Goal: Task Accomplishment & Management: Use online tool/utility

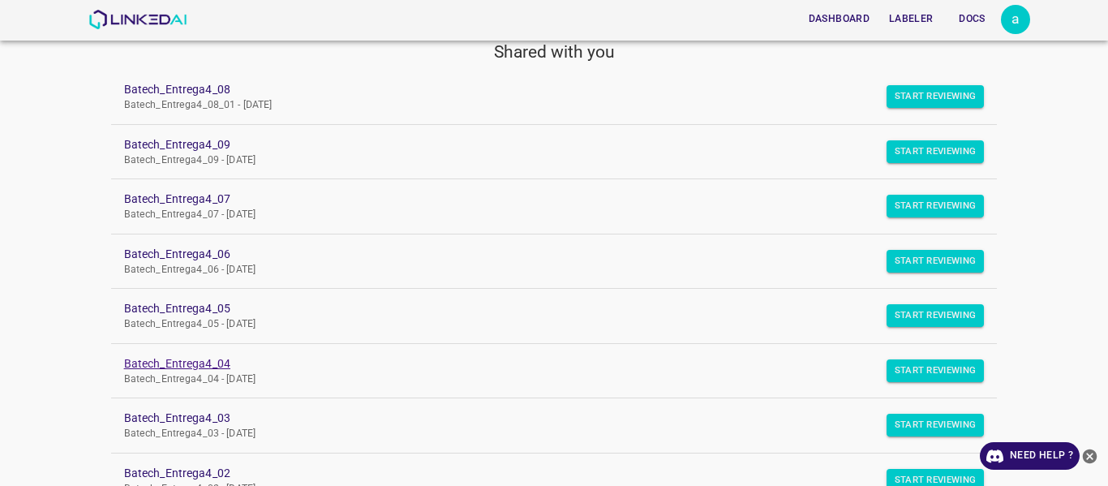
scroll to position [243, 0]
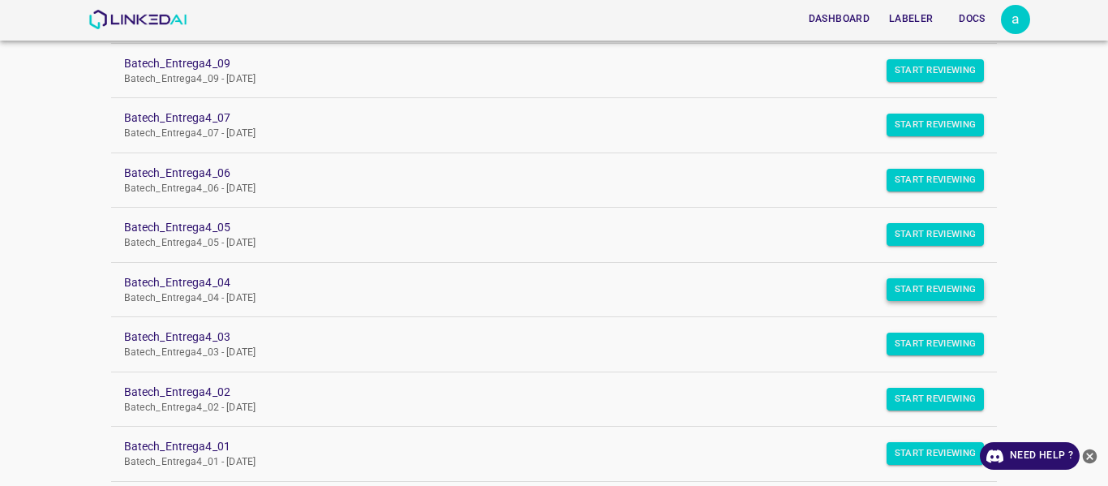
click at [919, 283] on button "Start Reviewing" at bounding box center [936, 289] width 98 height 23
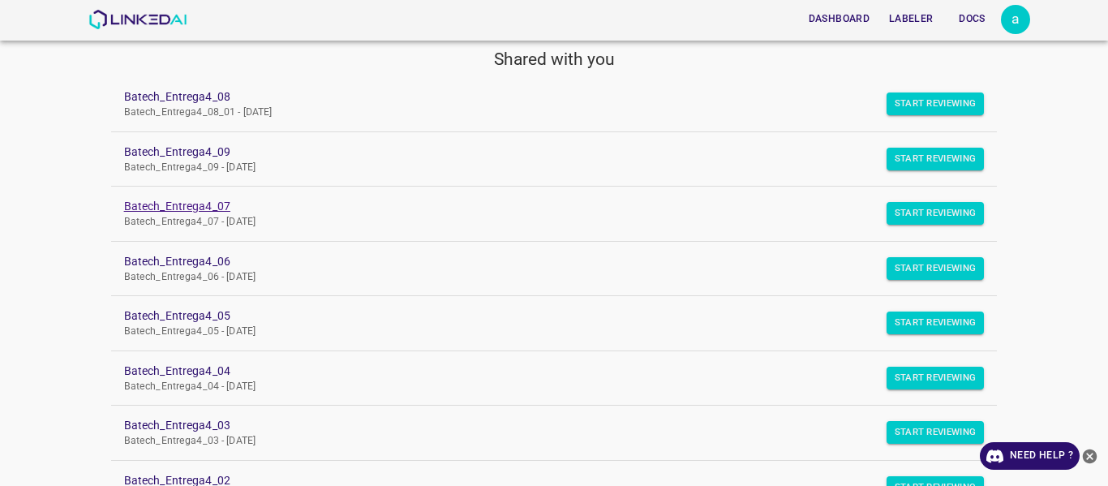
scroll to position [162, 0]
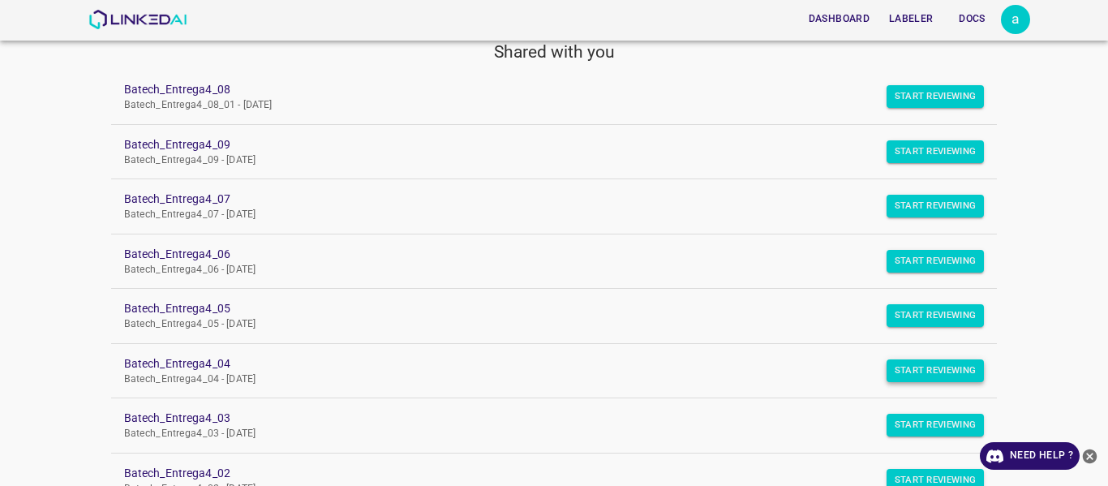
click at [914, 365] on button "Start Reviewing" at bounding box center [936, 370] width 98 height 23
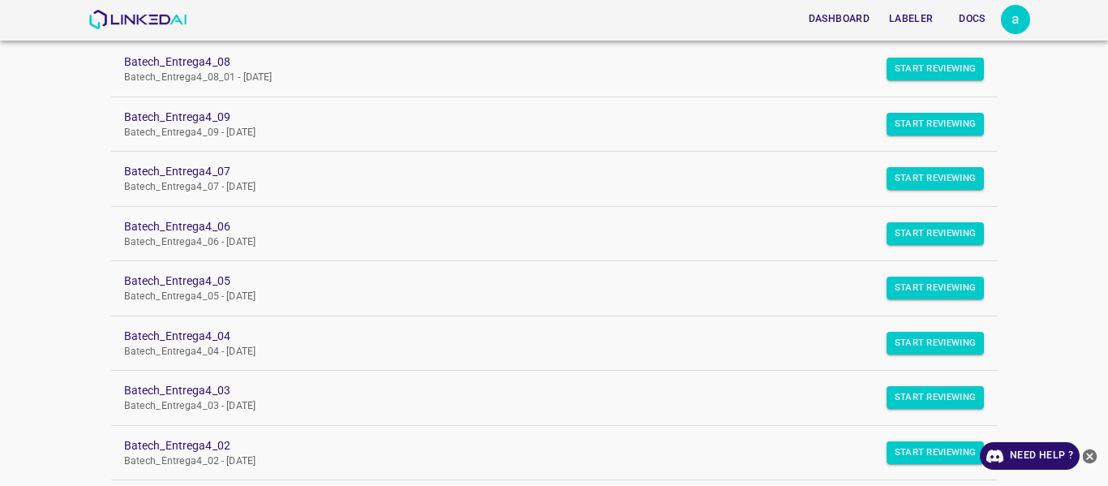
scroll to position [243, 0]
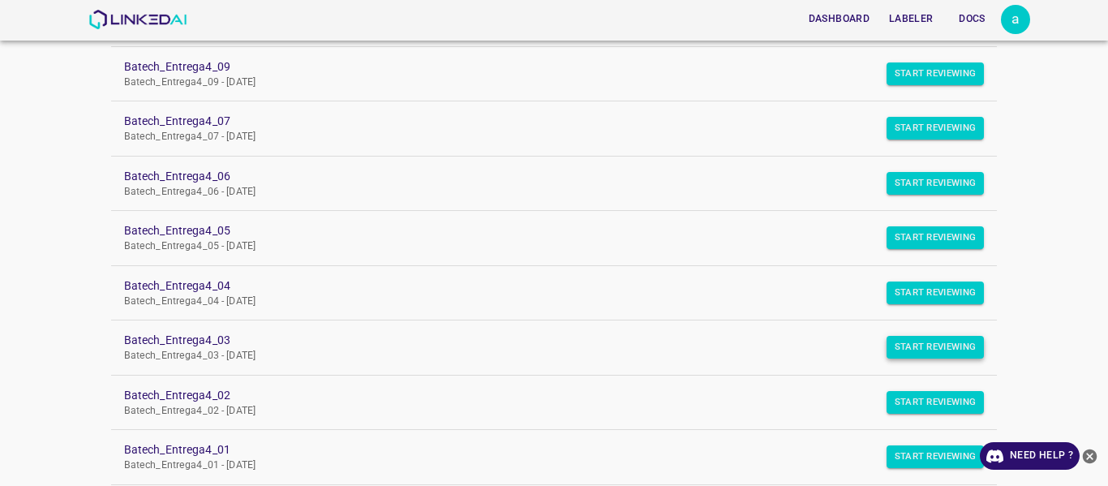
click at [903, 351] on button "Start Reviewing" at bounding box center [936, 347] width 98 height 23
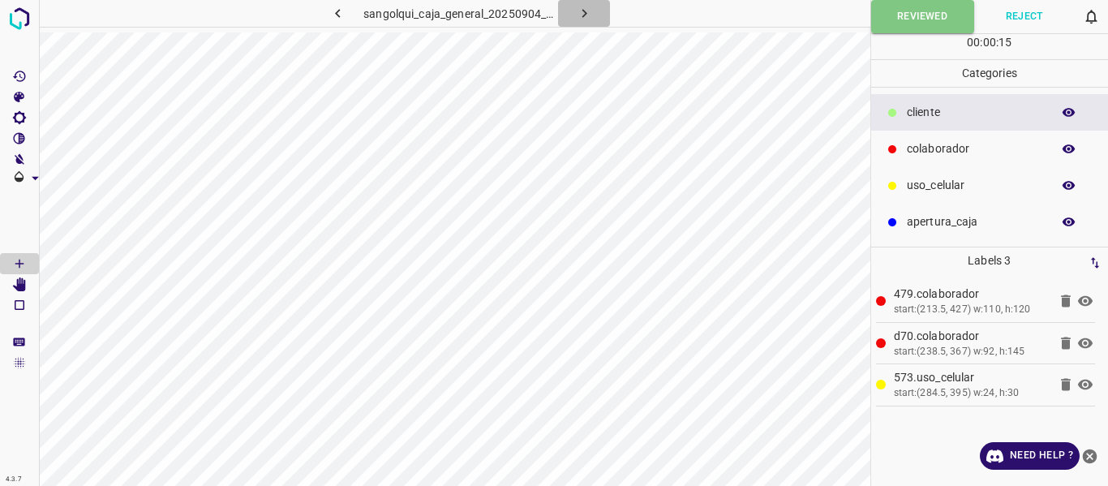
click at [585, 6] on icon "button" at bounding box center [584, 13] width 17 height 17
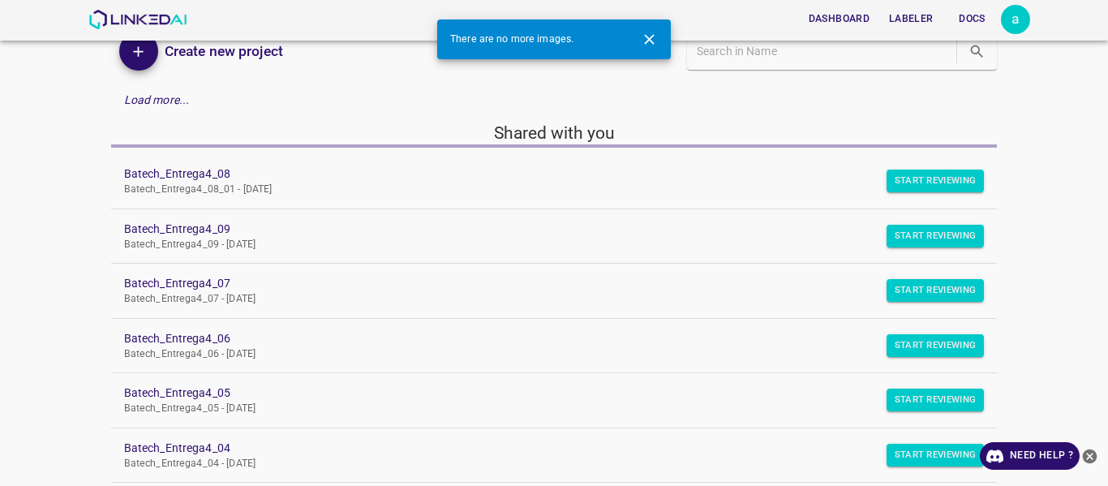
scroll to position [162, 0]
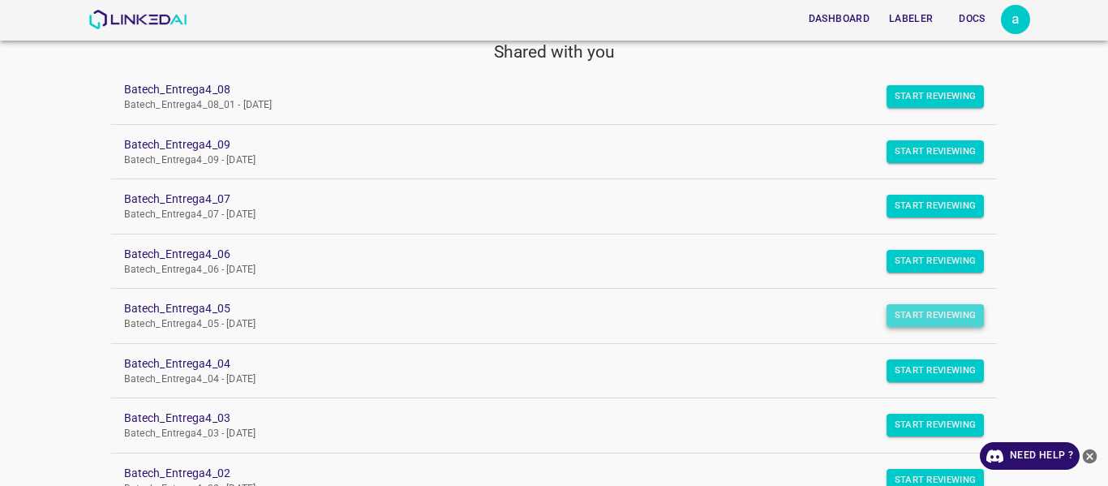
click at [911, 320] on button "Start Reviewing" at bounding box center [936, 315] width 98 height 23
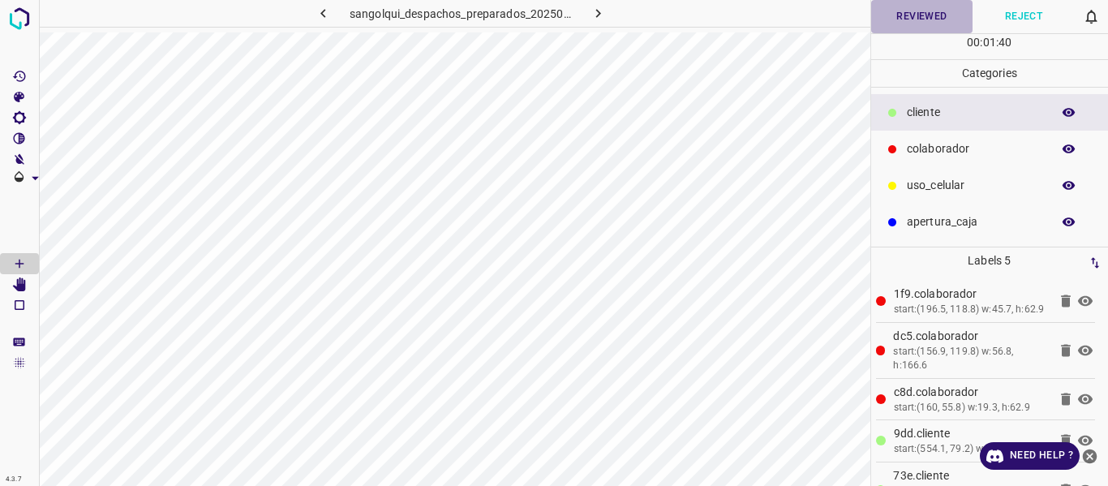
click at [906, 20] on button "Reviewed" at bounding box center [922, 16] width 102 height 33
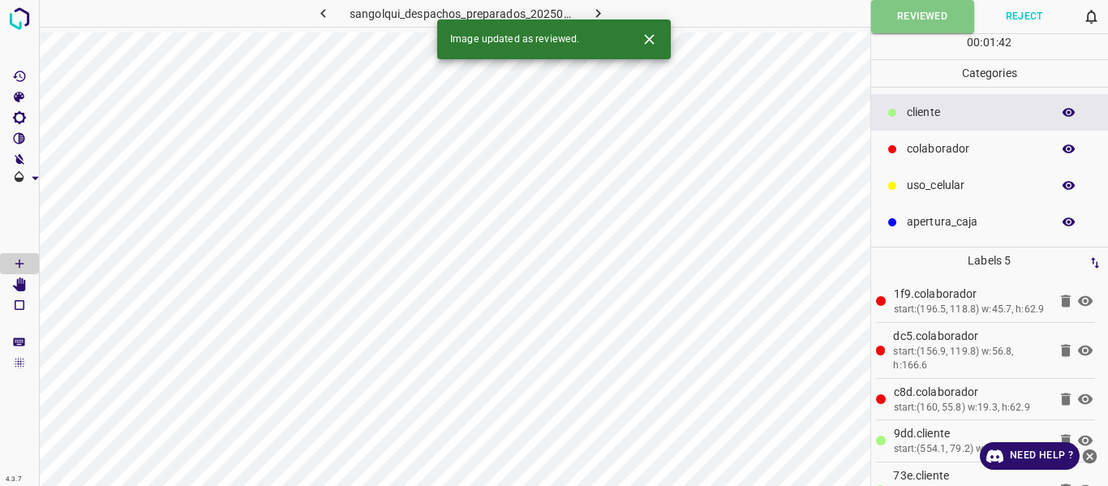
click at [599, 7] on icon "button" at bounding box center [598, 13] width 17 height 17
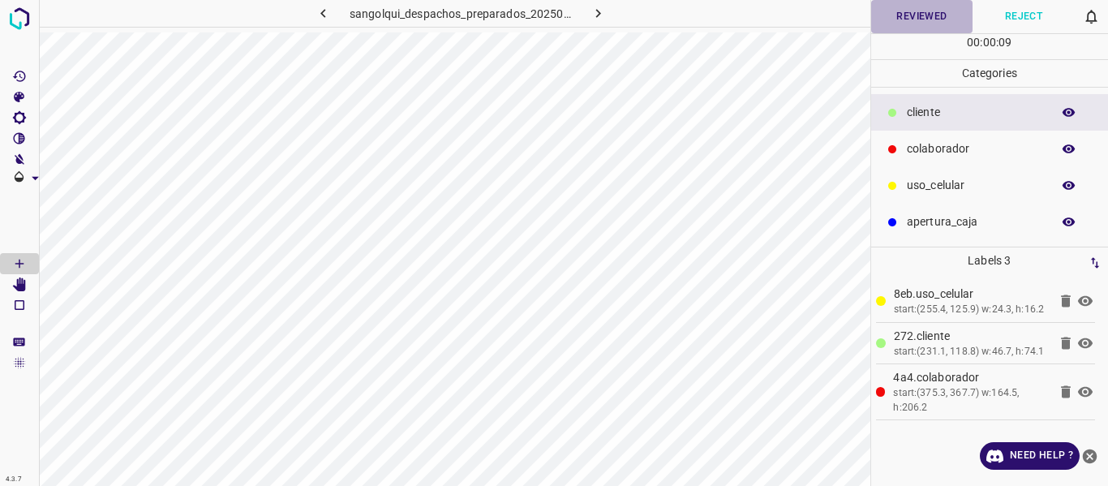
click at [934, 15] on button "Reviewed" at bounding box center [922, 16] width 102 height 33
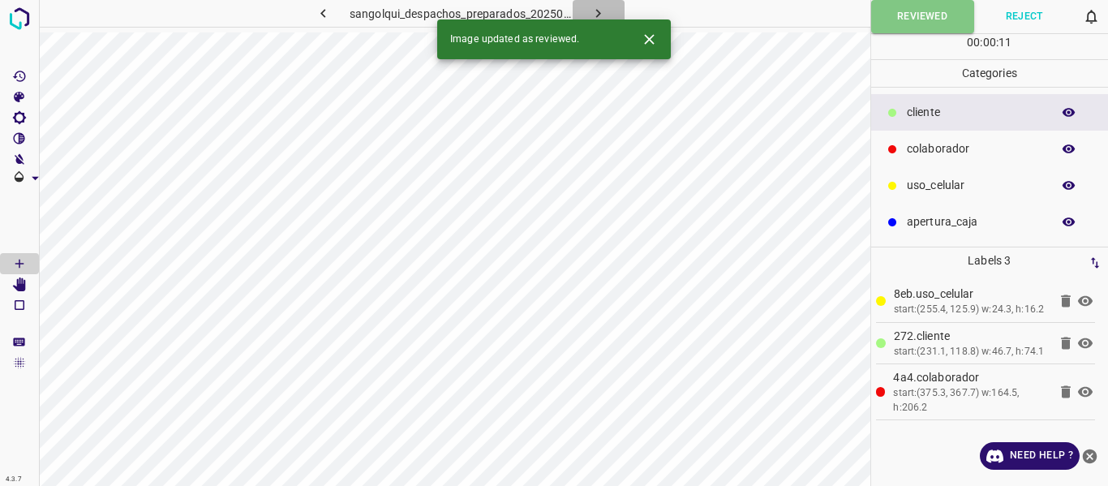
click at [591, 10] on icon "button" at bounding box center [598, 13] width 17 height 17
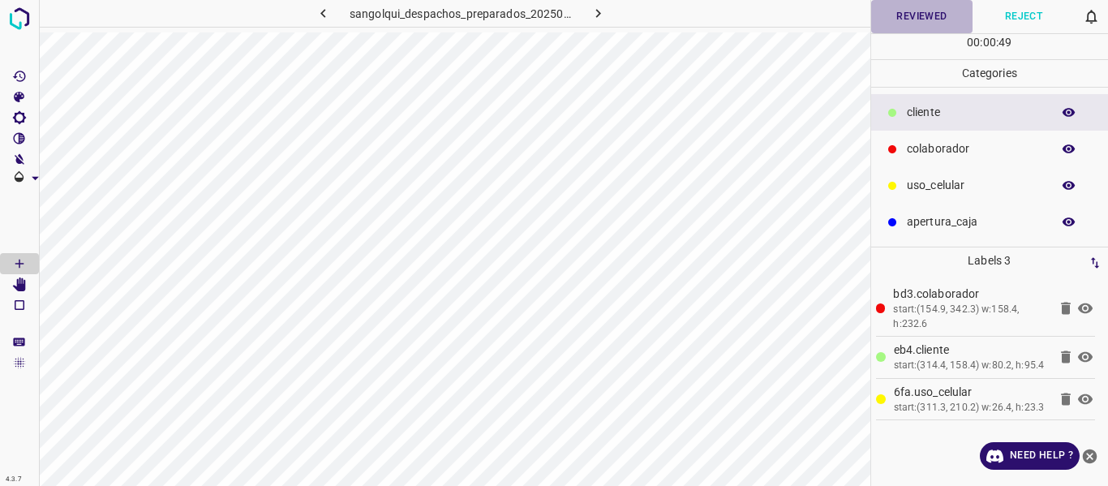
click at [909, 22] on button "Reviewed" at bounding box center [922, 16] width 102 height 33
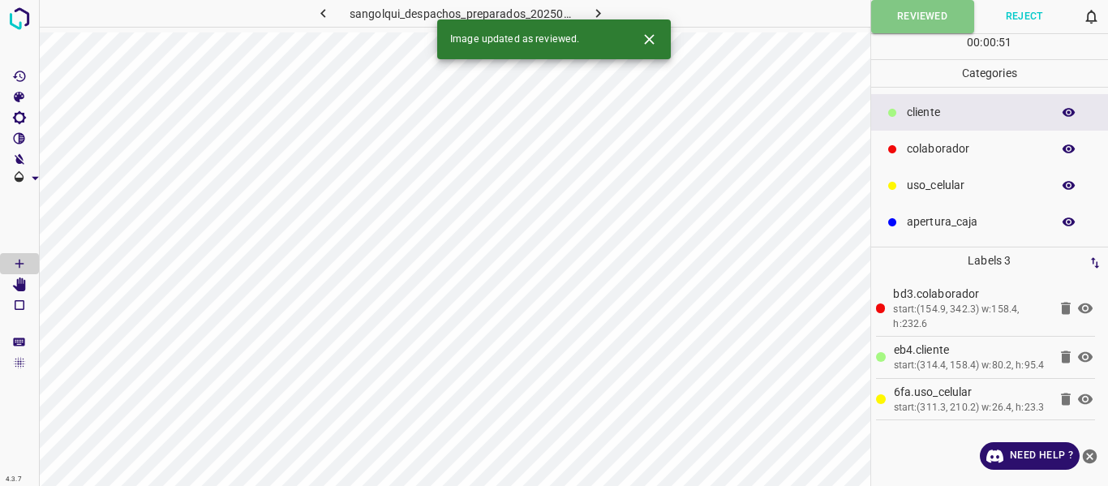
click at [600, 11] on icon "button" at bounding box center [598, 13] width 17 height 17
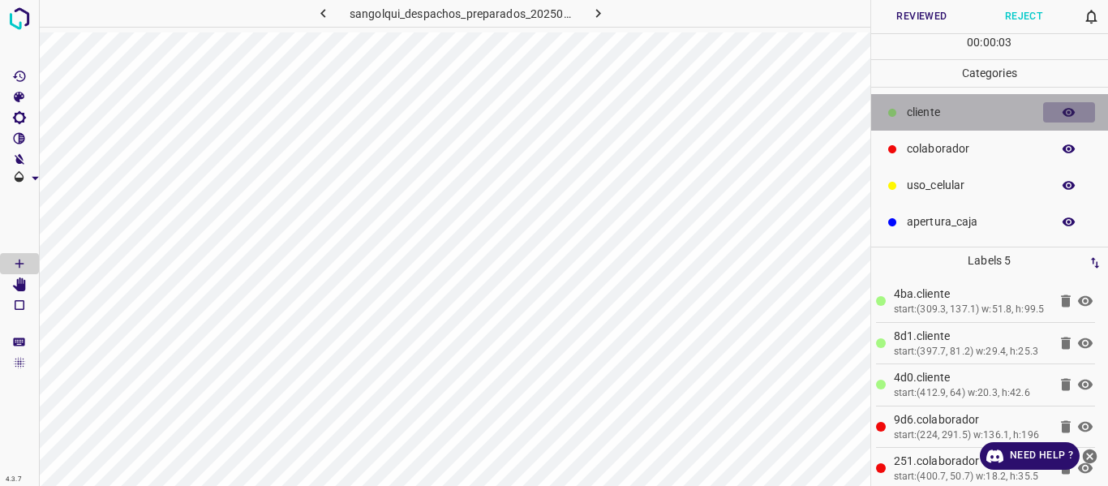
click at [1057, 115] on button "button" at bounding box center [1069, 112] width 52 height 21
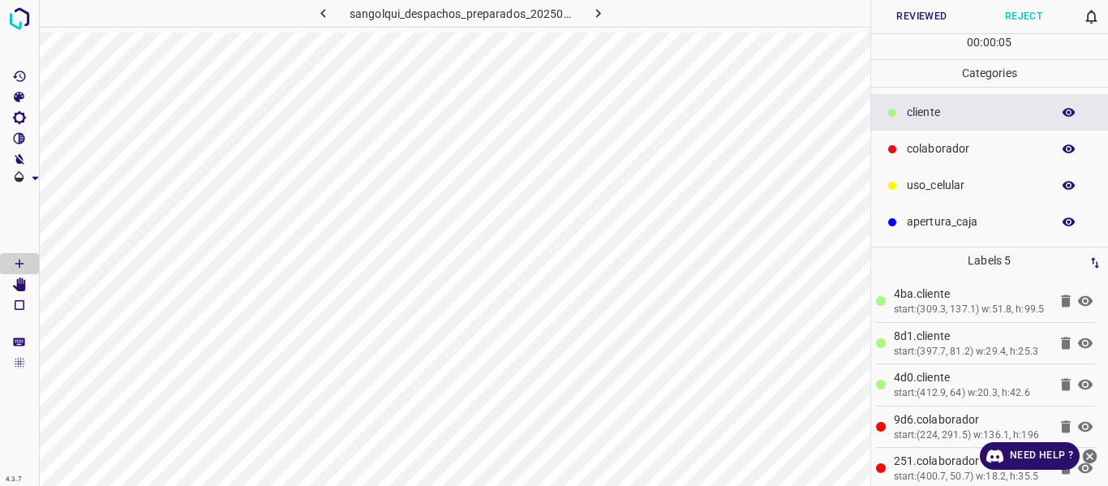
click at [932, 182] on p "uso_celular" at bounding box center [975, 185] width 136 height 17
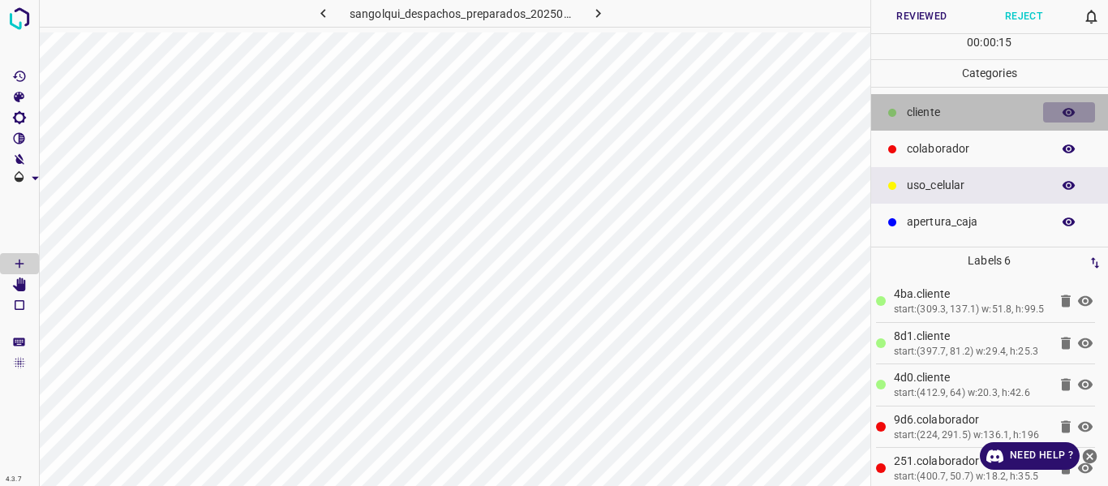
click at [1063, 114] on icon "button" at bounding box center [1069, 112] width 15 height 15
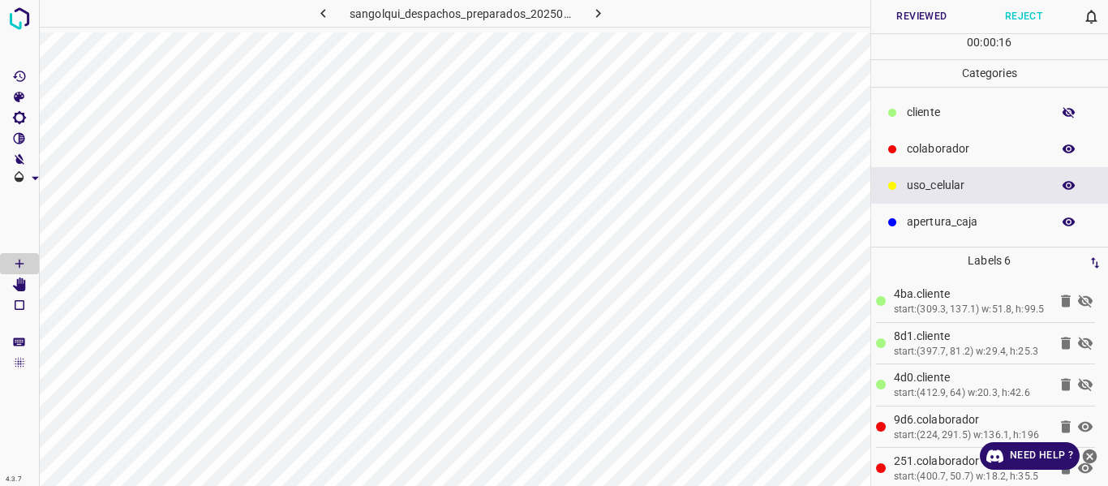
click at [1063, 114] on icon "button" at bounding box center [1069, 112] width 15 height 15
click at [1067, 147] on icon "button" at bounding box center [1069, 148] width 13 height 9
click at [21, 278] on icon "[Space] Edit" at bounding box center [19, 285] width 13 height 15
click at [1069, 148] on icon "button" at bounding box center [1069, 149] width 15 height 15
click at [919, 16] on button "Reviewed" at bounding box center [922, 16] width 102 height 33
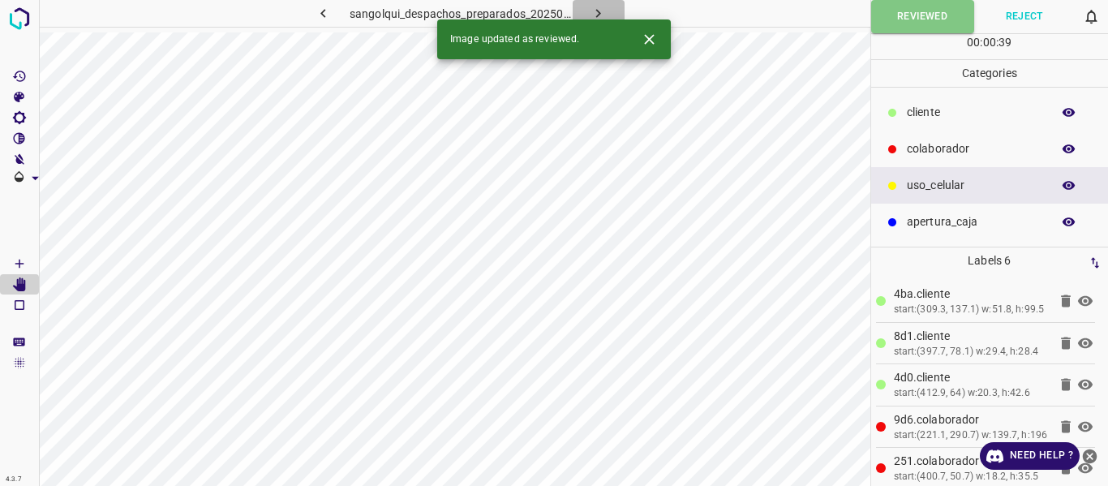
click at [597, 10] on icon "button" at bounding box center [598, 13] width 17 height 17
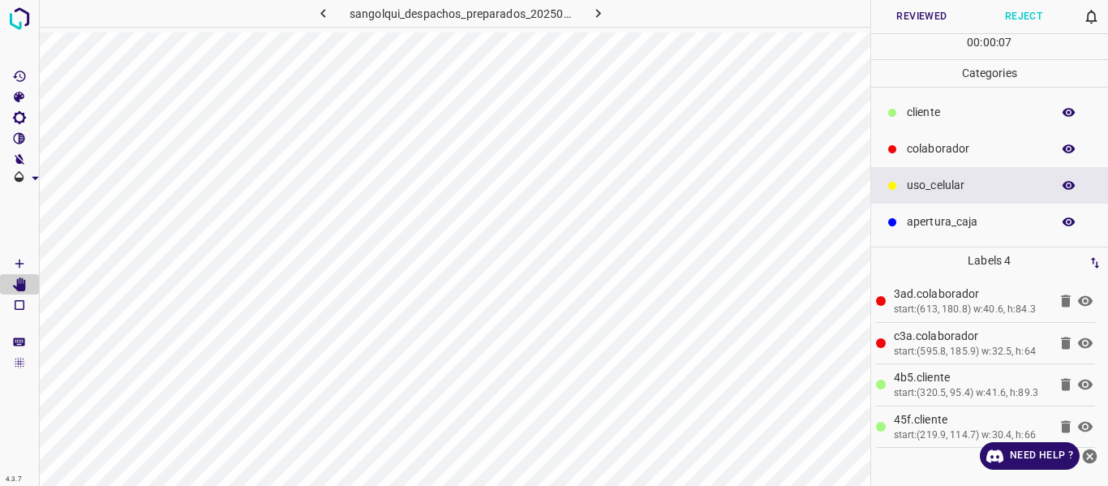
click at [1062, 115] on icon "button" at bounding box center [1069, 112] width 15 height 15
click at [947, 180] on p "uso_celular" at bounding box center [975, 185] width 136 height 17
click at [18, 260] on icon "[Space] Draw" at bounding box center [19, 263] width 15 height 15
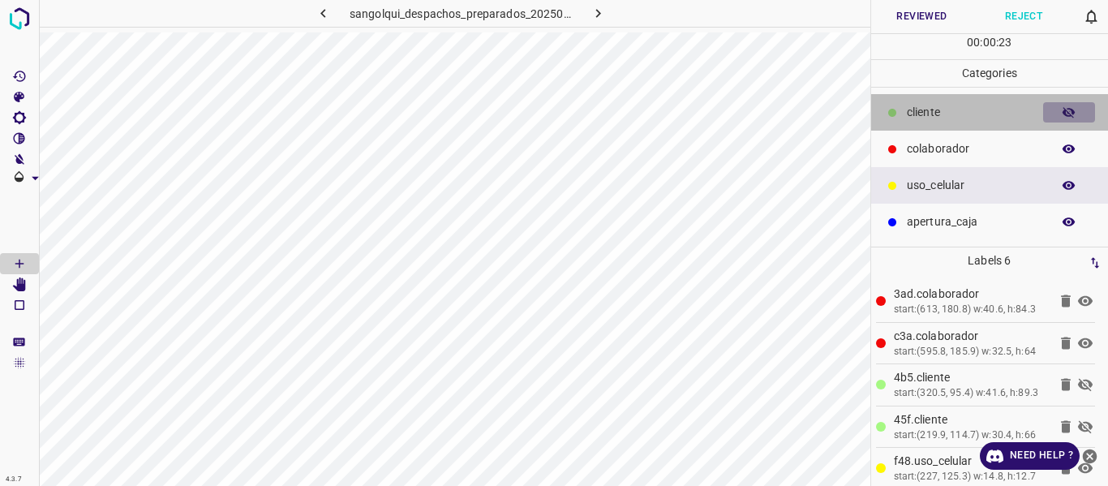
click at [1065, 114] on icon "button" at bounding box center [1069, 112] width 13 height 11
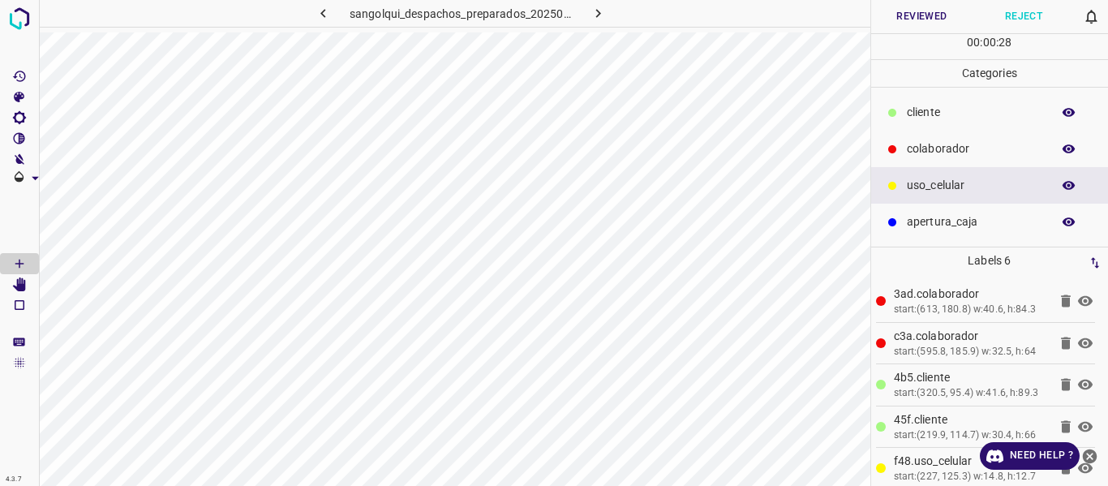
click at [915, 15] on button "Reviewed" at bounding box center [922, 16] width 102 height 33
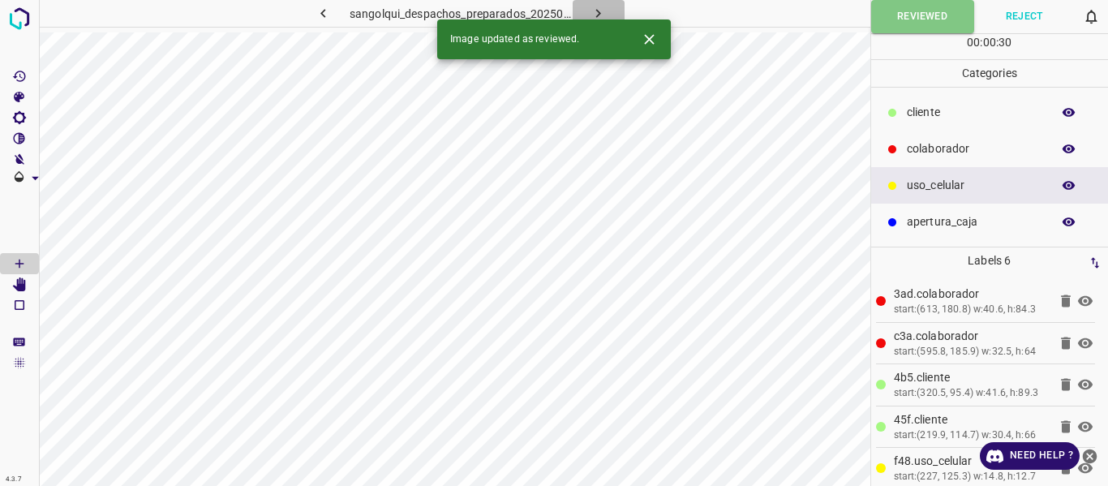
click at [595, 15] on icon "button" at bounding box center [598, 13] width 17 height 17
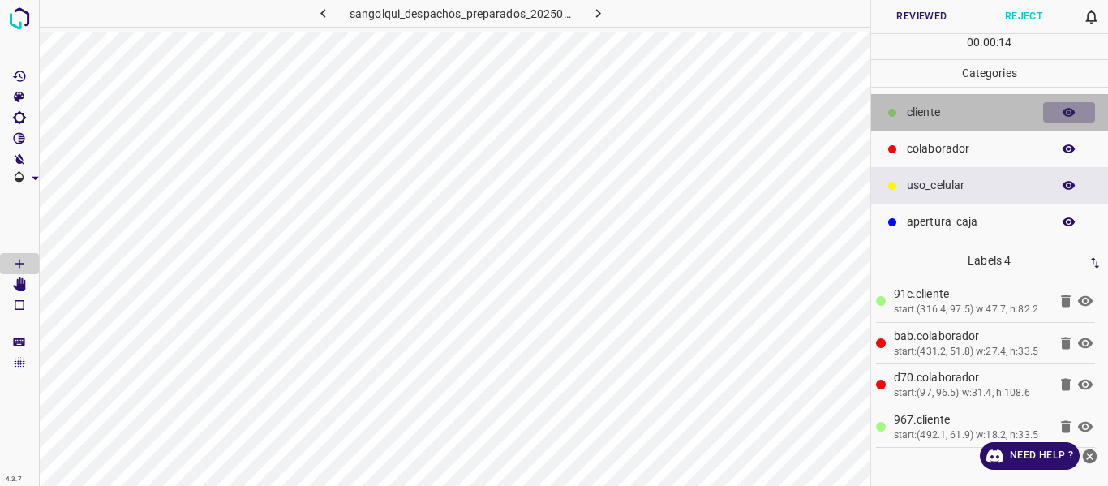
click at [1071, 116] on icon "button" at bounding box center [1069, 112] width 13 height 9
click at [1071, 116] on icon "button" at bounding box center [1069, 112] width 13 height 11
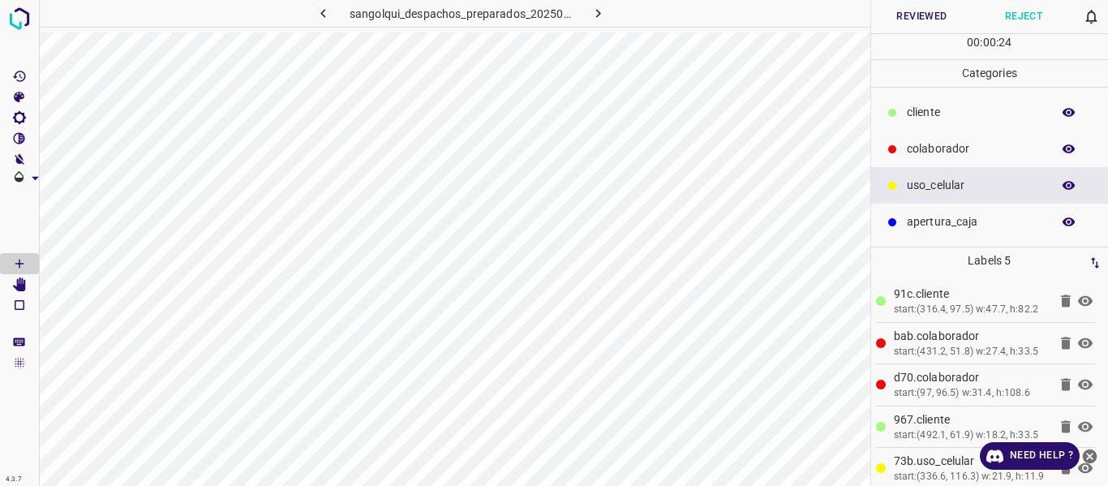
click at [909, 15] on button "Reviewed" at bounding box center [922, 16] width 102 height 33
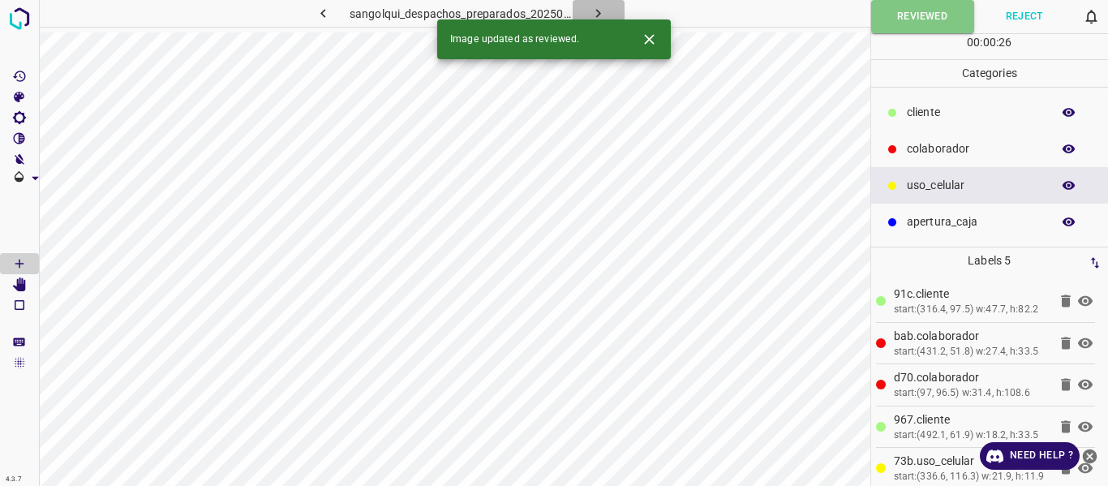
click at [594, 6] on icon "button" at bounding box center [598, 13] width 17 height 17
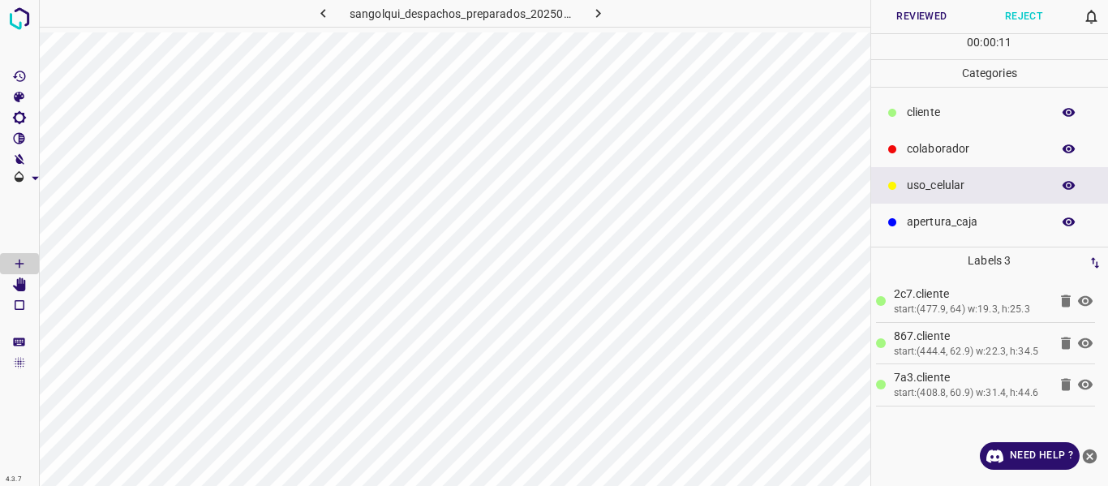
click at [1066, 115] on icon "button" at bounding box center [1069, 112] width 13 height 9
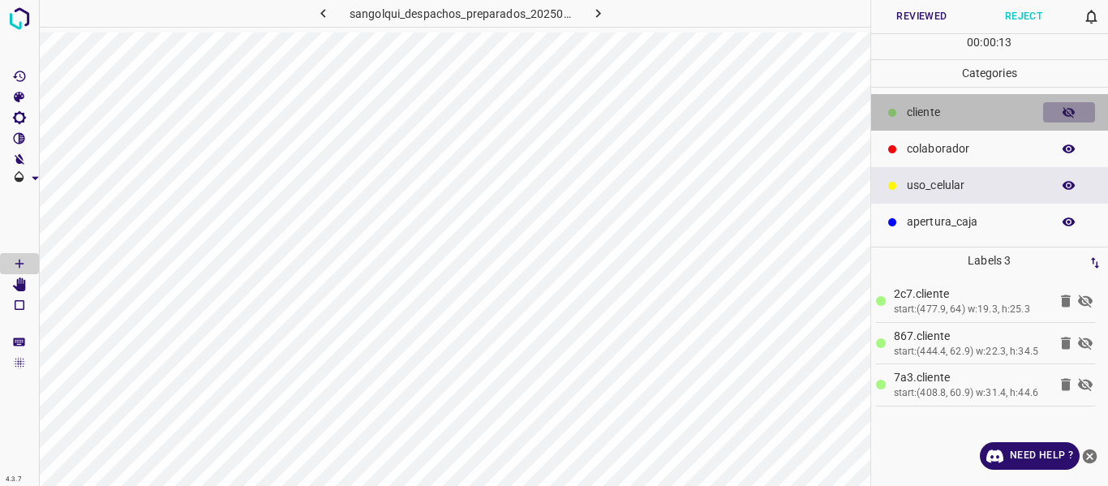
click at [1066, 115] on icon "button" at bounding box center [1069, 112] width 13 height 11
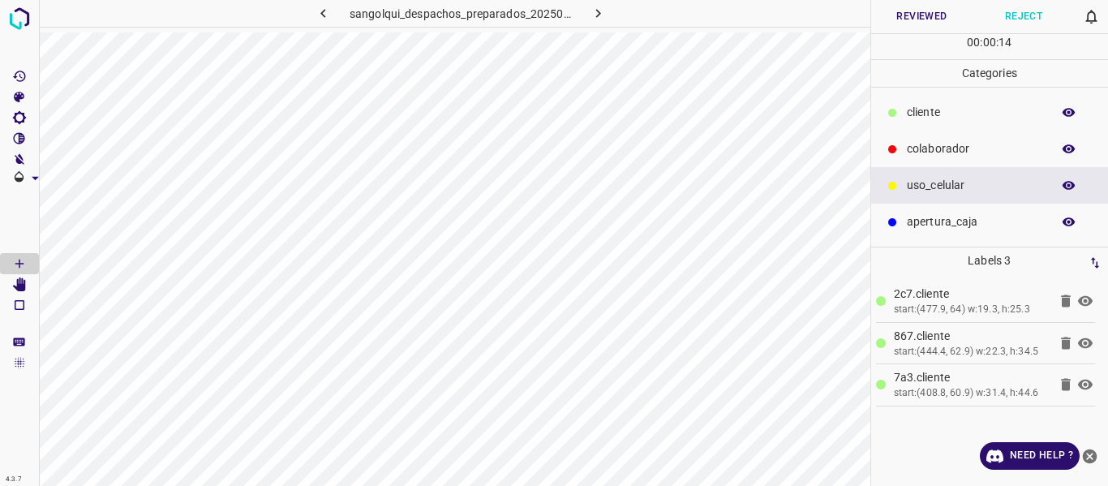
click at [1066, 115] on icon "button" at bounding box center [1069, 112] width 13 height 9
click at [1066, 115] on icon "button" at bounding box center [1069, 112] width 13 height 11
click at [938, 117] on p "cliente" at bounding box center [975, 112] width 136 height 17
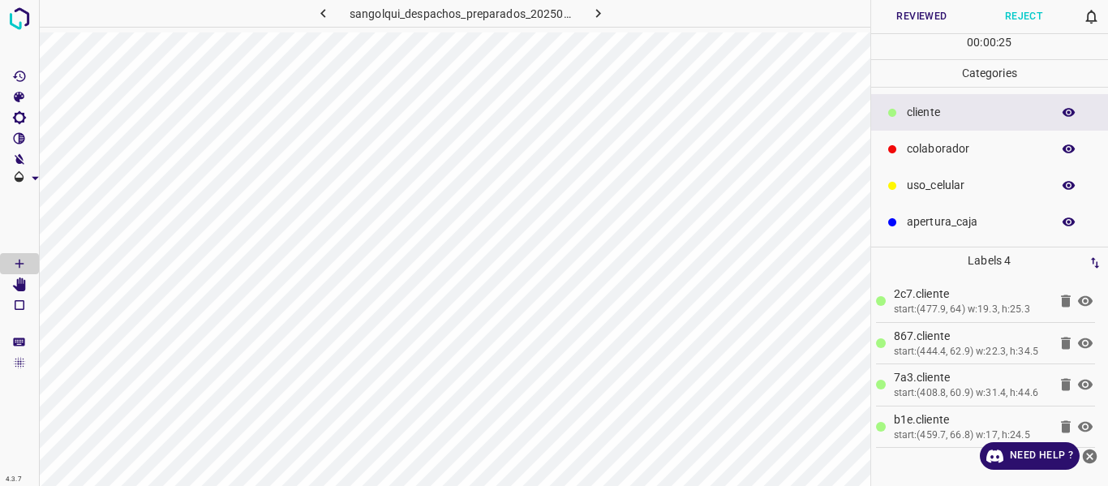
click at [919, 15] on button "Reviewed" at bounding box center [922, 16] width 102 height 33
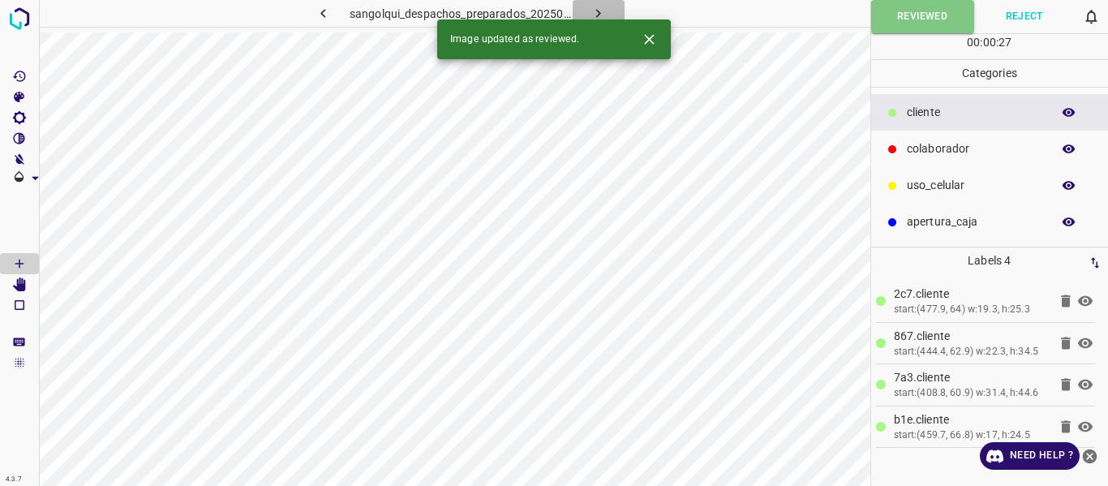
click at [592, 8] on icon "button" at bounding box center [598, 13] width 17 height 17
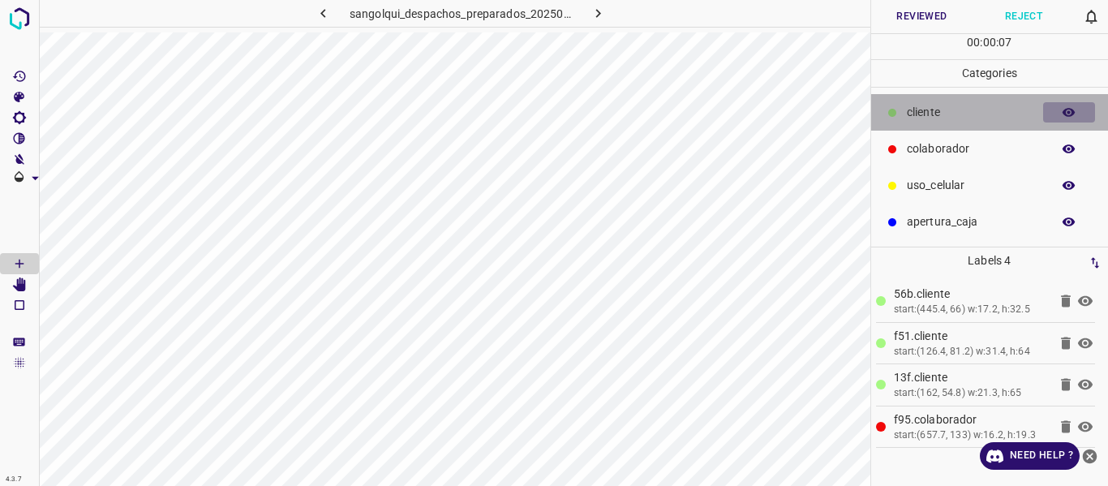
click at [1067, 115] on icon "button" at bounding box center [1069, 112] width 13 height 9
click at [1067, 115] on icon "button" at bounding box center [1069, 112] width 13 height 11
click at [1067, 115] on icon "button" at bounding box center [1069, 112] width 13 height 9
click at [1067, 115] on icon "button" at bounding box center [1069, 112] width 13 height 11
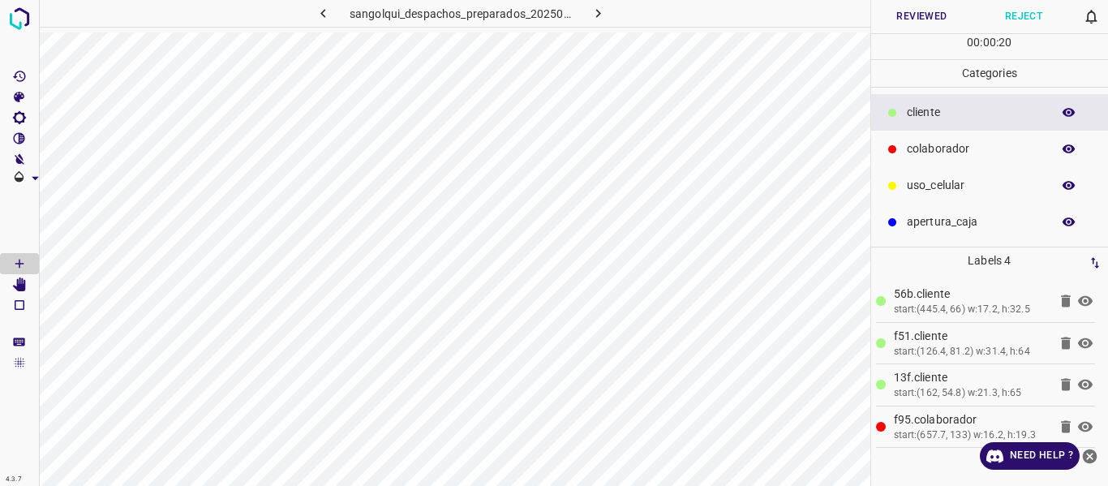
click at [1065, 150] on icon "button" at bounding box center [1069, 148] width 13 height 9
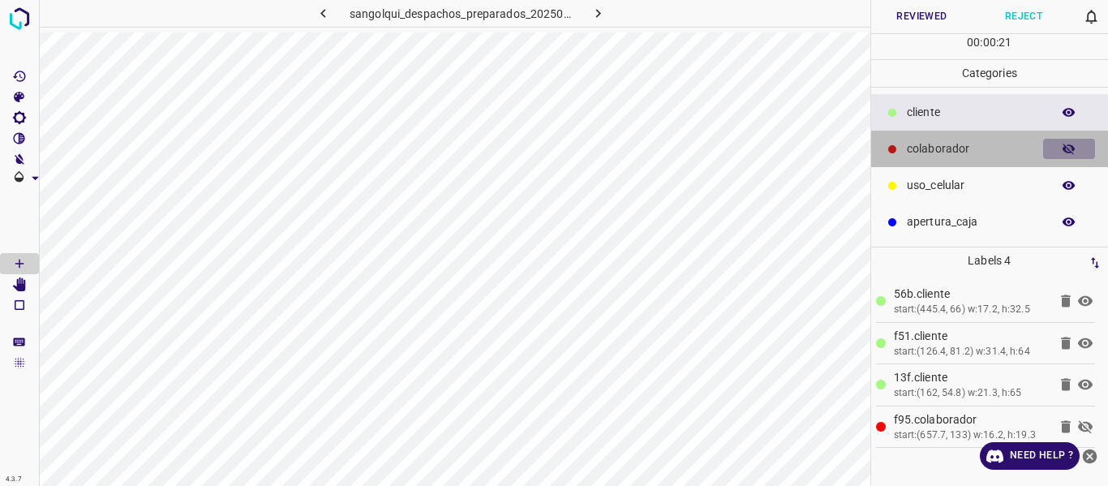
click at [1065, 150] on icon "button" at bounding box center [1069, 149] width 13 height 11
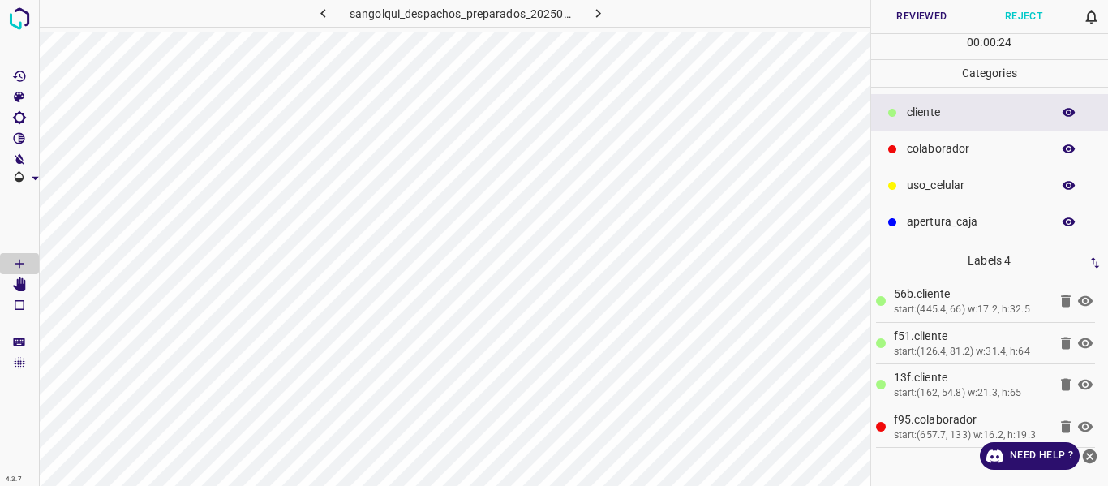
click at [900, 14] on button "Reviewed" at bounding box center [922, 16] width 102 height 33
click at [591, 11] on icon "button" at bounding box center [598, 13] width 17 height 17
click at [919, 17] on button "Reviewed" at bounding box center [922, 16] width 102 height 33
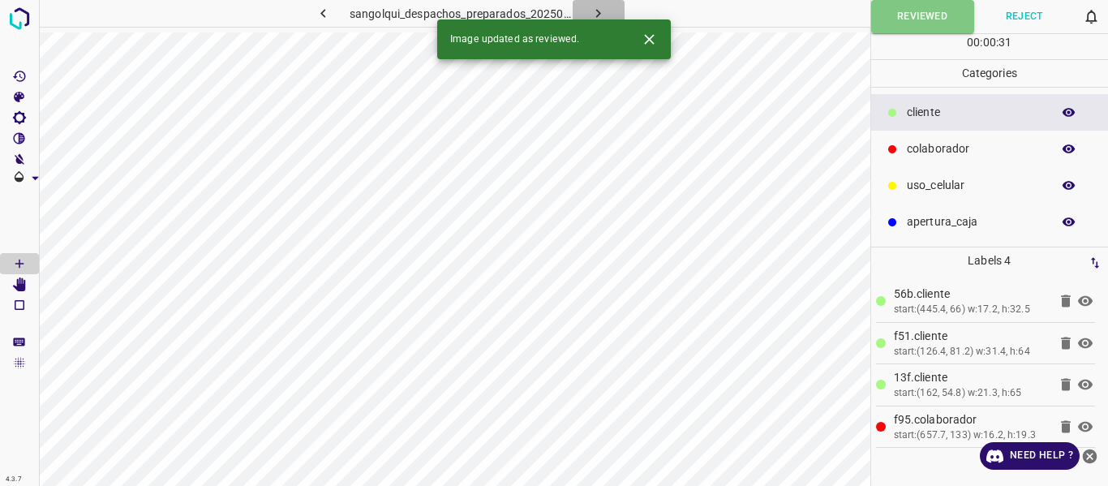
click at [600, 15] on icon "button" at bounding box center [598, 13] width 17 height 17
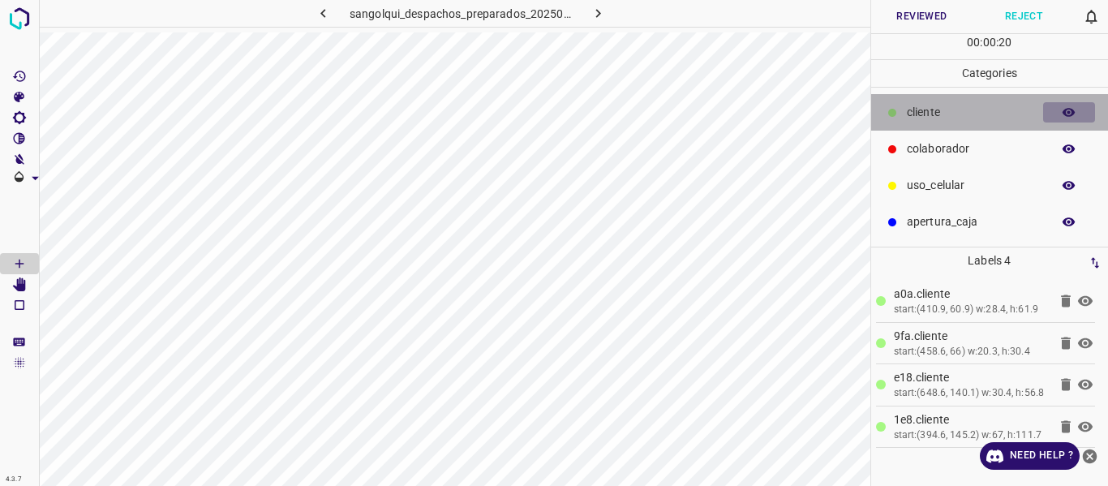
click at [1068, 113] on icon "button" at bounding box center [1069, 112] width 13 height 9
click at [1068, 113] on icon "button" at bounding box center [1069, 112] width 13 height 11
click at [1069, 113] on icon "button" at bounding box center [1069, 112] width 13 height 9
click at [1069, 113] on icon "button" at bounding box center [1069, 112] width 13 height 11
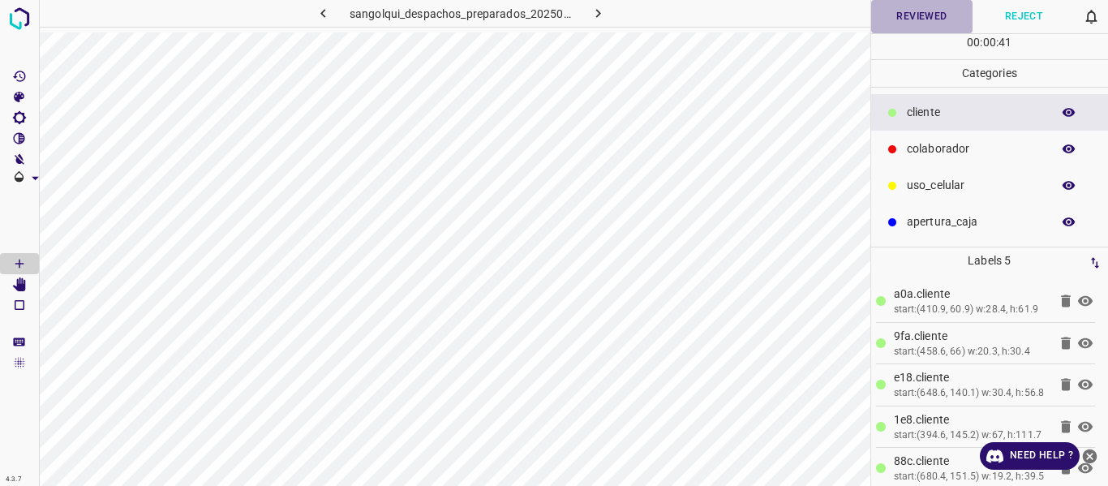
click at [928, 21] on button "Reviewed" at bounding box center [922, 16] width 102 height 33
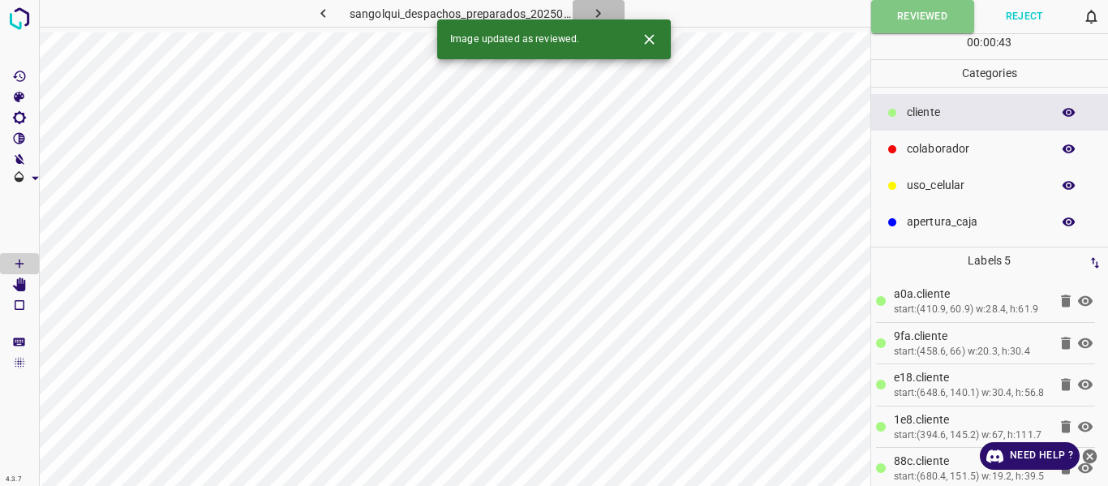
click at [602, 12] on icon "button" at bounding box center [598, 13] width 17 height 17
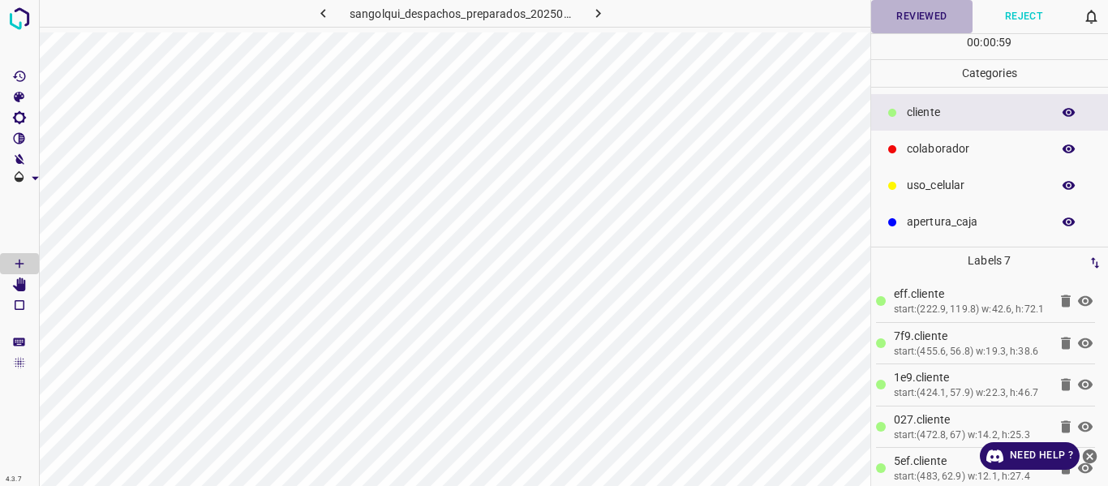
click at [914, 18] on button "Reviewed" at bounding box center [922, 16] width 102 height 33
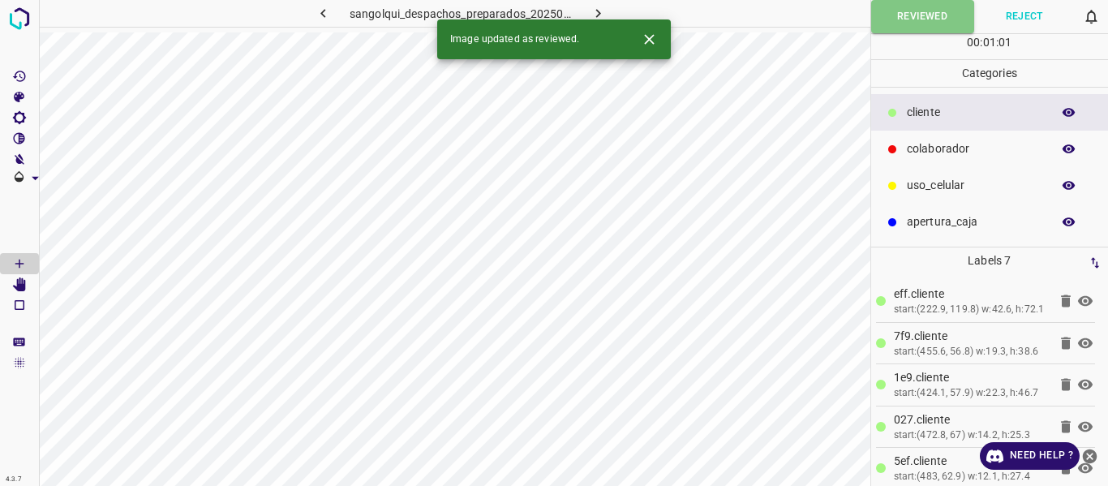
click at [592, 9] on icon "button" at bounding box center [598, 13] width 17 height 17
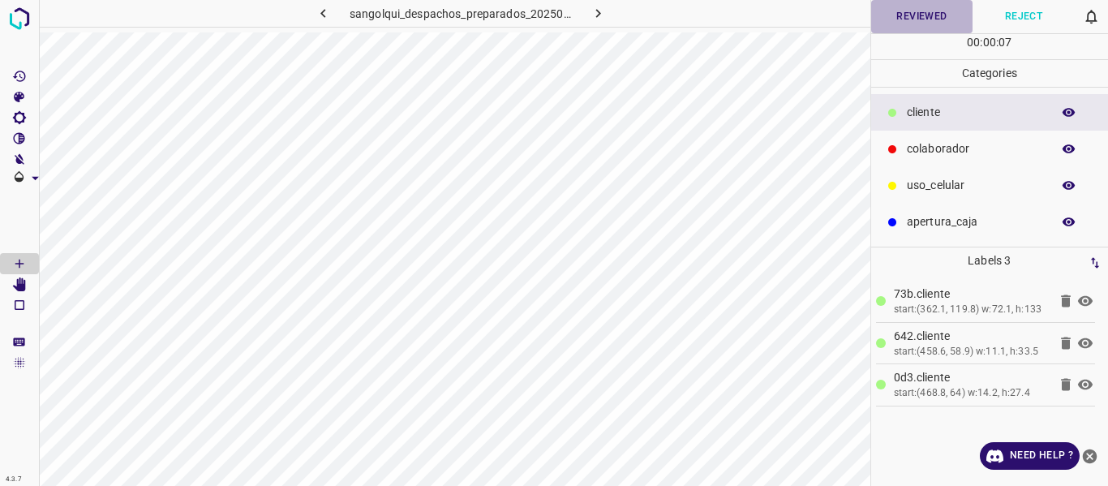
click at [919, 19] on button "Reviewed" at bounding box center [922, 16] width 102 height 33
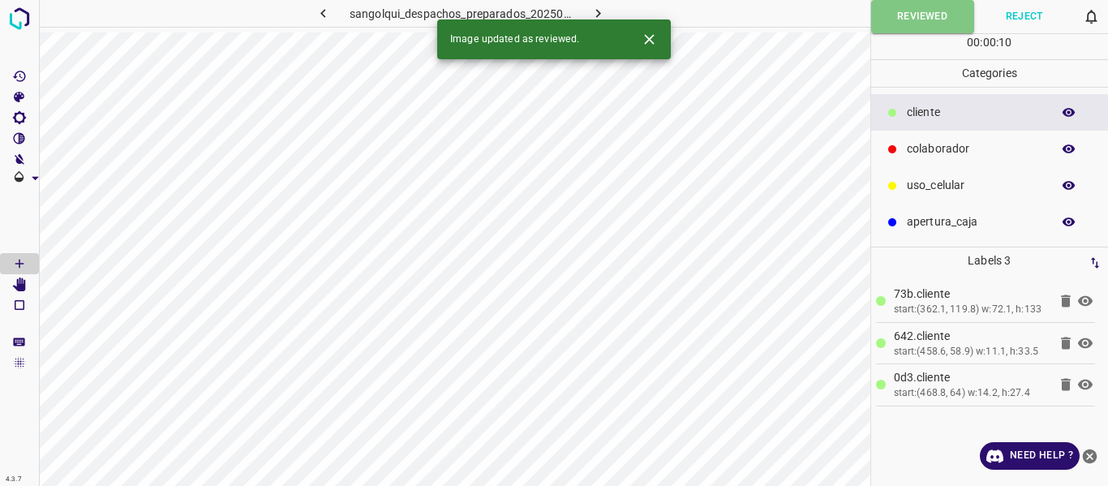
click at [599, 12] on icon "button" at bounding box center [598, 13] width 5 height 9
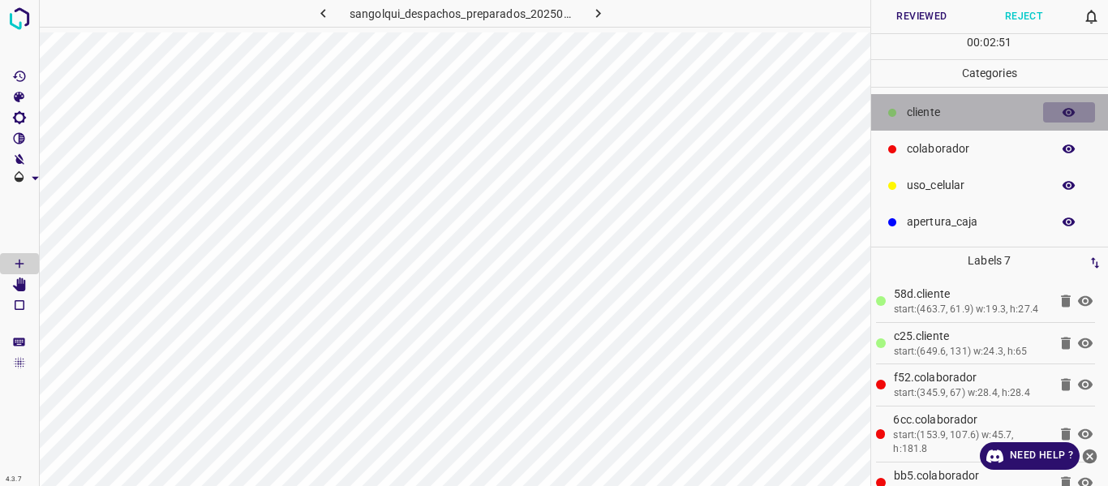
click at [1067, 118] on icon "button" at bounding box center [1069, 112] width 15 height 15
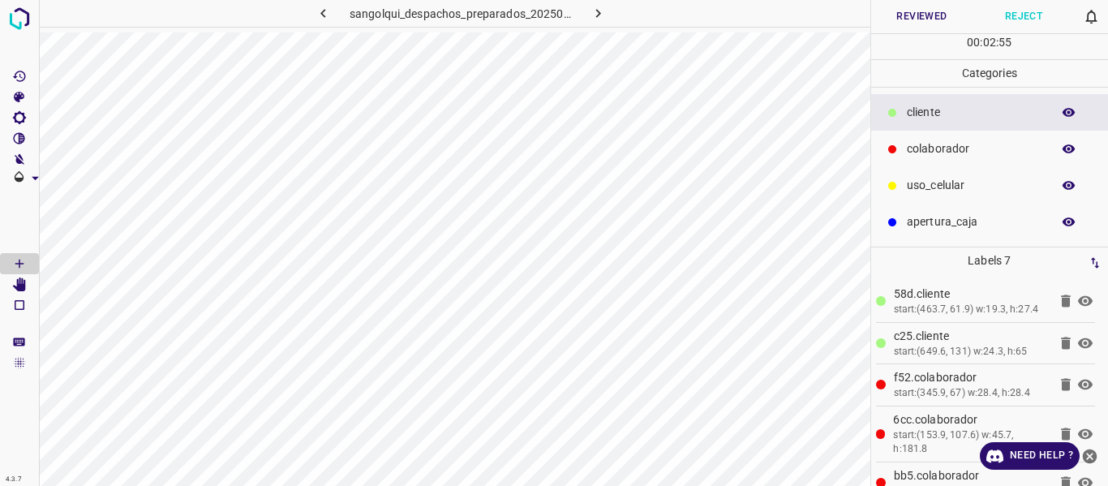
click at [1067, 118] on icon "button" at bounding box center [1069, 112] width 15 height 15
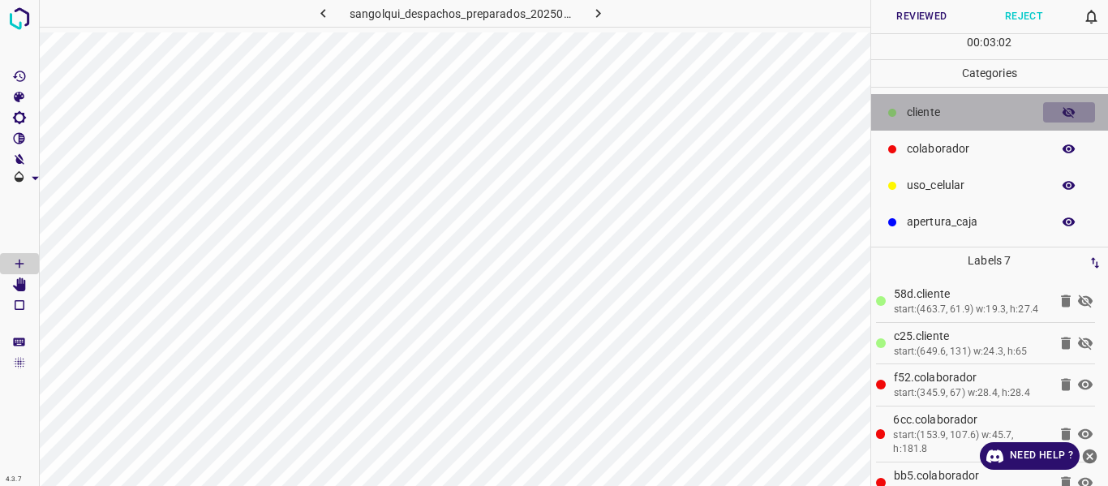
click at [1065, 110] on icon "button" at bounding box center [1069, 112] width 13 height 11
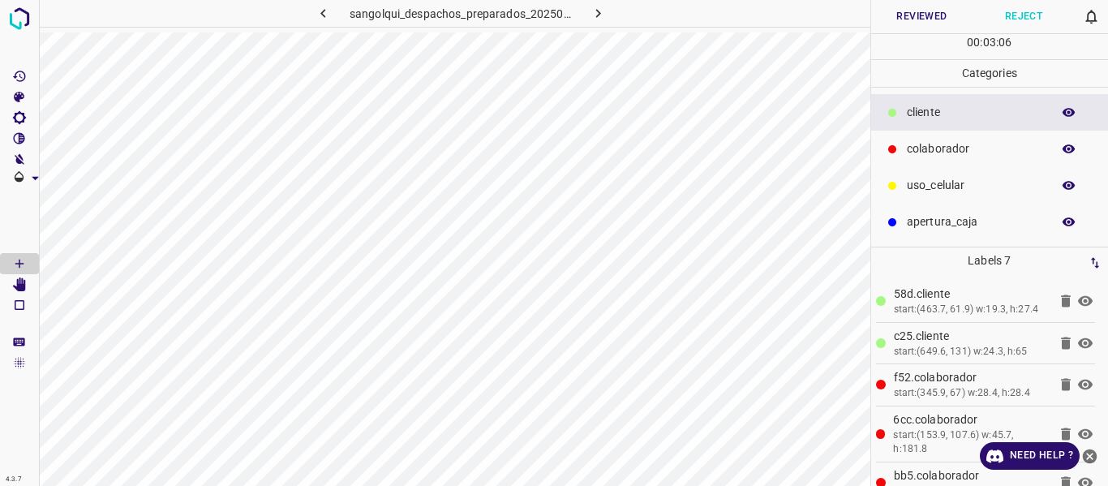
click at [915, 17] on button "Reviewed" at bounding box center [922, 16] width 102 height 33
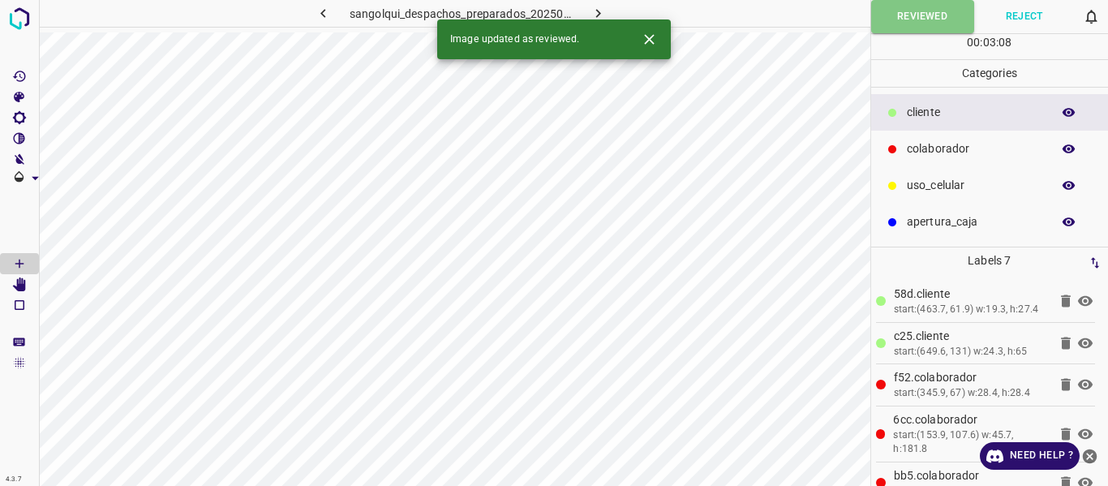
click at [1064, 114] on icon "button" at bounding box center [1069, 112] width 15 height 15
click at [589, 13] on button "button" at bounding box center [599, 13] width 52 height 27
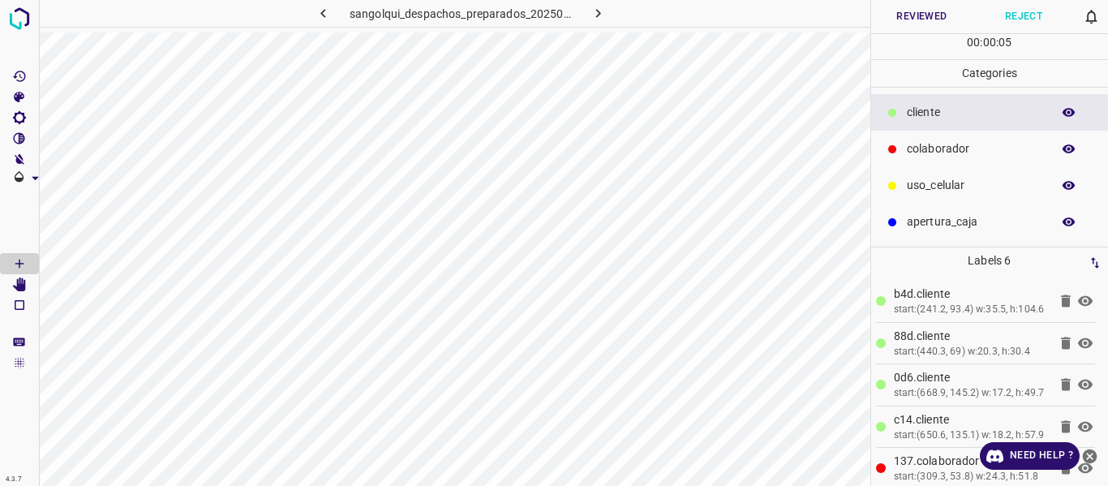
click at [927, 15] on button "Reviewed" at bounding box center [922, 16] width 102 height 33
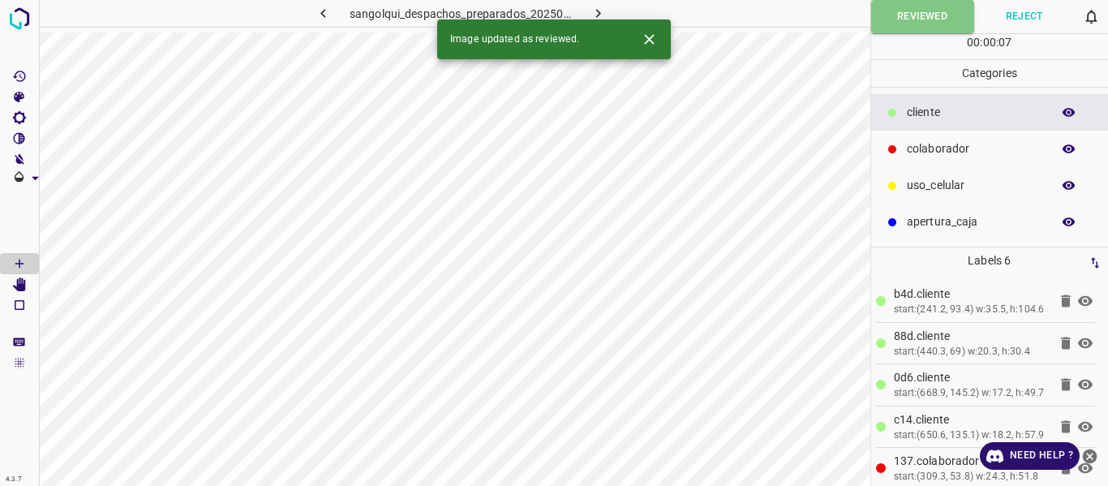
click at [601, 13] on icon "button" at bounding box center [598, 13] width 17 height 17
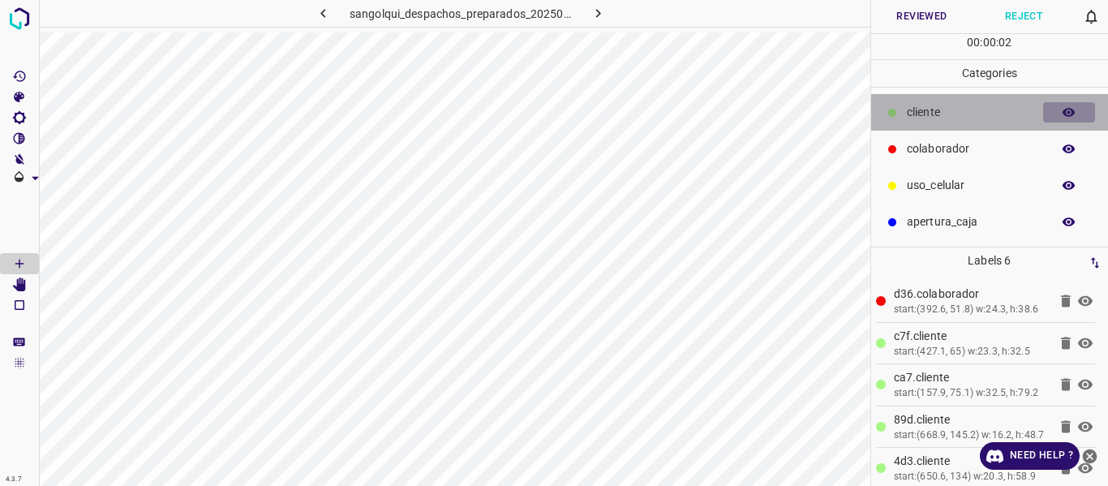
click at [1068, 114] on icon "button" at bounding box center [1069, 112] width 15 height 15
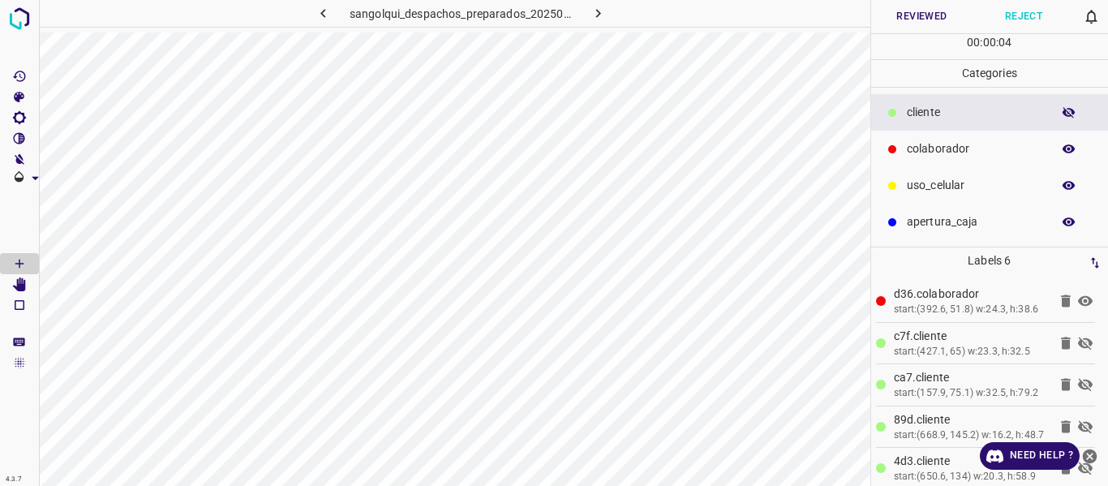
click at [1068, 114] on icon "button" at bounding box center [1069, 112] width 15 height 15
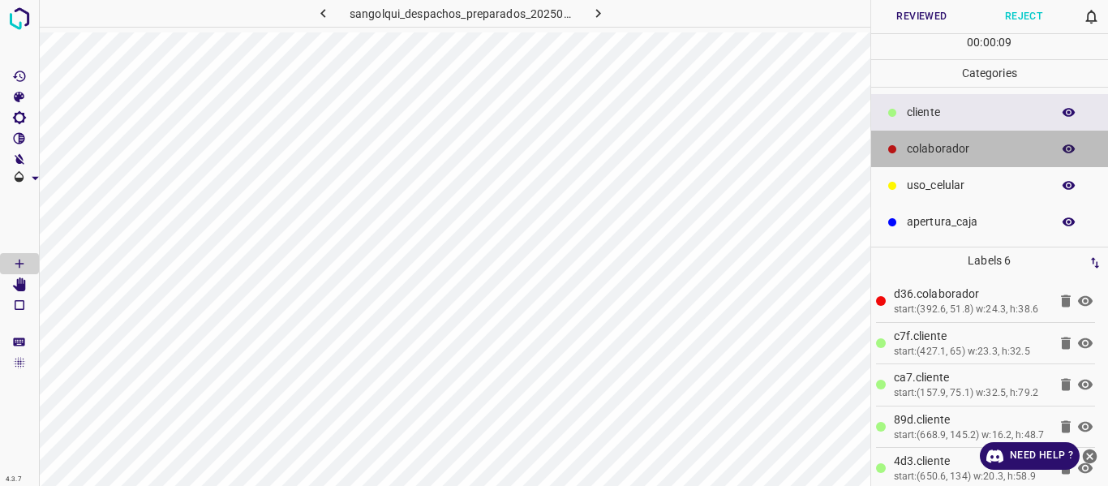
click at [918, 146] on p "colaborador" at bounding box center [975, 148] width 136 height 17
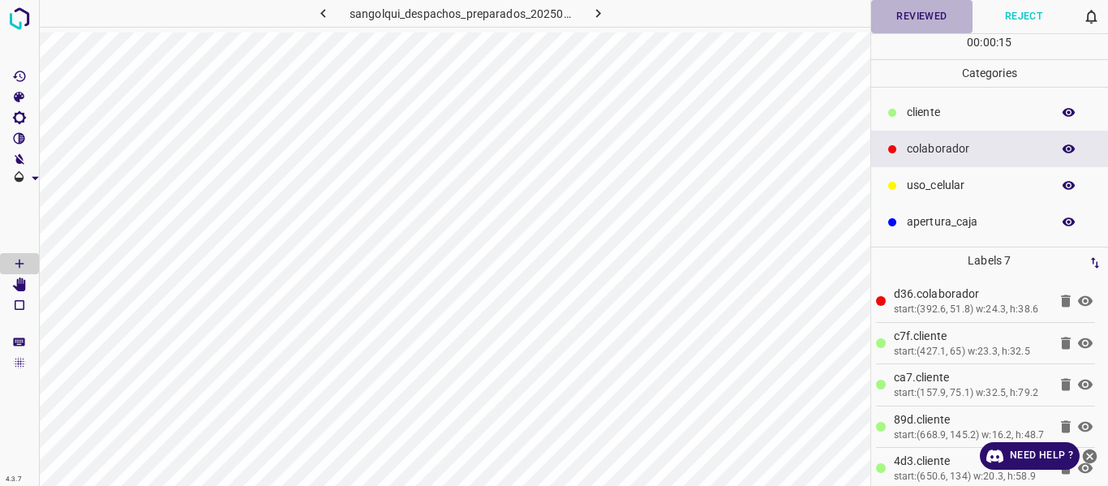
click at [907, 17] on button "Reviewed" at bounding box center [922, 16] width 102 height 33
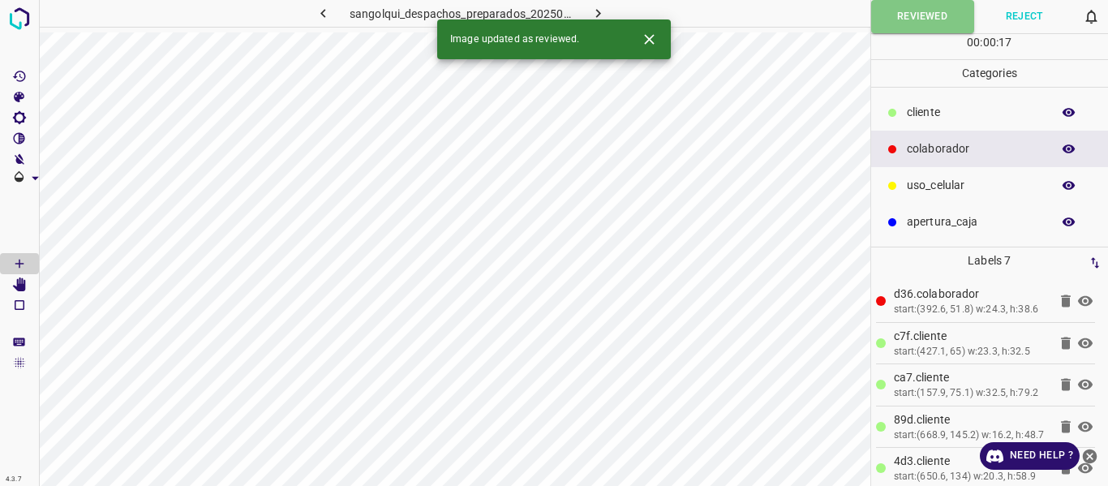
click at [597, 11] on icon "button" at bounding box center [598, 13] width 5 height 9
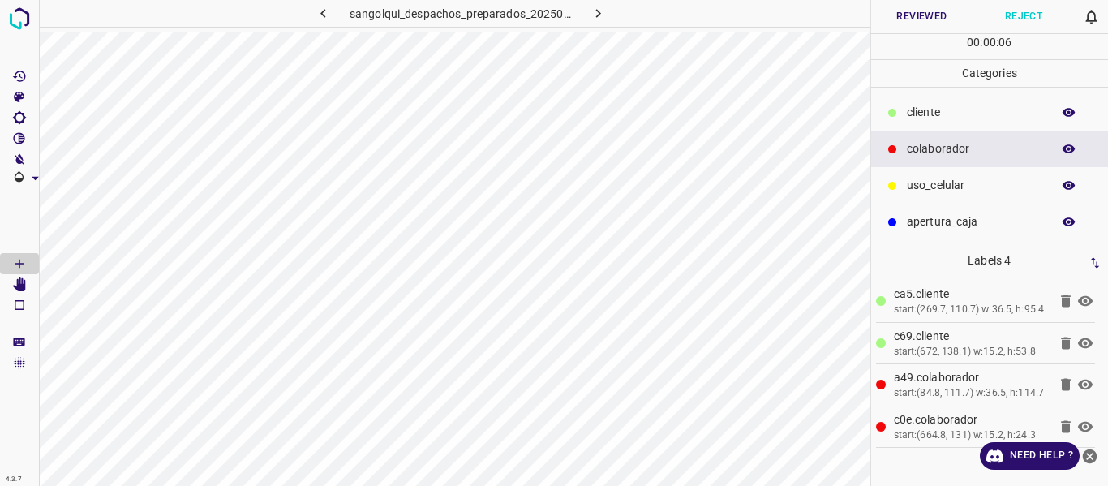
click at [906, 19] on button "Reviewed" at bounding box center [922, 16] width 102 height 33
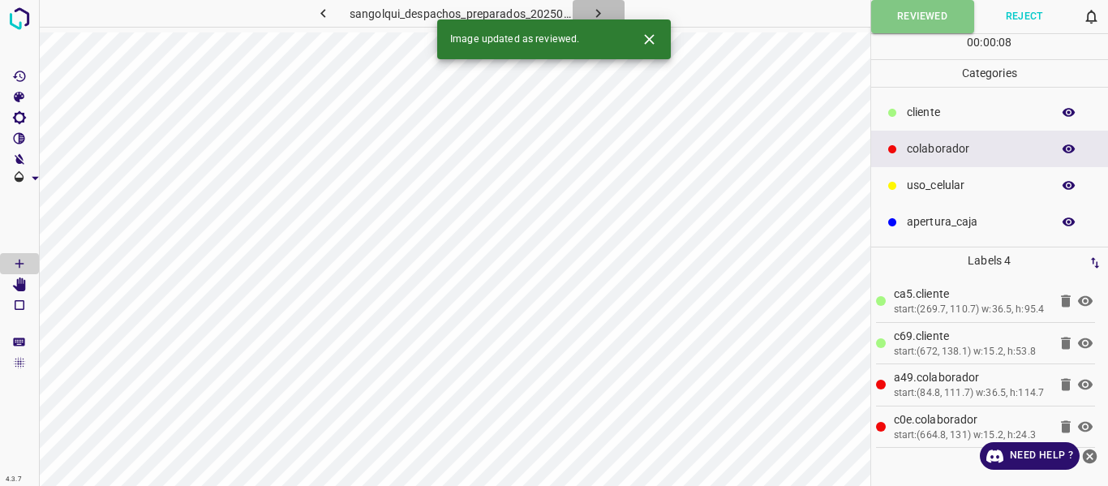
click at [603, 13] on icon "button" at bounding box center [598, 13] width 17 height 17
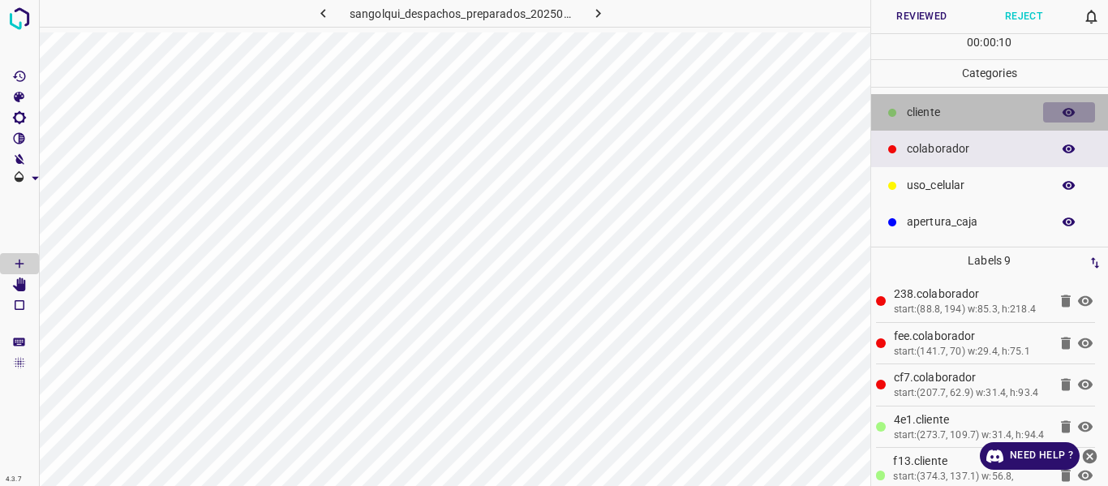
click at [1076, 108] on icon "button" at bounding box center [1069, 112] width 15 height 15
click at [1076, 109] on icon "button" at bounding box center [1069, 112] width 15 height 15
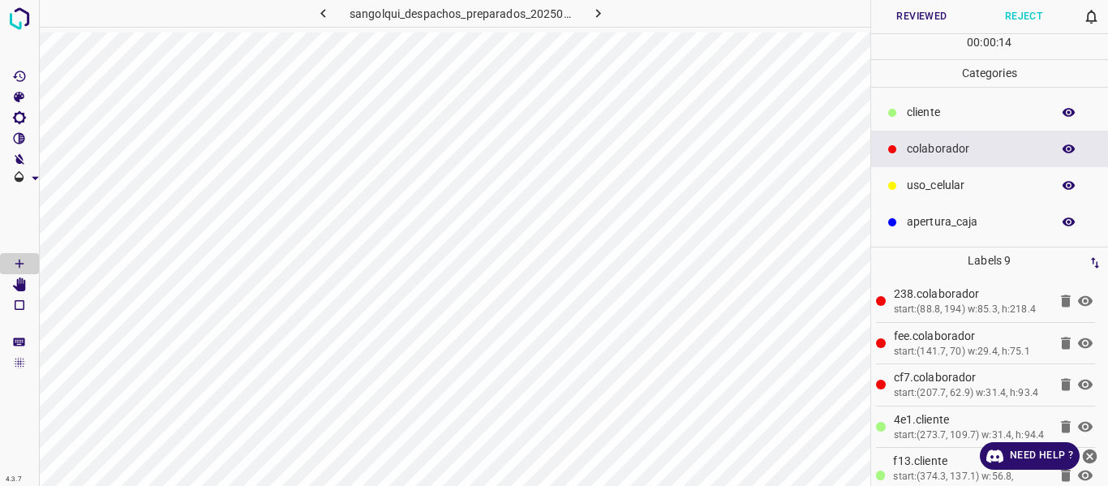
click at [1076, 109] on icon "button" at bounding box center [1069, 112] width 15 height 15
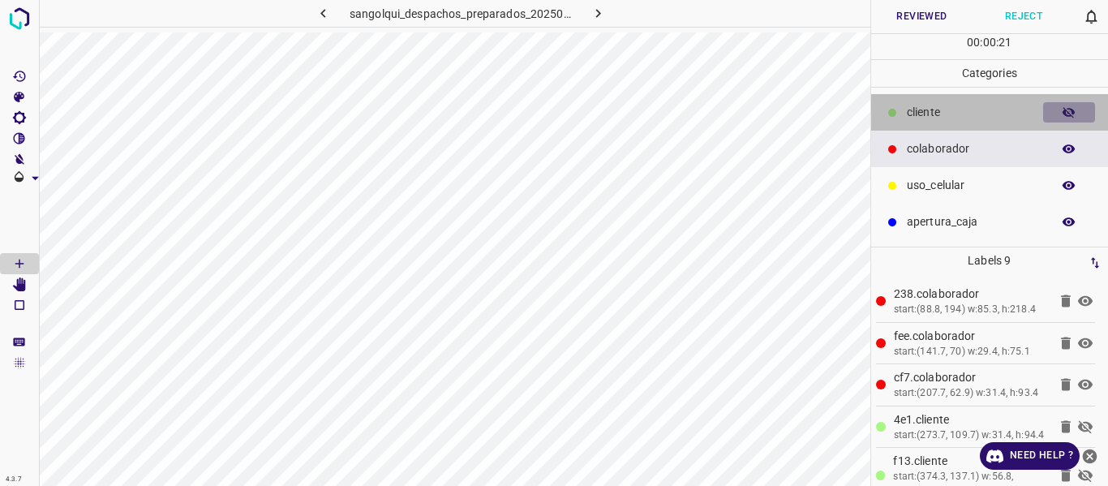
click at [1065, 112] on icon "button" at bounding box center [1069, 112] width 13 height 11
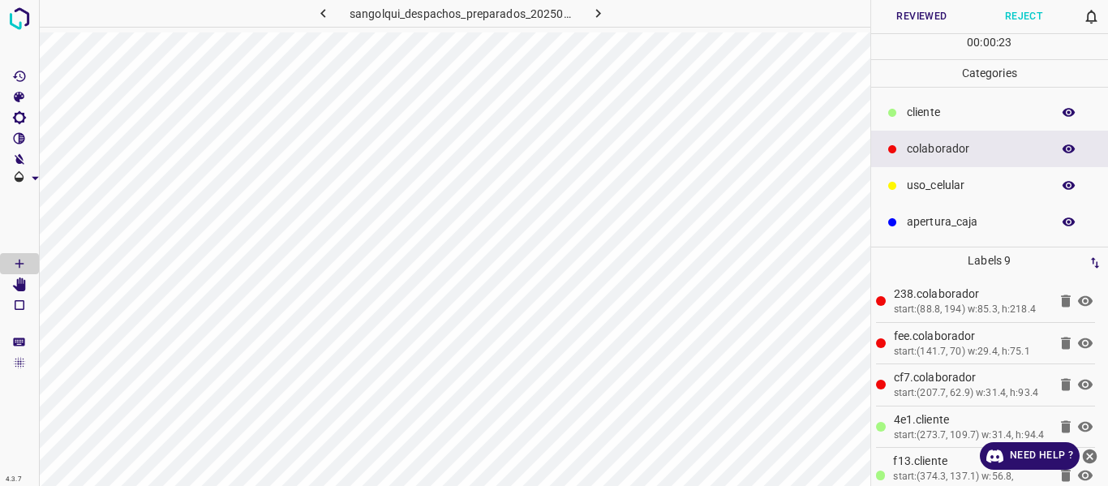
click at [923, 12] on button "Reviewed" at bounding box center [922, 16] width 102 height 33
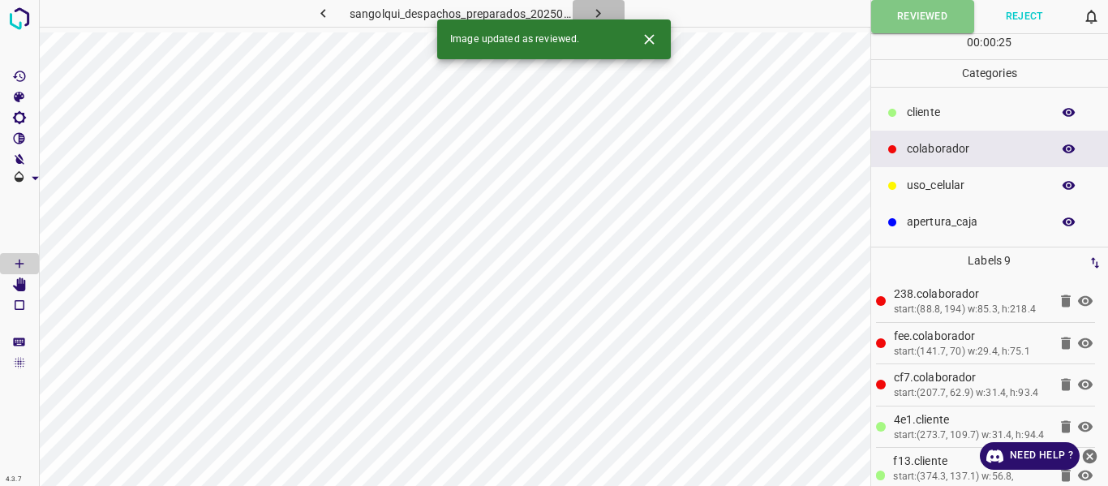
click at [600, 11] on icon "button" at bounding box center [598, 13] width 17 height 17
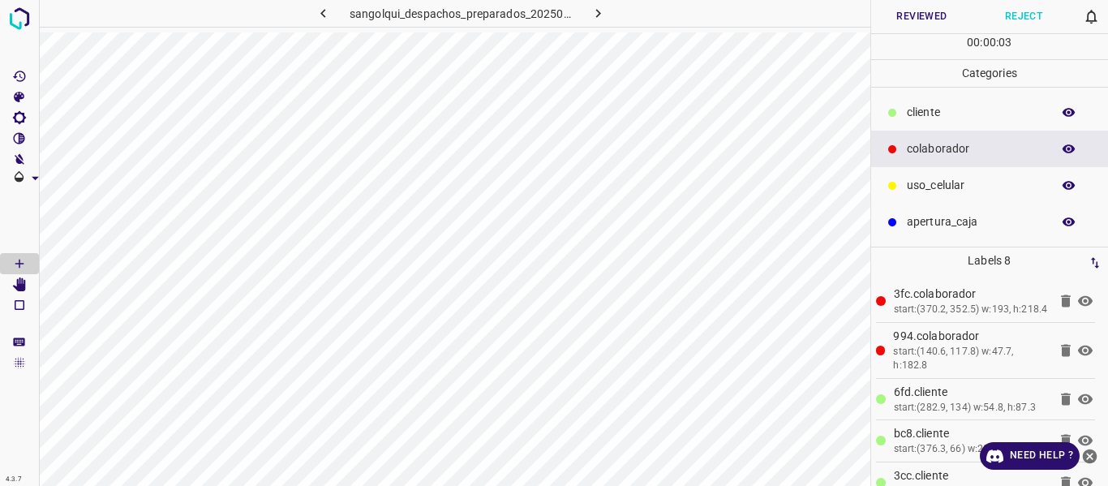
click at [1074, 109] on icon "button" at bounding box center [1069, 112] width 15 height 15
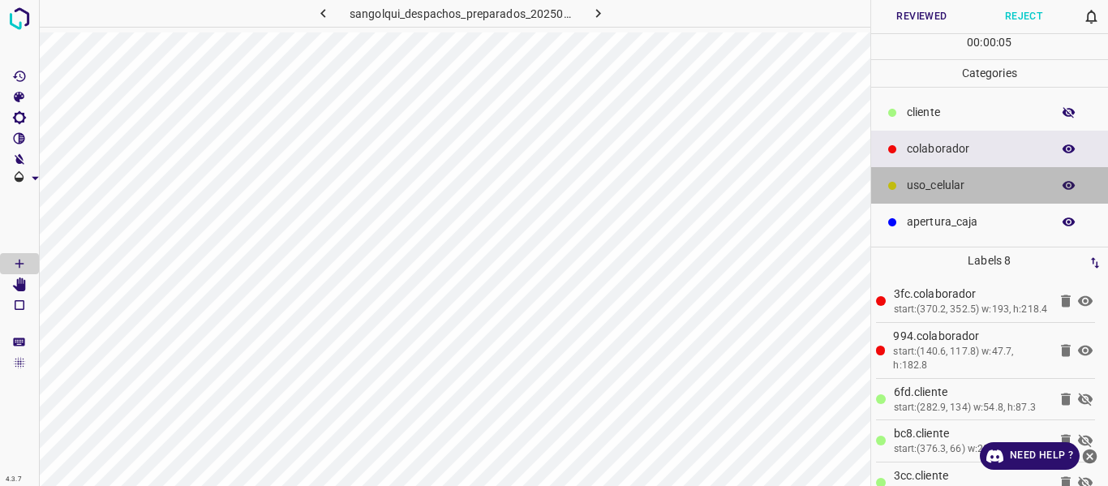
click at [936, 190] on p "uso_celular" at bounding box center [975, 185] width 136 height 17
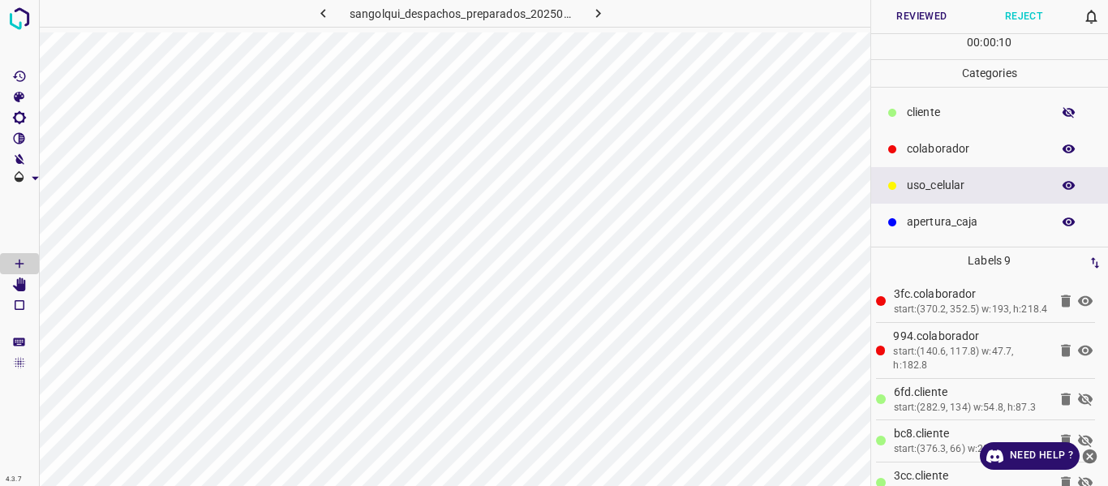
click at [1073, 111] on icon "button" at bounding box center [1069, 112] width 13 height 11
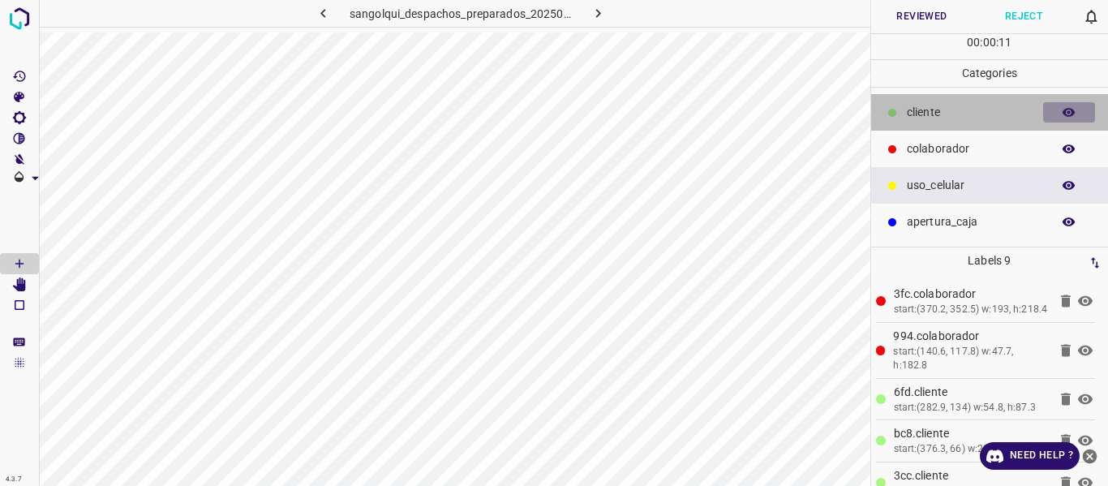
click at [1073, 111] on icon "button" at bounding box center [1069, 112] width 13 height 9
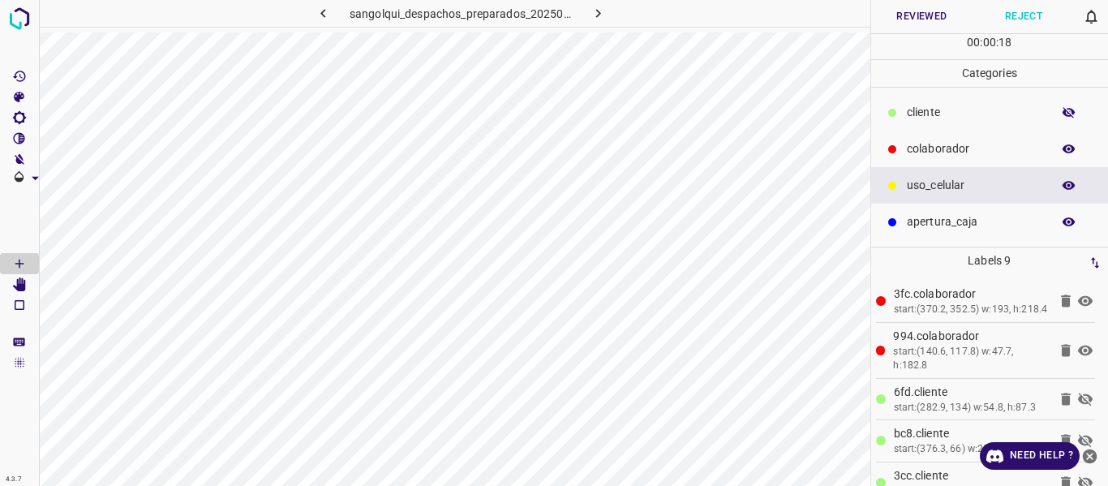
click at [1065, 110] on icon "button" at bounding box center [1069, 112] width 15 height 15
click at [910, 16] on button "Reviewed" at bounding box center [922, 16] width 102 height 33
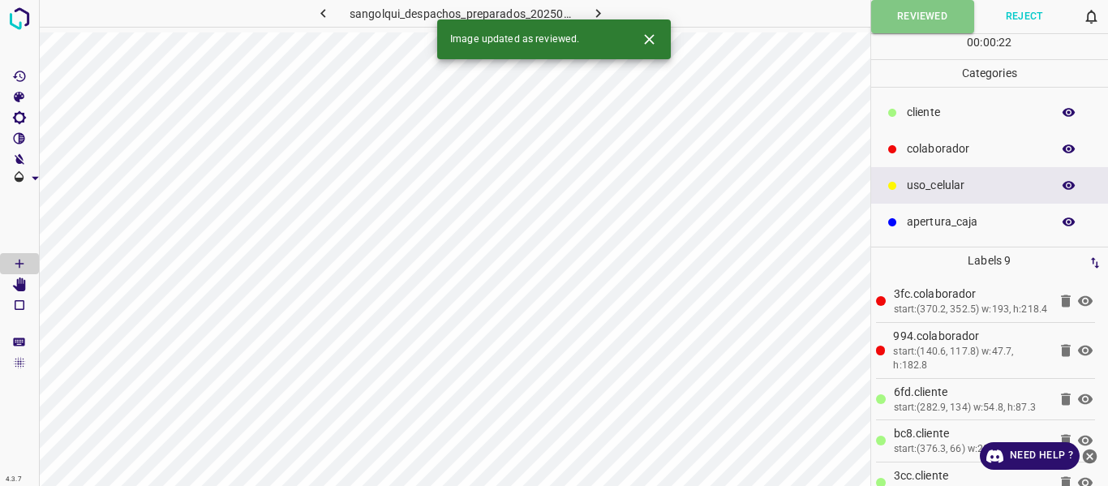
click at [596, 9] on icon "button" at bounding box center [598, 13] width 17 height 17
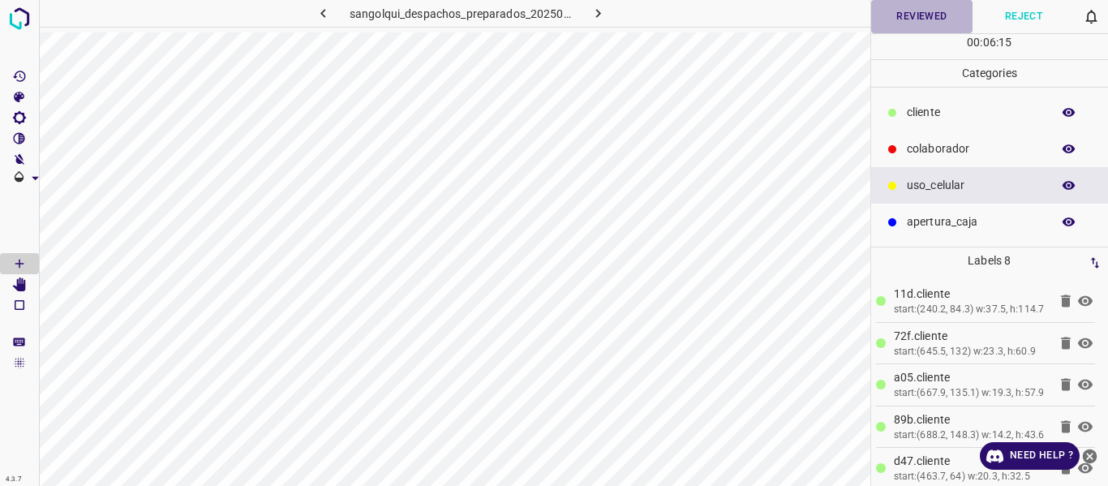
click at [909, 6] on button "Reviewed" at bounding box center [922, 16] width 102 height 33
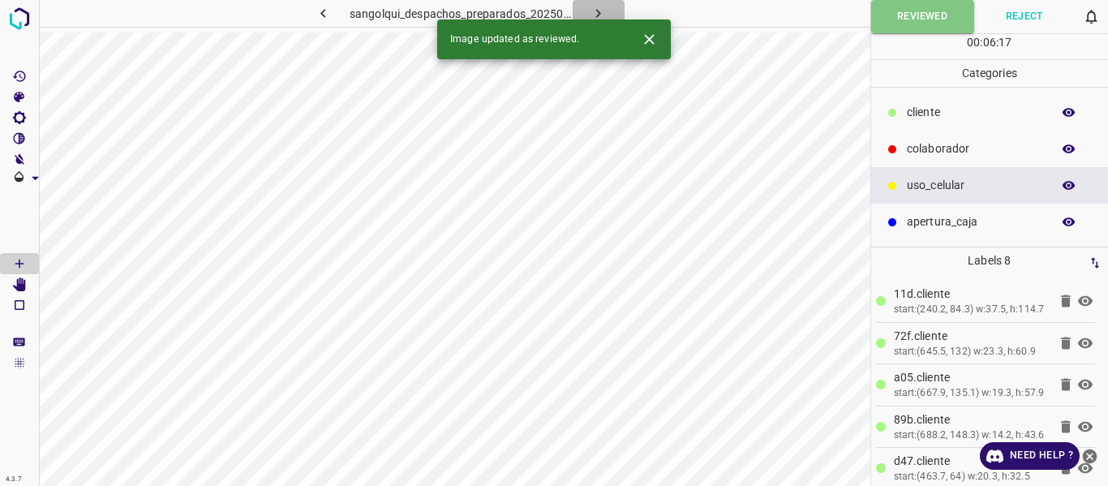
click at [600, 8] on icon "button" at bounding box center [598, 13] width 17 height 17
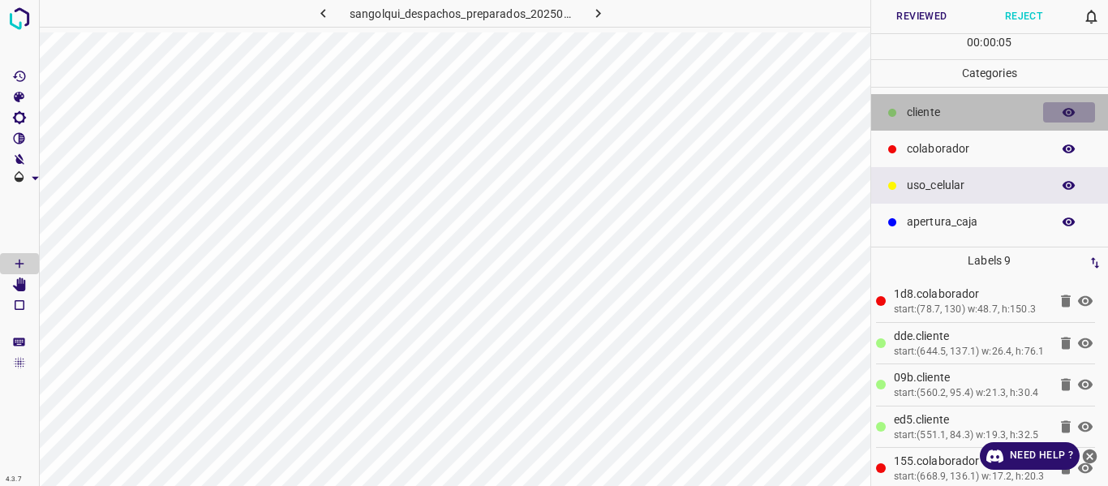
click at [1065, 114] on icon "button" at bounding box center [1069, 112] width 13 height 9
click at [1065, 114] on icon "button" at bounding box center [1069, 112] width 13 height 11
click at [1065, 114] on icon "button" at bounding box center [1069, 112] width 13 height 9
click at [1065, 114] on icon "button" at bounding box center [1069, 112] width 13 height 11
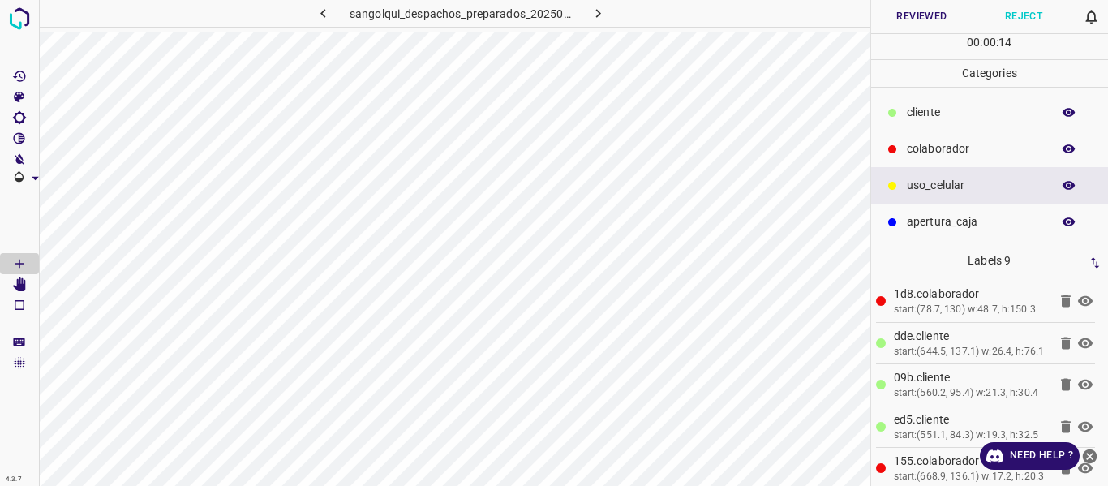
click at [929, 12] on button "Reviewed" at bounding box center [922, 16] width 102 height 33
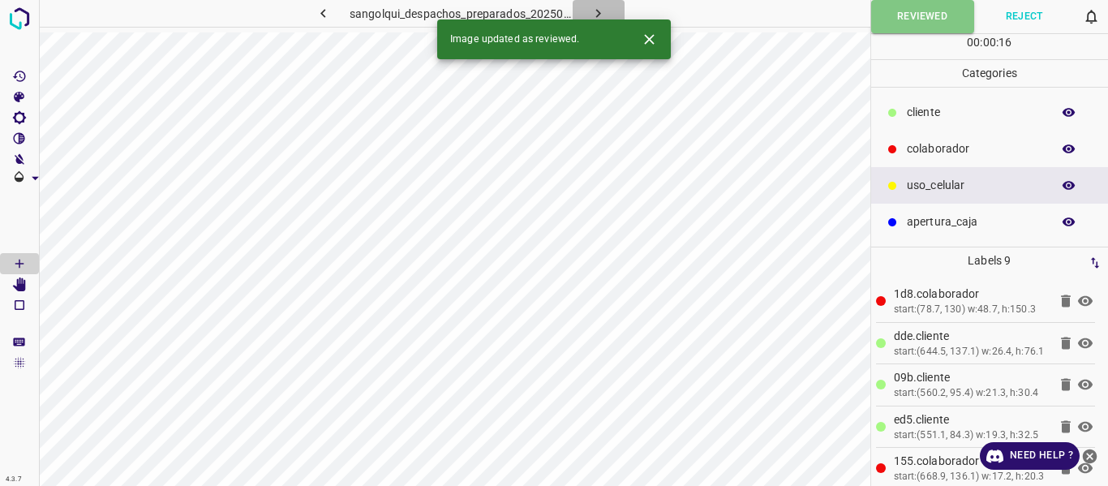
click at [600, 11] on icon "button" at bounding box center [598, 13] width 17 height 17
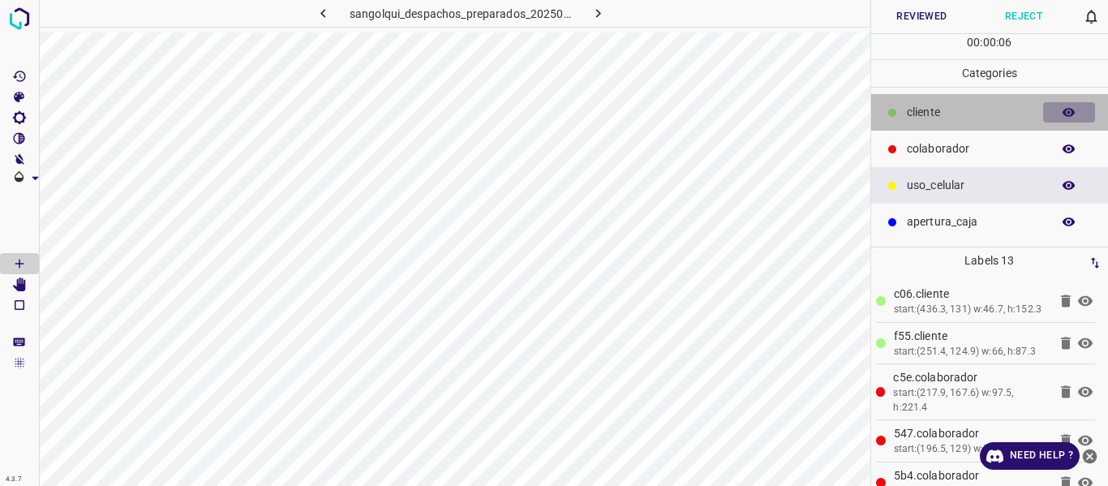
click at [1072, 111] on icon "button" at bounding box center [1069, 112] width 15 height 15
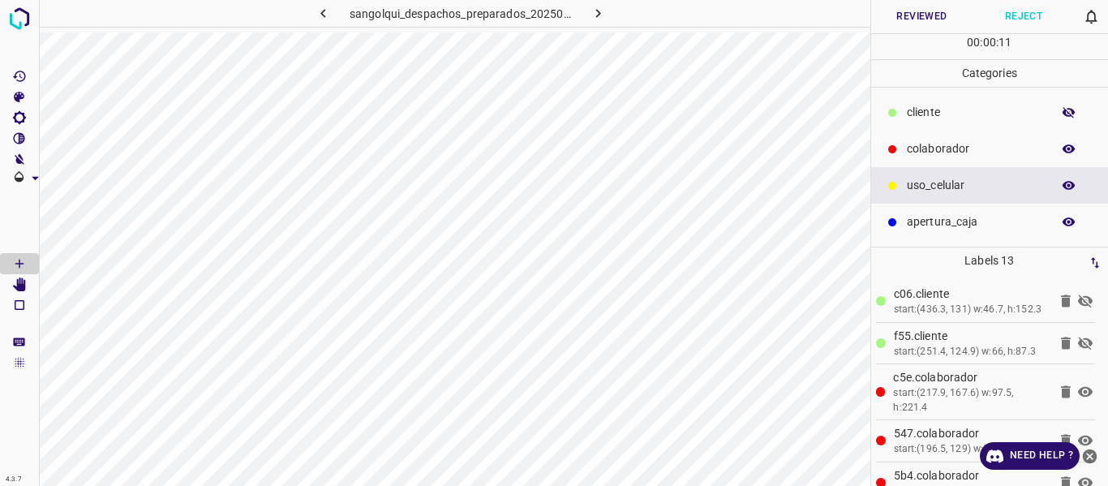
click at [1072, 111] on icon "button" at bounding box center [1069, 112] width 15 height 15
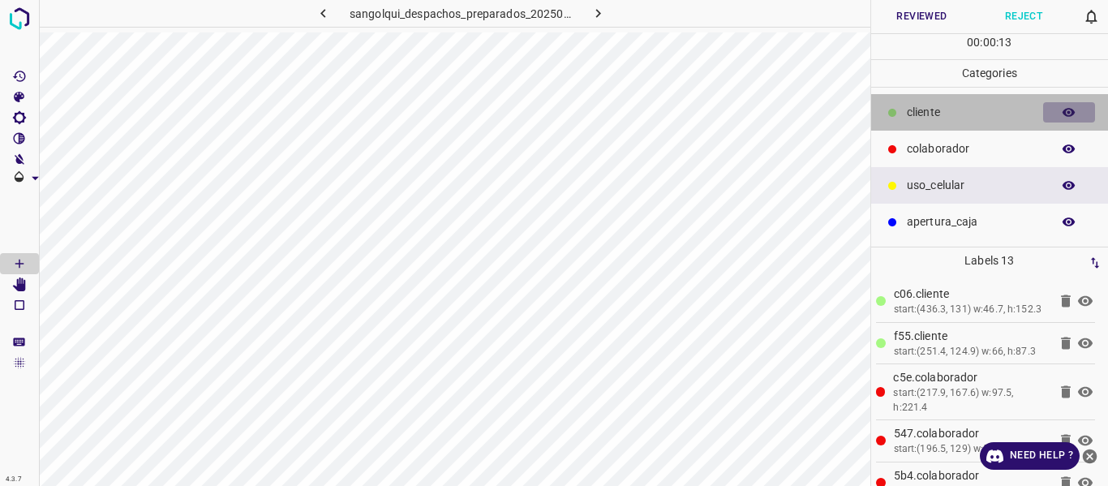
click at [1072, 111] on icon "button" at bounding box center [1069, 112] width 15 height 15
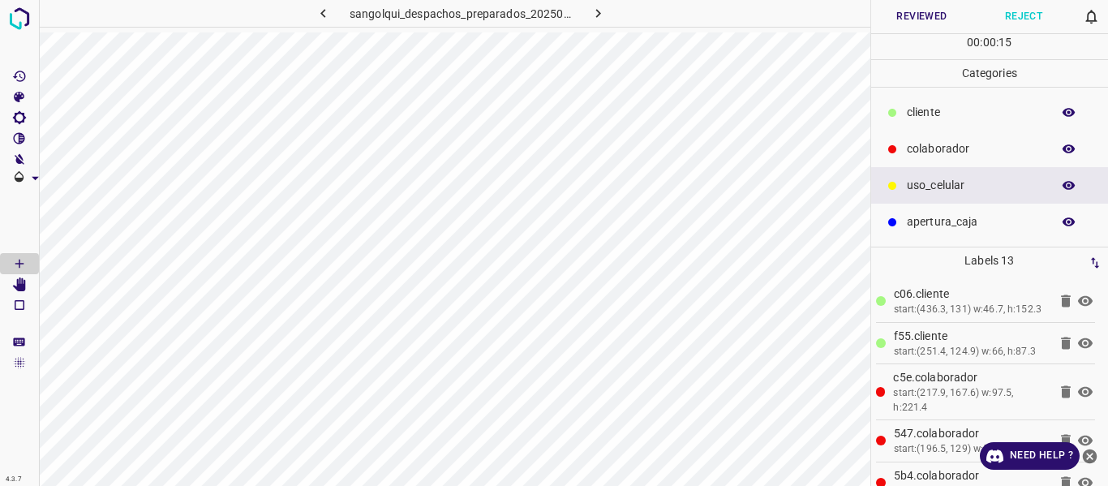
click at [934, 11] on button "Reviewed" at bounding box center [922, 16] width 102 height 33
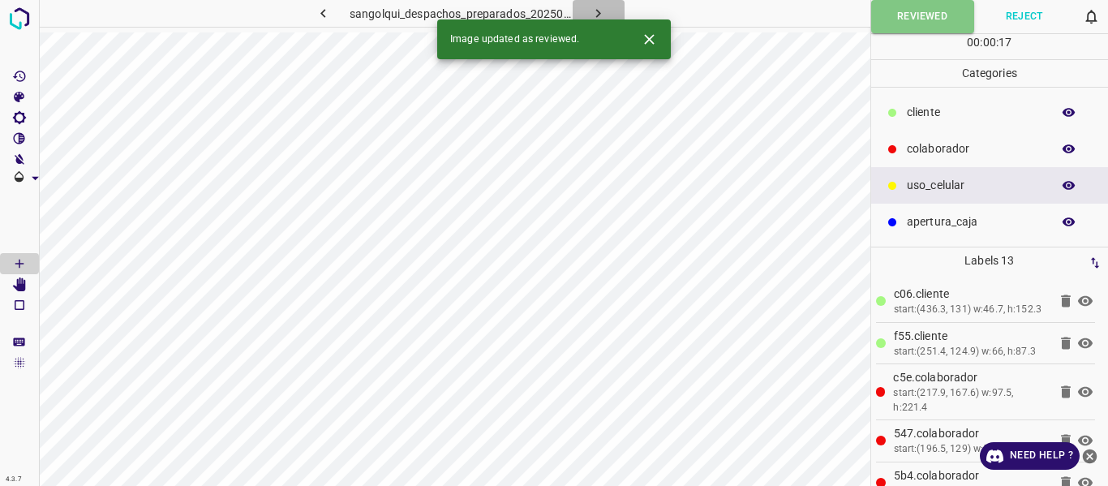
click at [596, 8] on icon "button" at bounding box center [598, 13] width 17 height 17
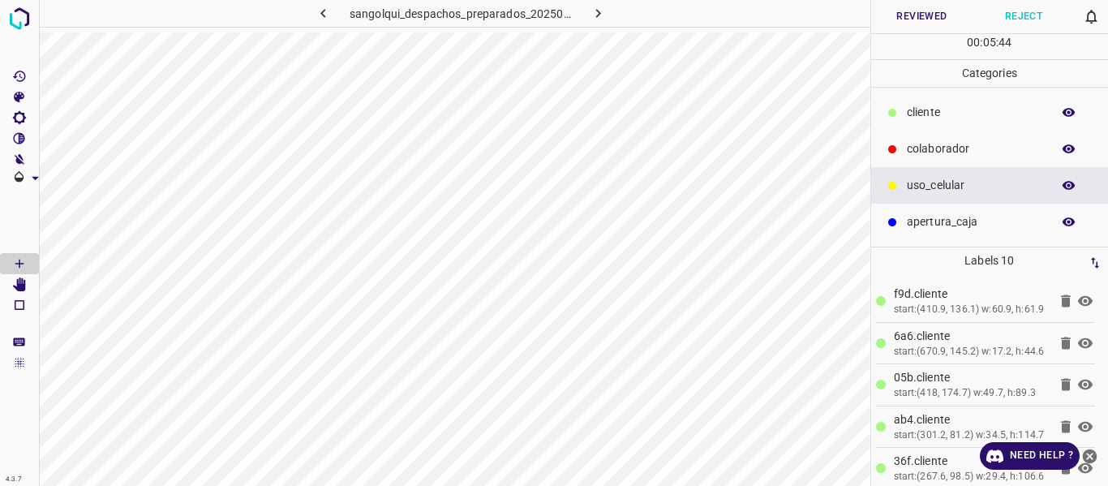
click at [1071, 110] on icon "button" at bounding box center [1069, 112] width 15 height 15
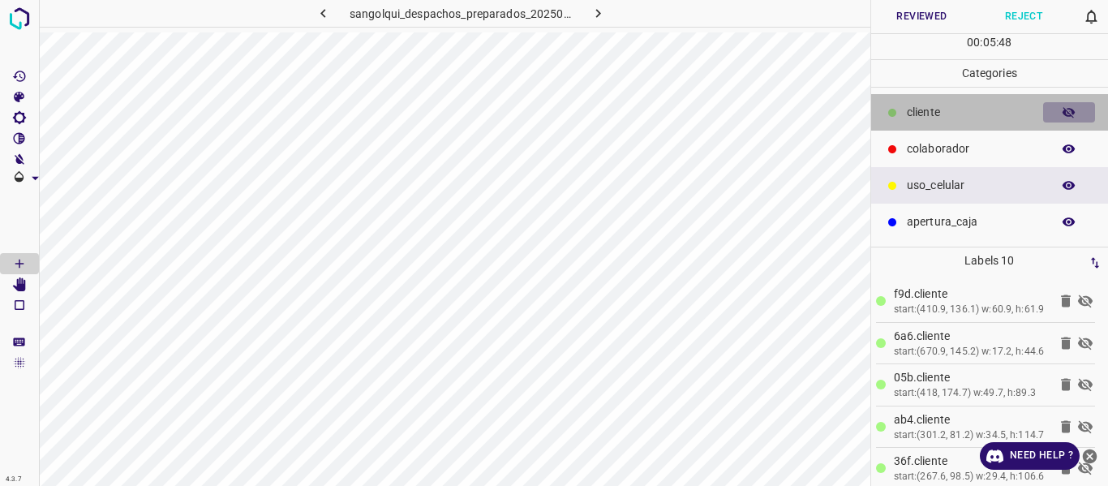
click at [1071, 110] on icon "button" at bounding box center [1069, 112] width 15 height 15
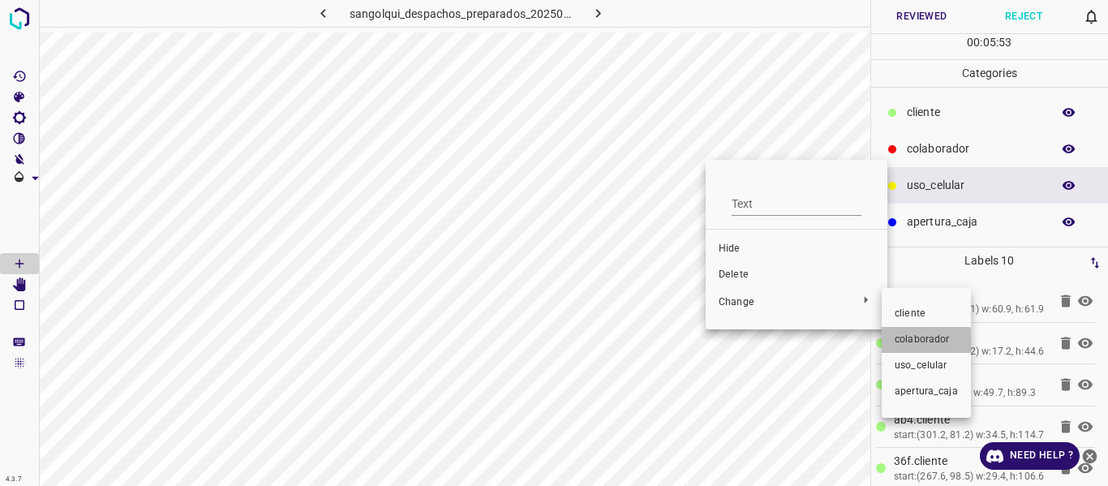
click at [910, 341] on span "colaborador" at bounding box center [926, 340] width 63 height 15
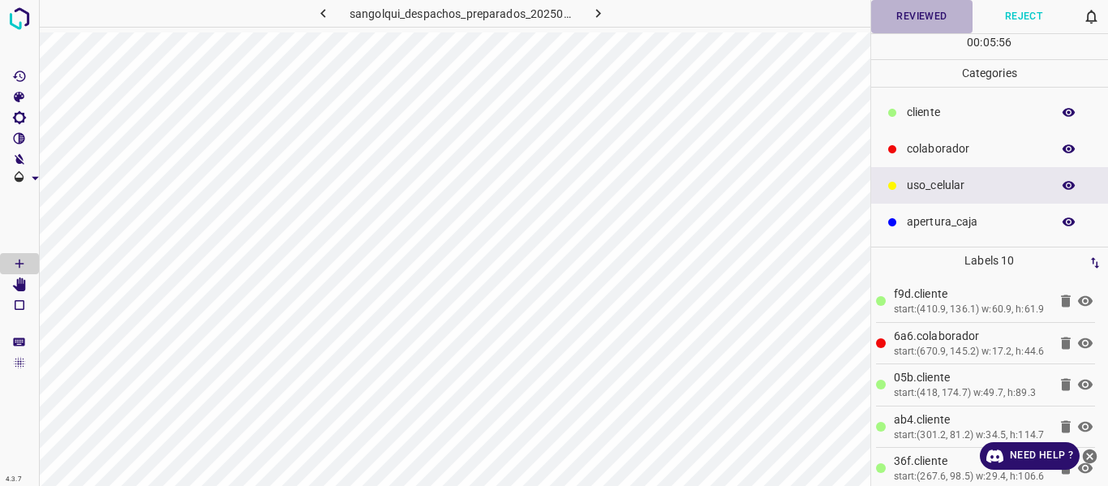
click at [923, 13] on button "Reviewed" at bounding box center [922, 16] width 102 height 33
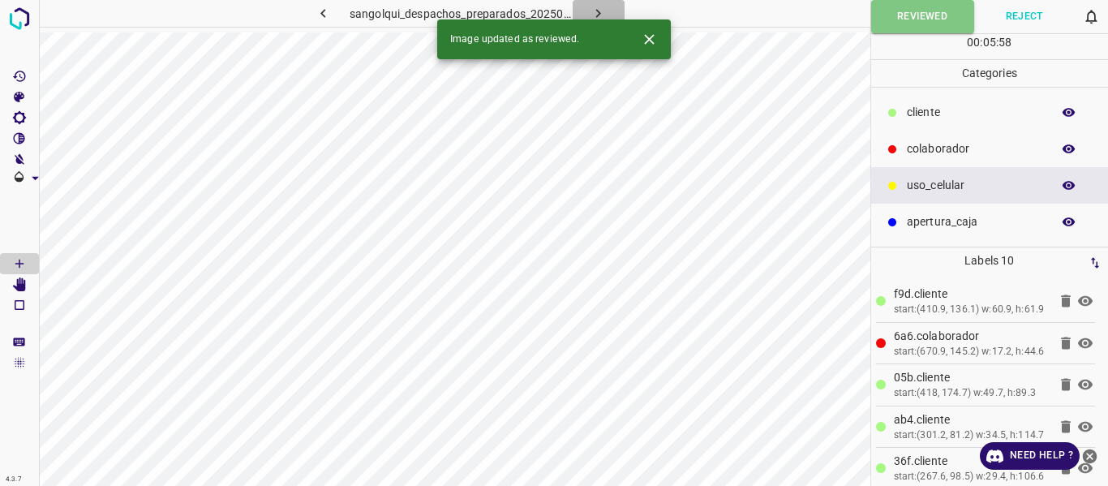
click at [591, 13] on icon "button" at bounding box center [598, 13] width 17 height 17
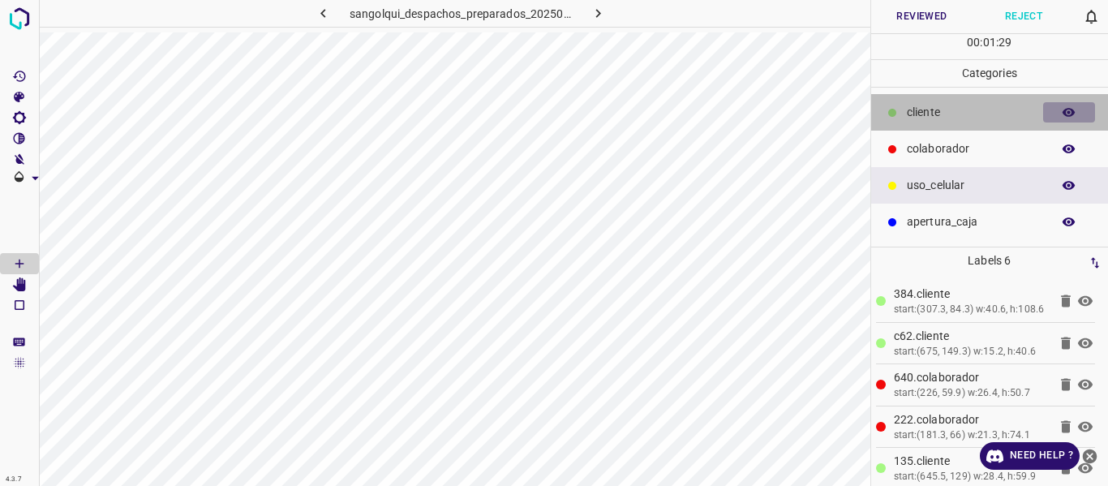
click at [1073, 112] on icon "button" at bounding box center [1069, 112] width 13 height 9
click at [1073, 112] on icon "button" at bounding box center [1069, 112] width 13 height 11
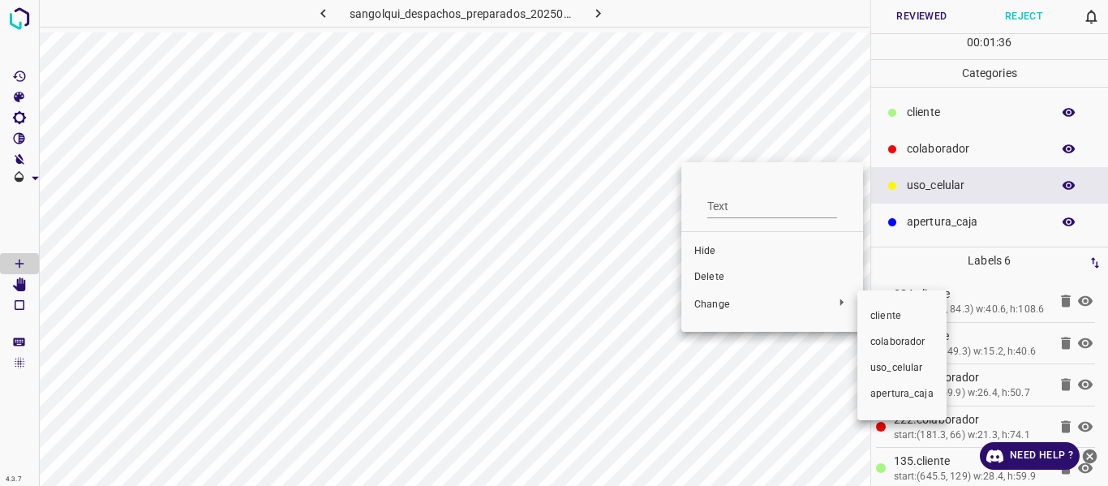
click at [874, 342] on span "colaborador" at bounding box center [902, 342] width 63 height 15
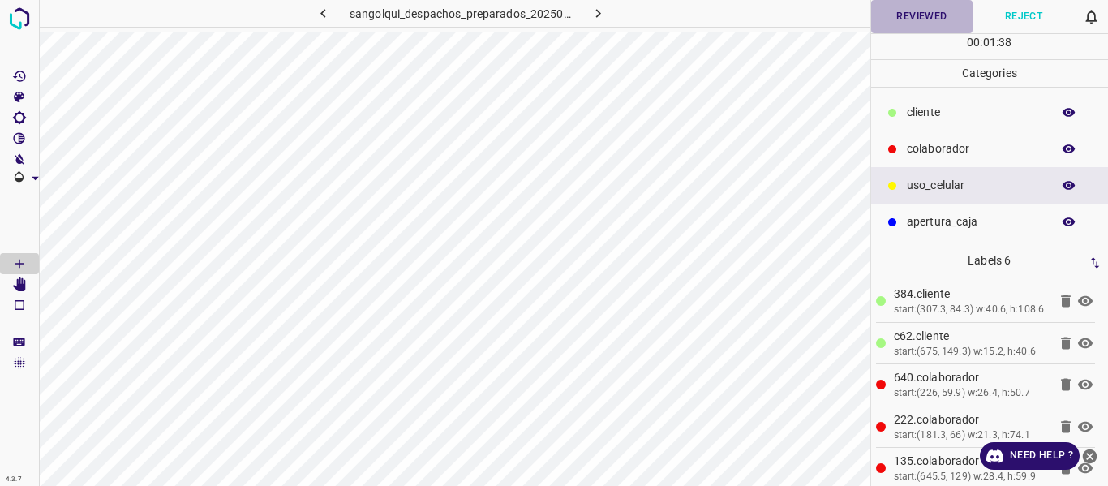
click at [926, 21] on button "Reviewed" at bounding box center [922, 16] width 102 height 33
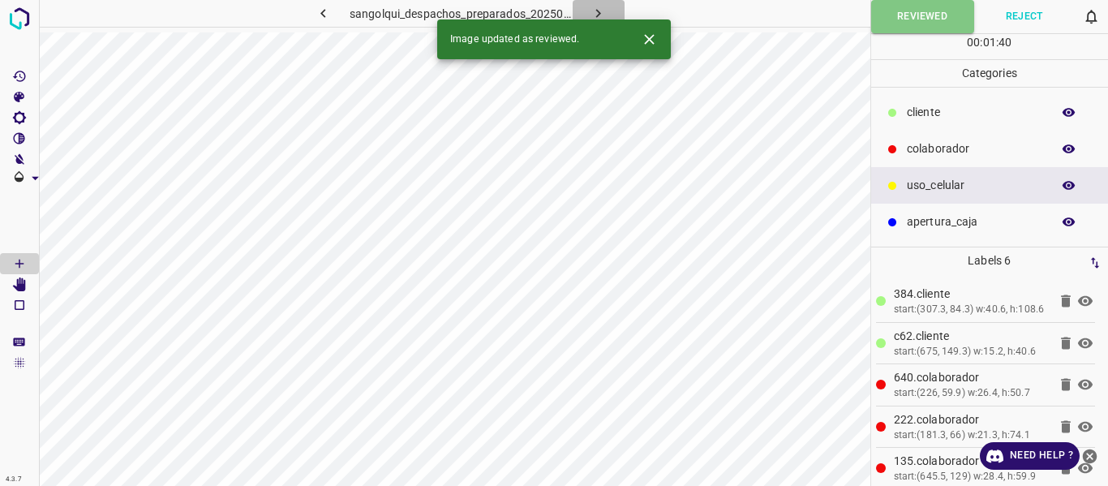
click at [594, 11] on icon "button" at bounding box center [598, 13] width 17 height 17
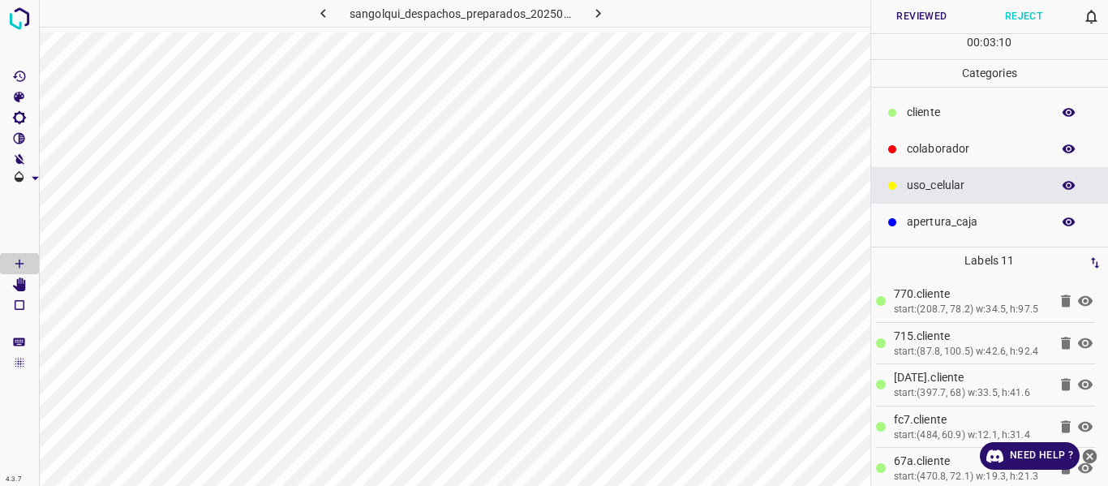
click at [1070, 109] on icon "button" at bounding box center [1069, 112] width 13 height 9
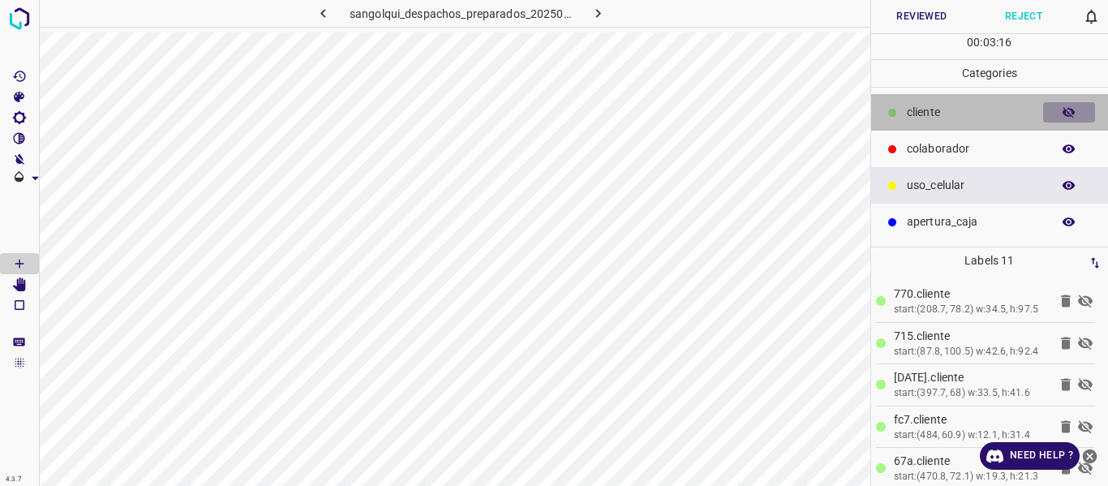
click at [1070, 109] on icon "button" at bounding box center [1069, 112] width 13 height 11
click at [1070, 109] on icon "button" at bounding box center [1069, 112] width 13 height 9
click at [1070, 109] on icon "button" at bounding box center [1069, 112] width 13 height 11
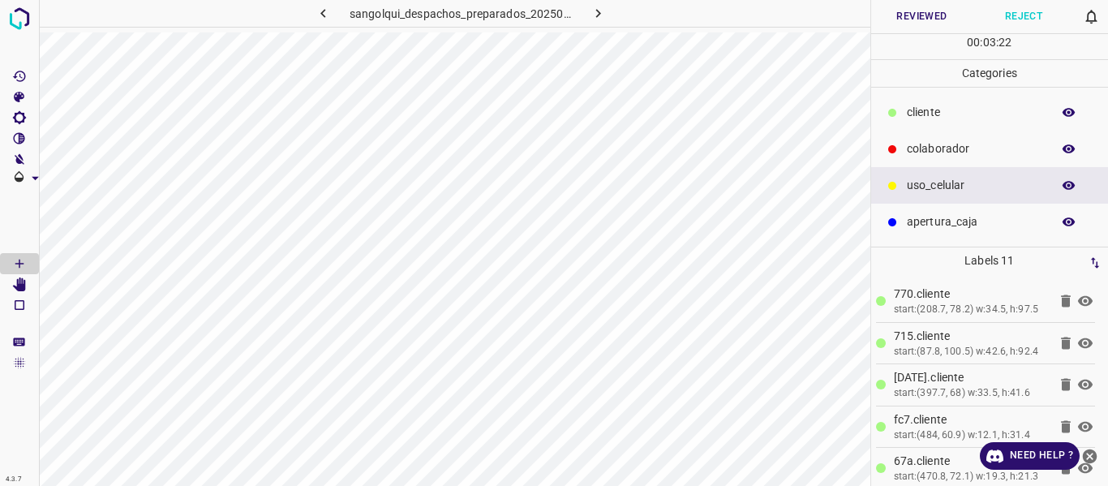
click at [329, 15] on icon "button" at bounding box center [323, 13] width 17 height 17
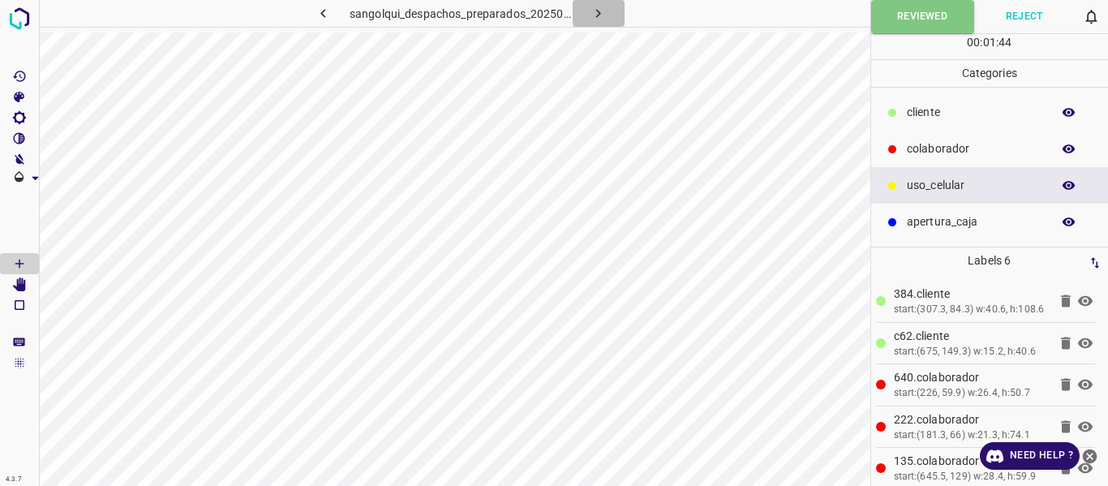
click at [600, 19] on icon "button" at bounding box center [598, 13] width 17 height 17
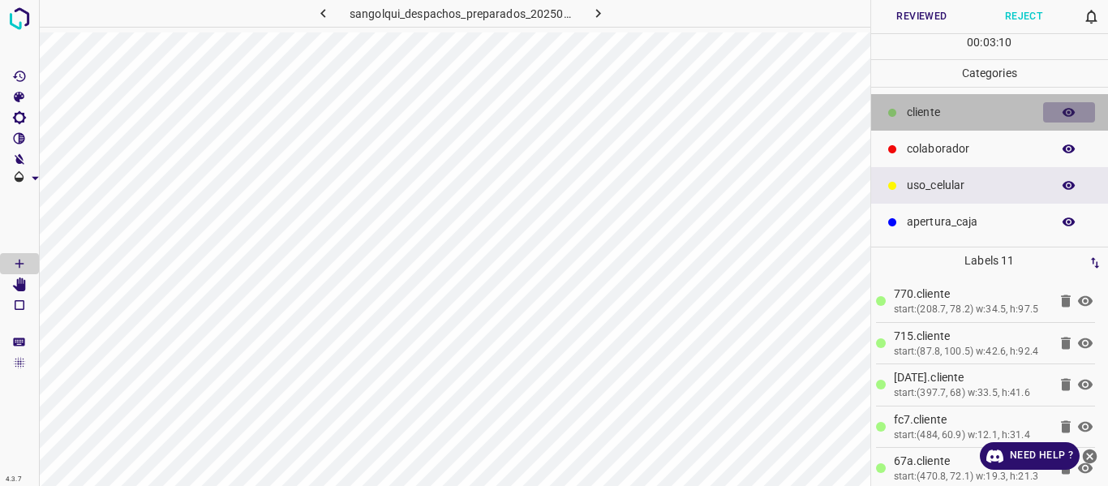
click at [1067, 110] on icon "button" at bounding box center [1069, 112] width 13 height 9
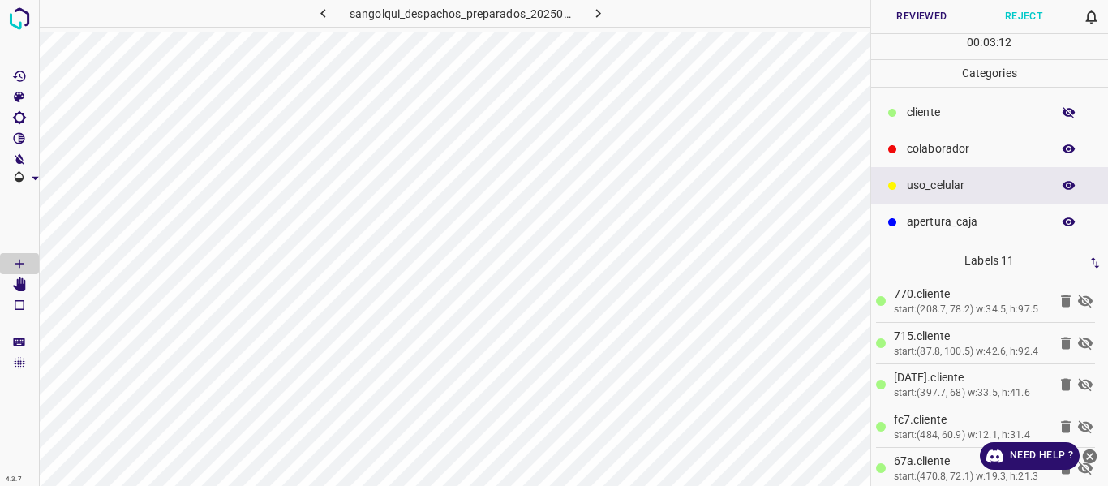
click at [1065, 145] on icon "button" at bounding box center [1069, 149] width 15 height 15
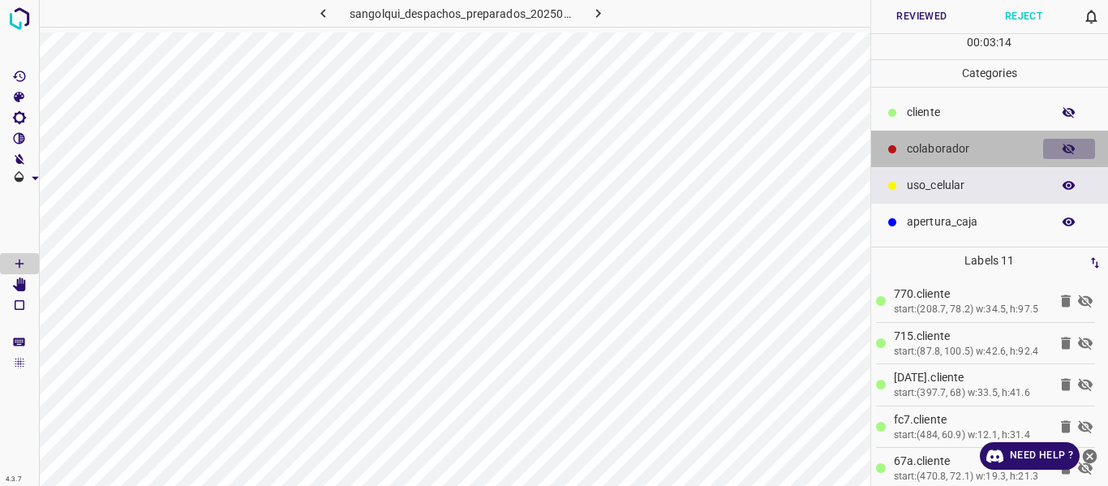
click at [1065, 145] on icon "button" at bounding box center [1069, 149] width 13 height 11
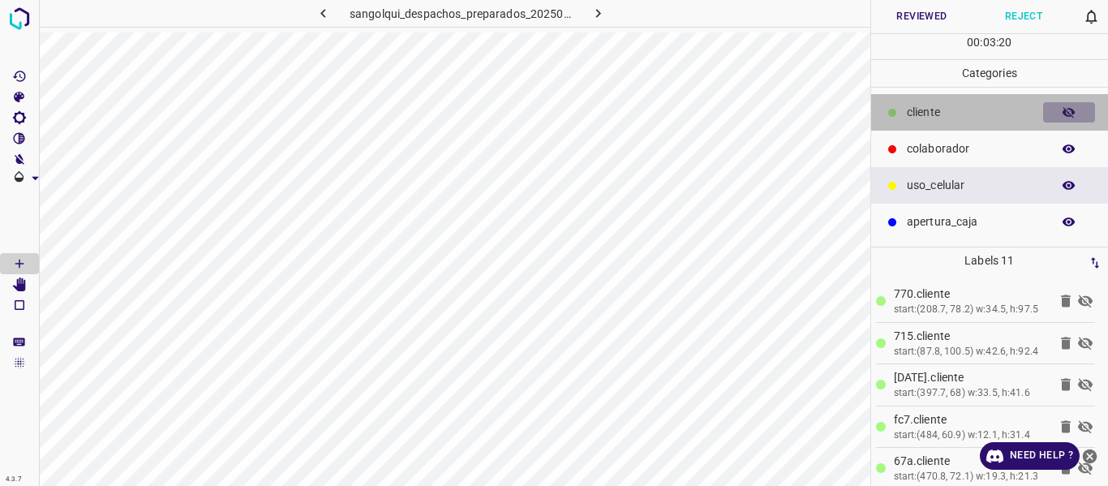
click at [1067, 112] on icon "button" at bounding box center [1069, 112] width 15 height 15
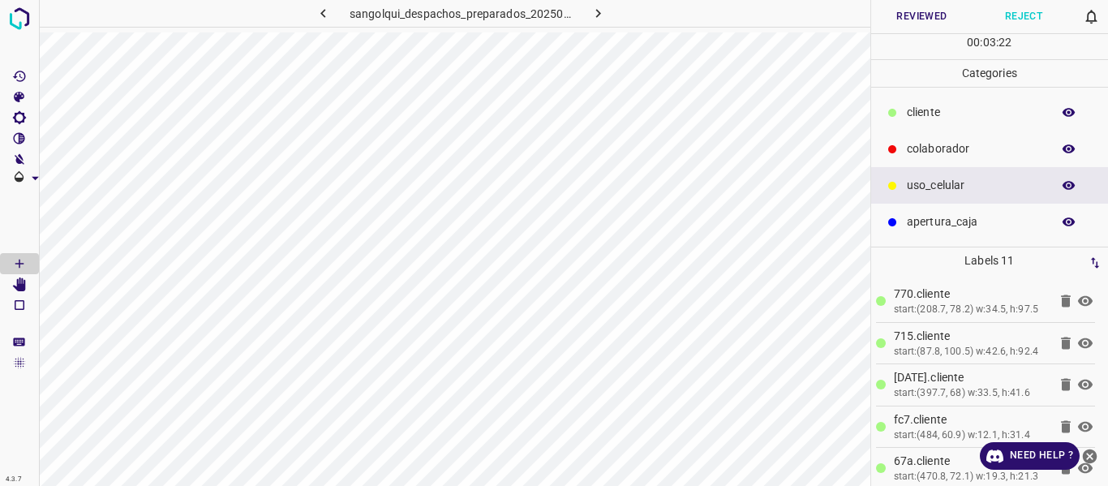
click at [1066, 109] on icon "button" at bounding box center [1069, 112] width 15 height 15
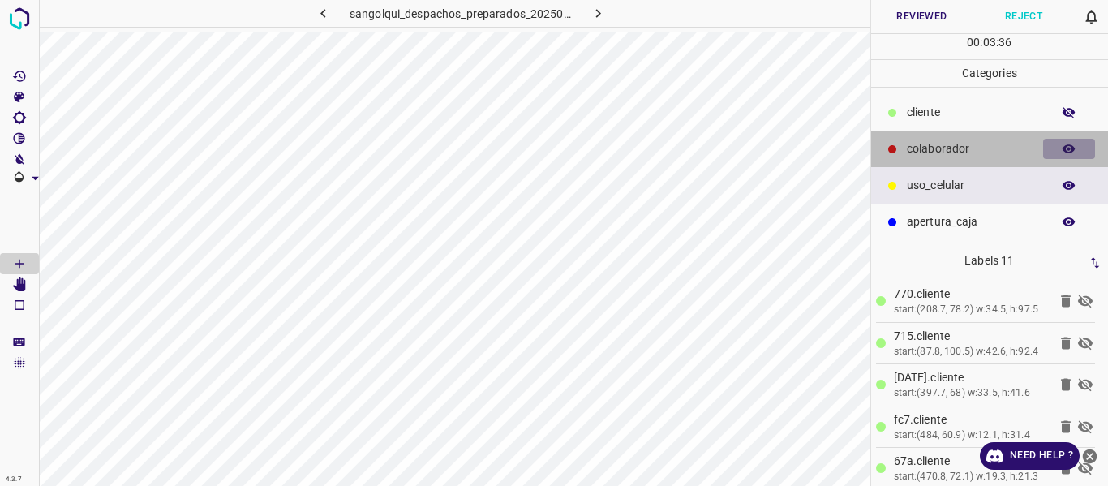
click at [1074, 147] on icon "button" at bounding box center [1069, 148] width 13 height 9
click at [1074, 147] on icon "button" at bounding box center [1069, 149] width 13 height 11
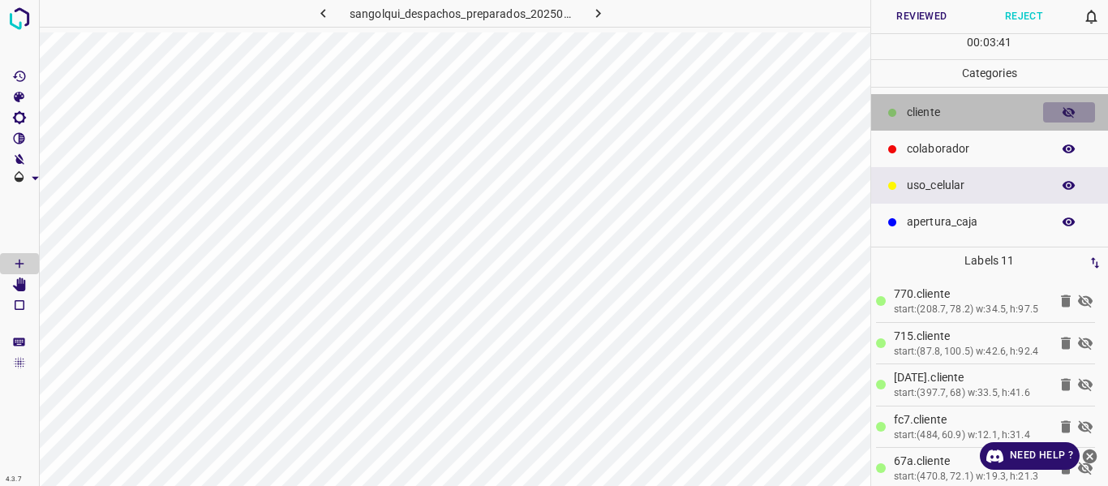
click at [1065, 117] on icon "button" at bounding box center [1069, 112] width 15 height 15
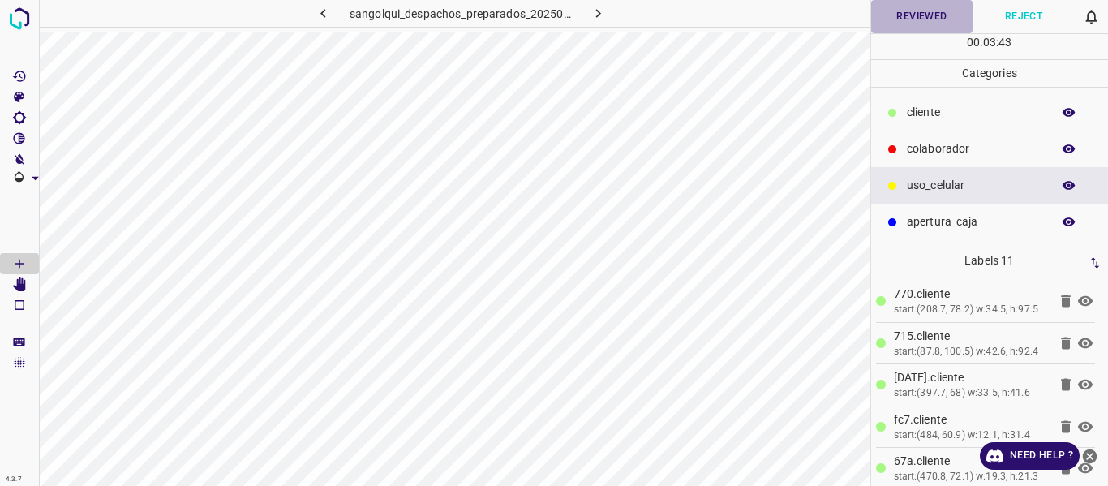
click at [926, 17] on button "Reviewed" at bounding box center [922, 16] width 102 height 33
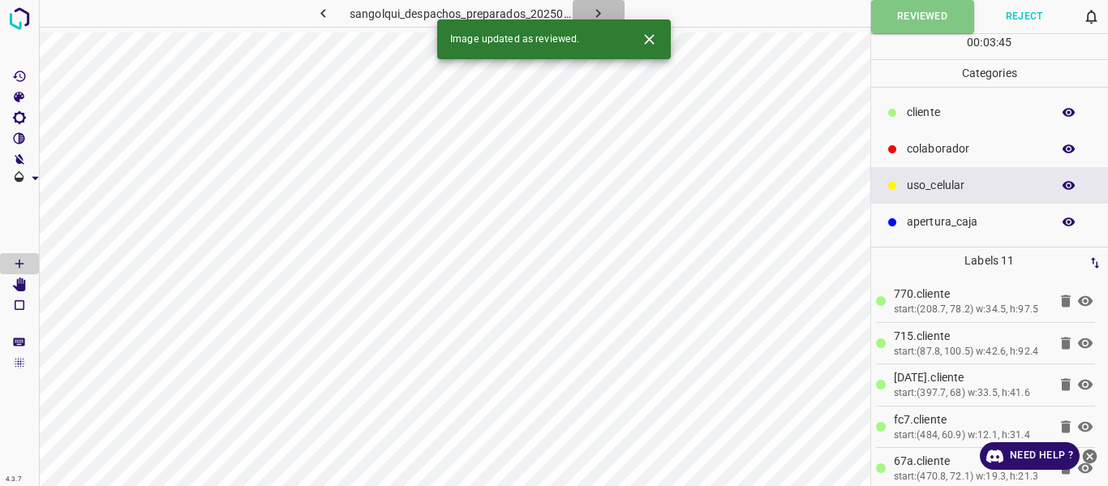
click at [594, 12] on icon "button" at bounding box center [598, 13] width 17 height 17
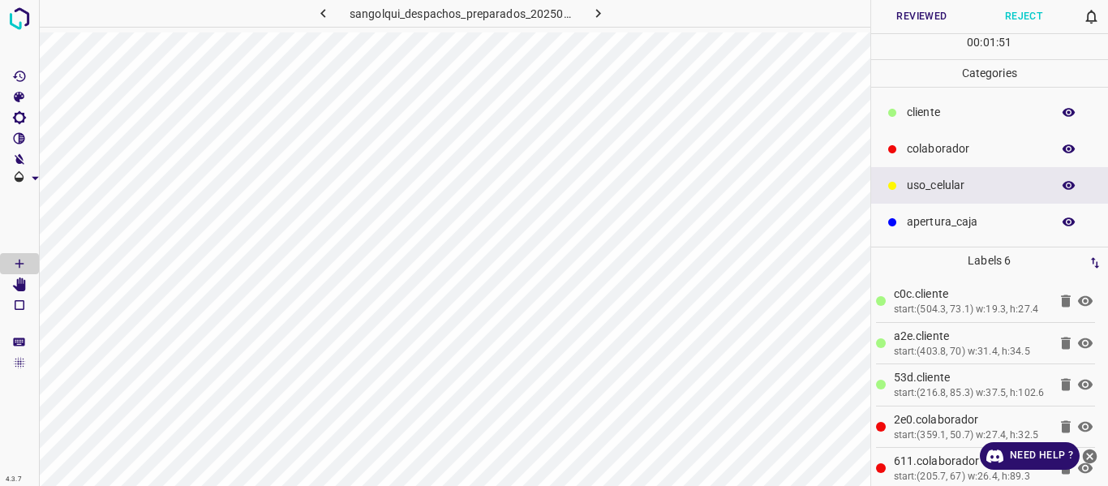
click at [914, 15] on button "Reviewed" at bounding box center [922, 16] width 102 height 33
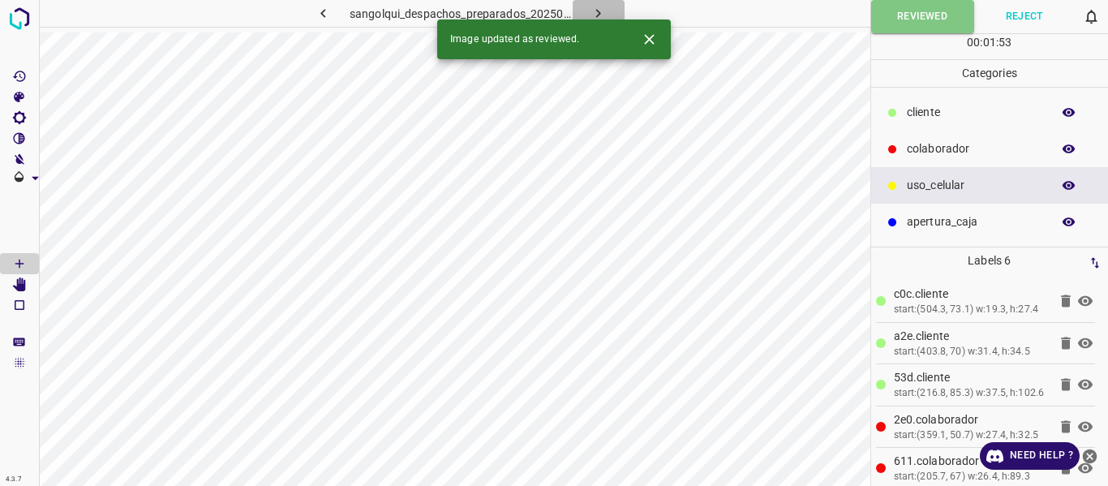
click at [592, 6] on icon "button" at bounding box center [598, 13] width 17 height 17
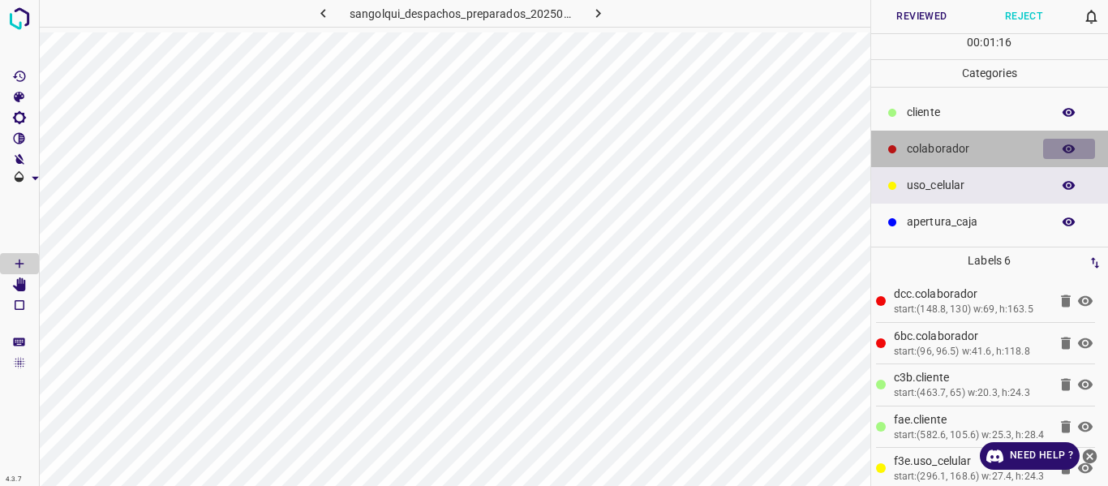
click at [1075, 152] on icon "button" at bounding box center [1069, 149] width 15 height 15
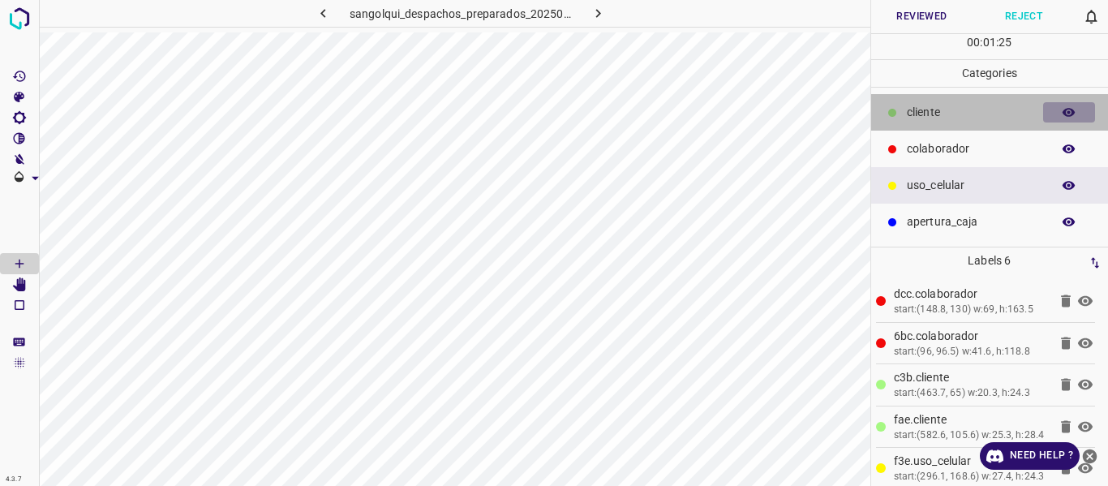
click at [1056, 114] on button "button" at bounding box center [1069, 112] width 52 height 21
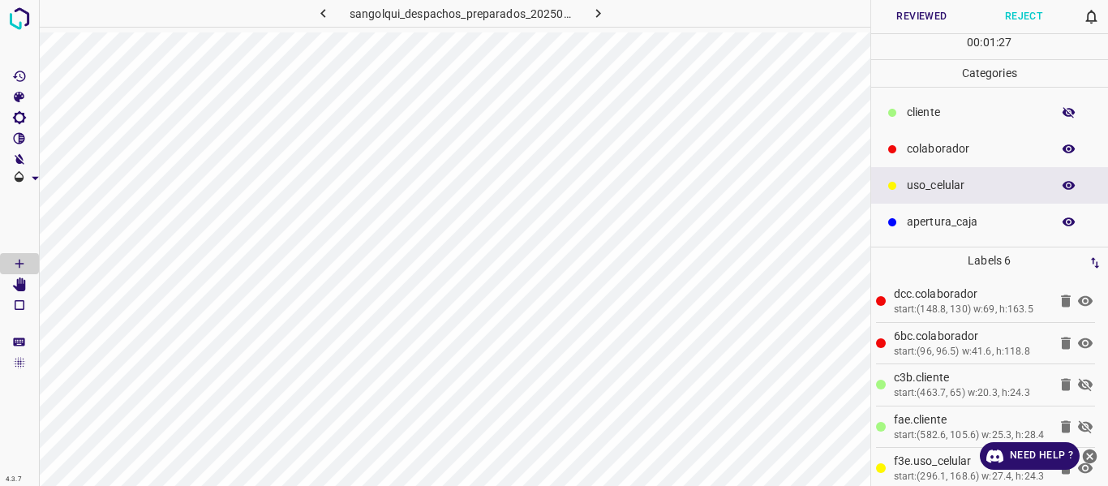
click at [1056, 114] on button "button" at bounding box center [1069, 112] width 52 height 21
click at [933, 21] on button "Reviewed" at bounding box center [922, 16] width 102 height 33
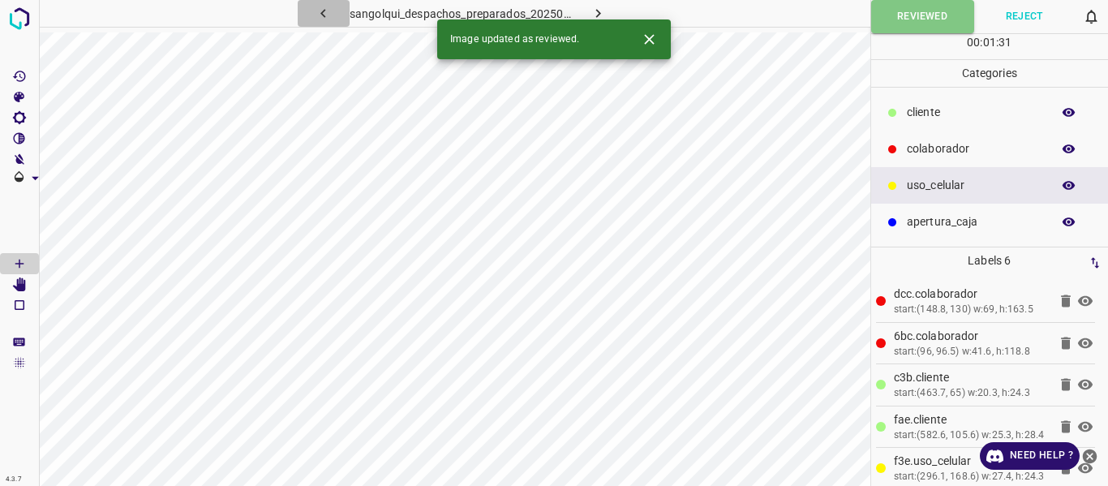
click at [317, 11] on icon "button" at bounding box center [323, 13] width 17 height 17
click at [325, 15] on icon "button" at bounding box center [323, 13] width 17 height 17
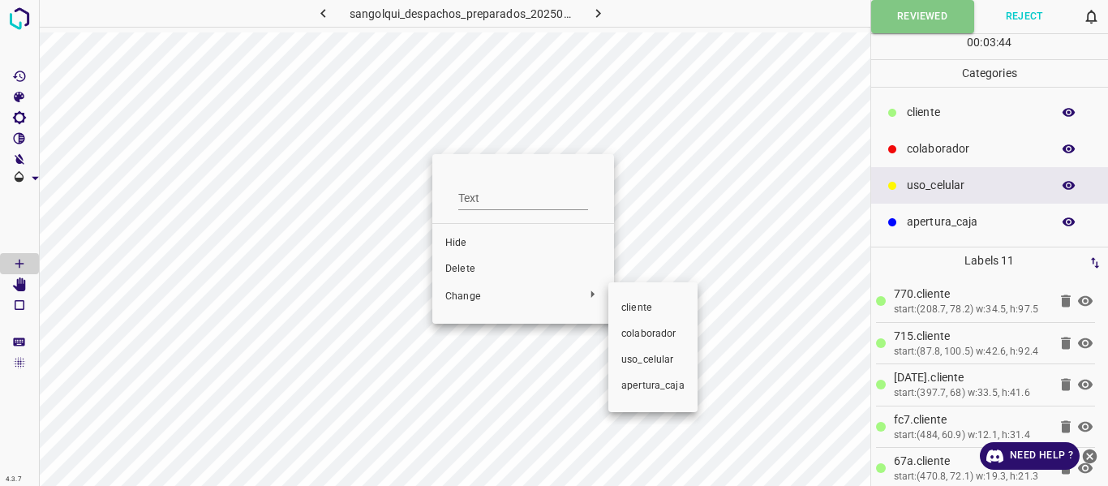
click at [652, 333] on span "colaborador" at bounding box center [653, 334] width 63 height 15
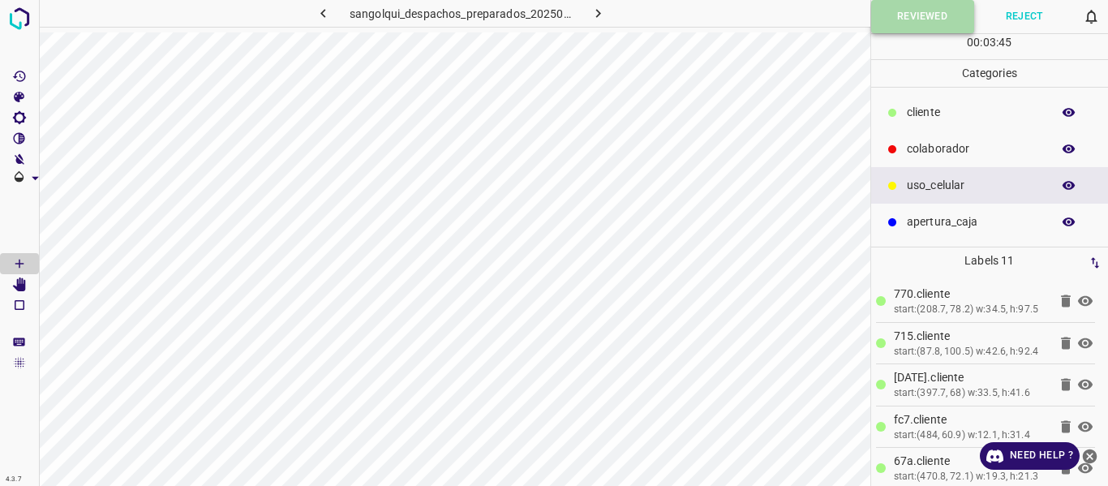
click at [906, 9] on button "Reviewed" at bounding box center [922, 16] width 103 height 33
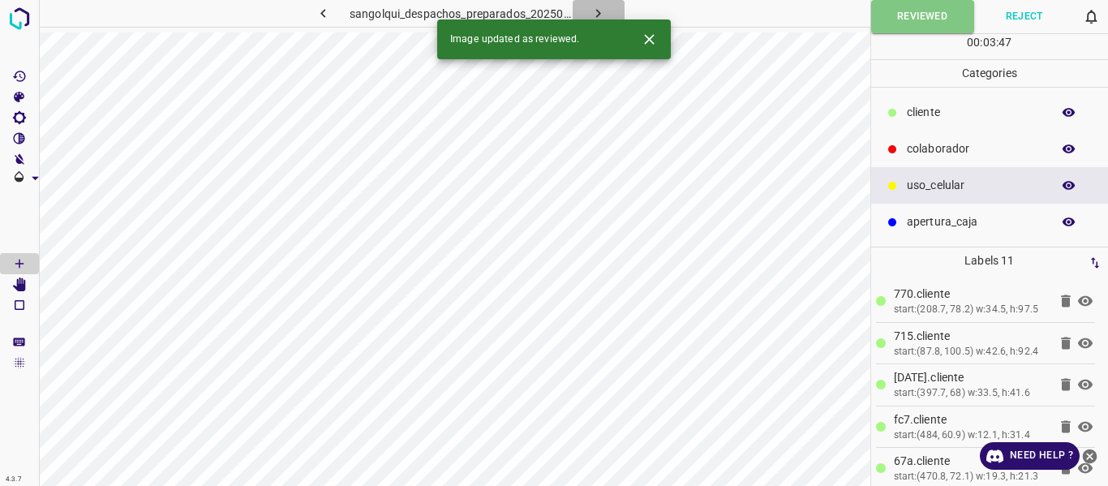
click at [593, 10] on icon "button" at bounding box center [598, 13] width 17 height 17
click at [600, 12] on icon "button" at bounding box center [598, 13] width 17 height 17
click at [596, 10] on icon "button" at bounding box center [598, 13] width 5 height 9
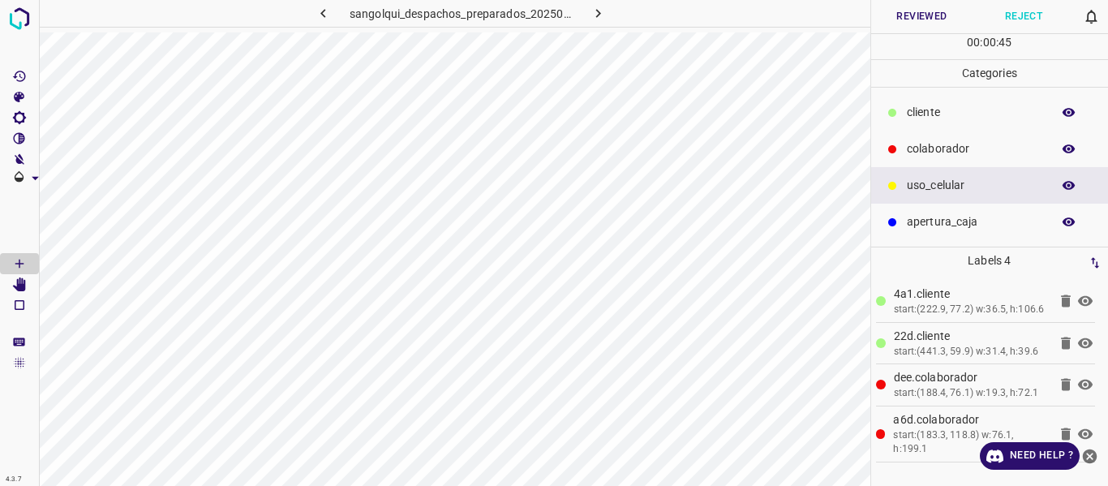
click at [1069, 115] on icon "button" at bounding box center [1069, 112] width 15 height 15
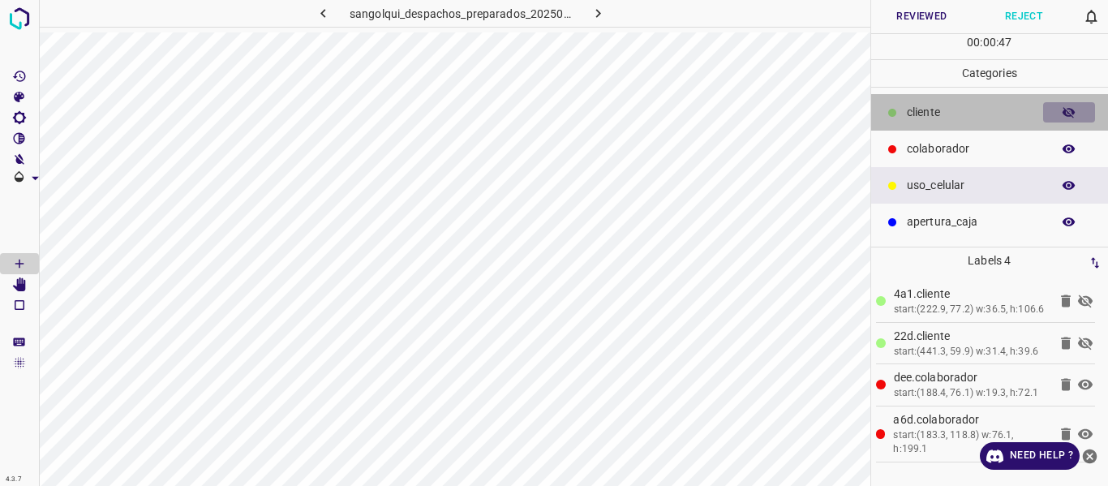
click at [1069, 115] on icon "button" at bounding box center [1069, 112] width 15 height 15
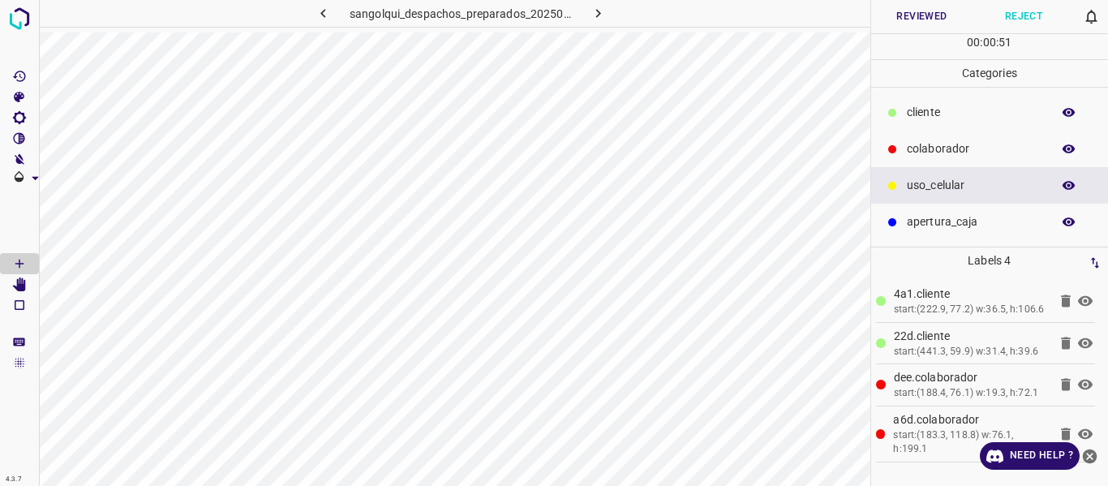
click at [906, 20] on button "Reviewed" at bounding box center [922, 16] width 102 height 33
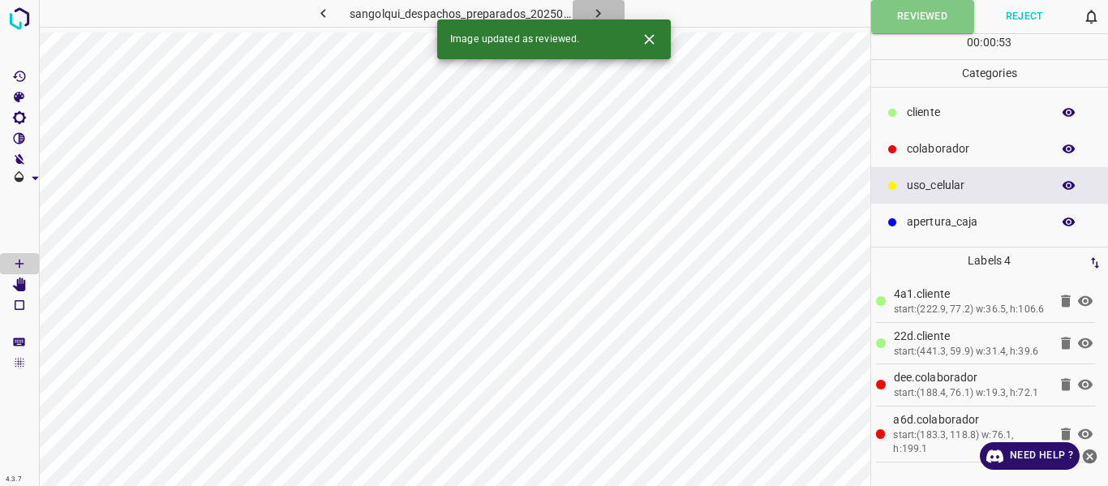
click at [596, 12] on icon "button" at bounding box center [598, 13] width 17 height 17
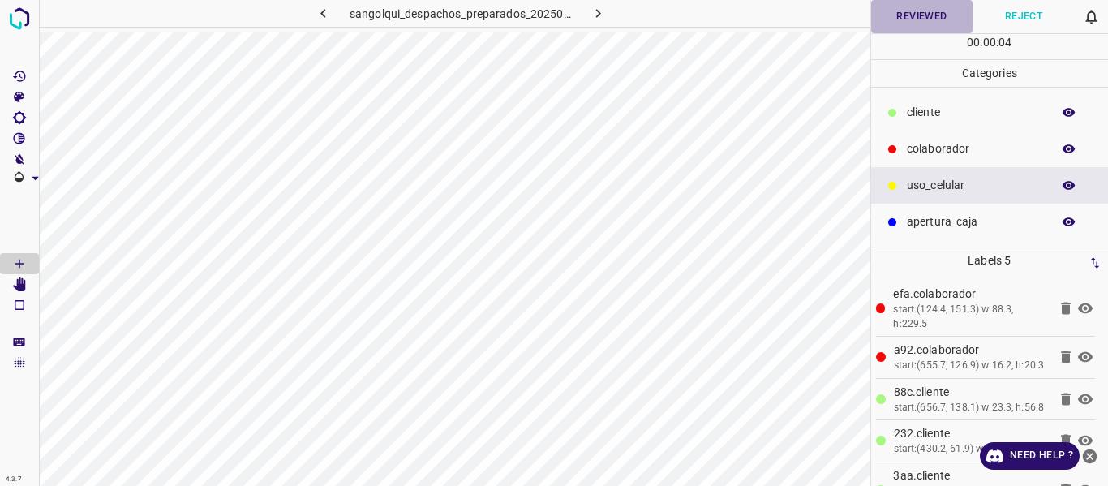
click at [932, 13] on button "Reviewed" at bounding box center [922, 16] width 102 height 33
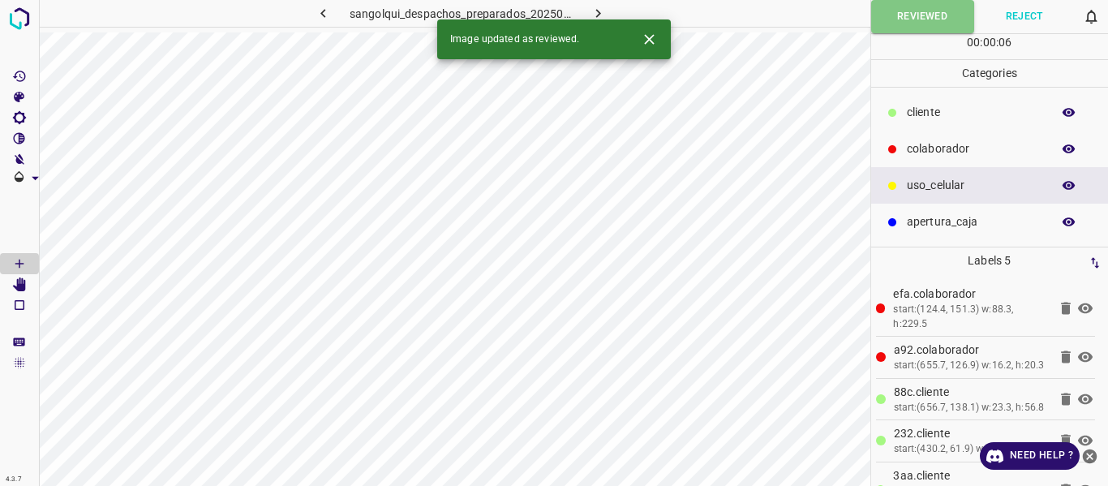
click at [592, 8] on icon "button" at bounding box center [598, 13] width 17 height 17
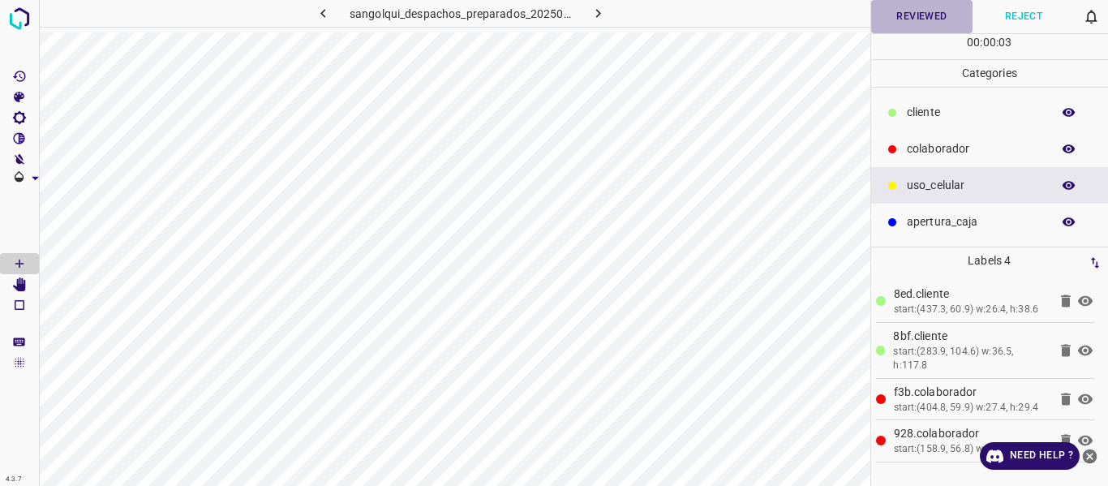
click at [911, 21] on button "Reviewed" at bounding box center [922, 16] width 102 height 33
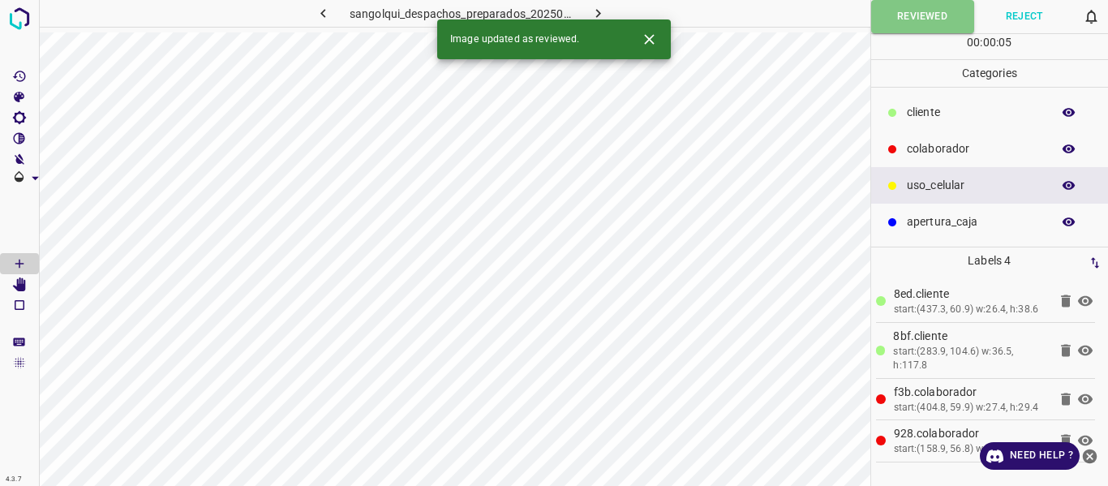
click at [595, 10] on icon "button" at bounding box center [598, 13] width 17 height 17
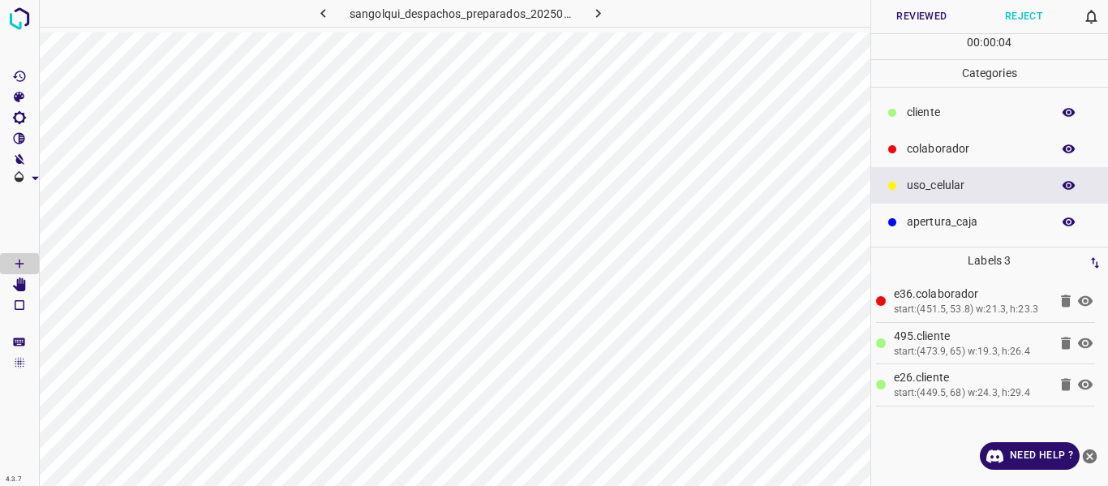
click at [905, 18] on button "Reviewed" at bounding box center [922, 16] width 102 height 33
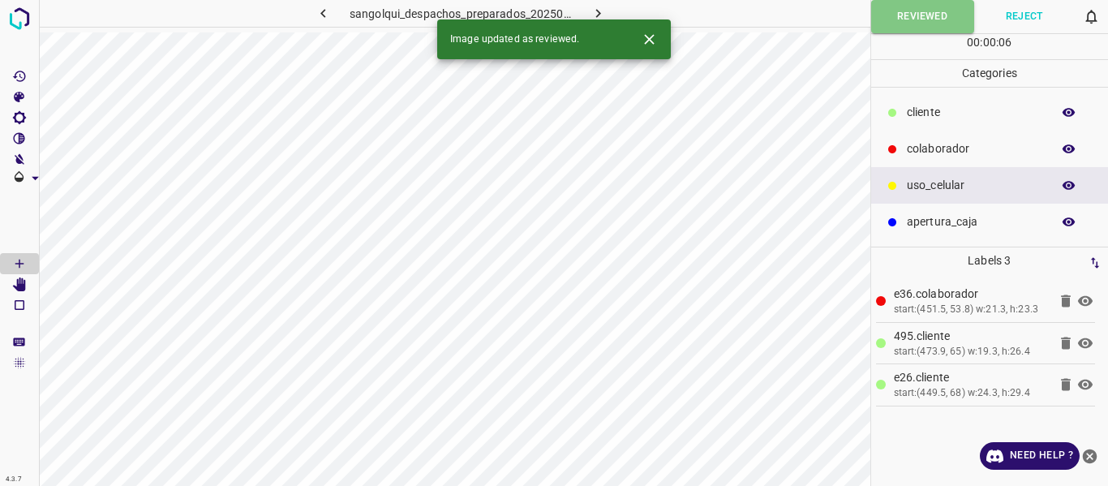
click at [597, 14] on icon "button" at bounding box center [598, 13] width 17 height 17
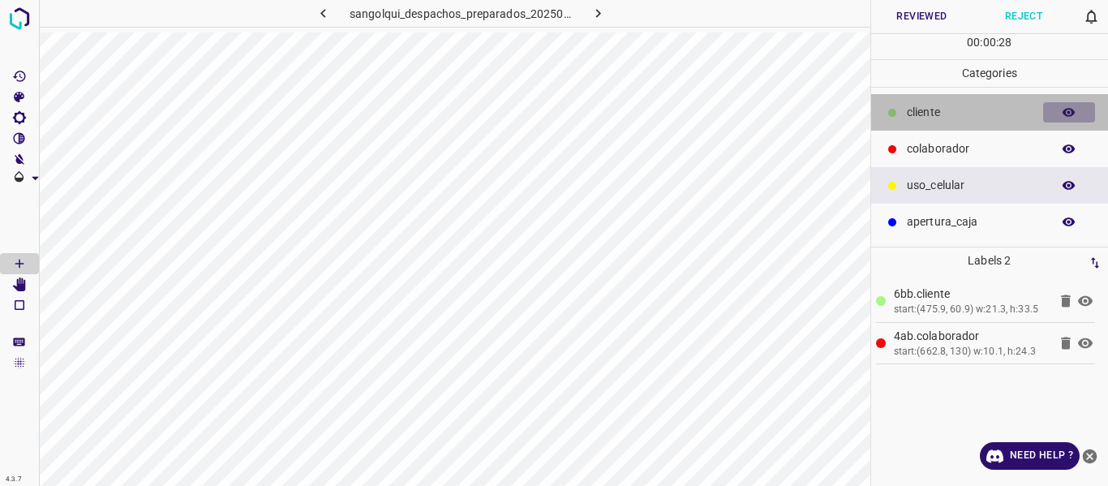
click at [1068, 113] on icon "button" at bounding box center [1069, 112] width 15 height 15
click at [1072, 115] on icon "button" at bounding box center [1069, 112] width 13 height 11
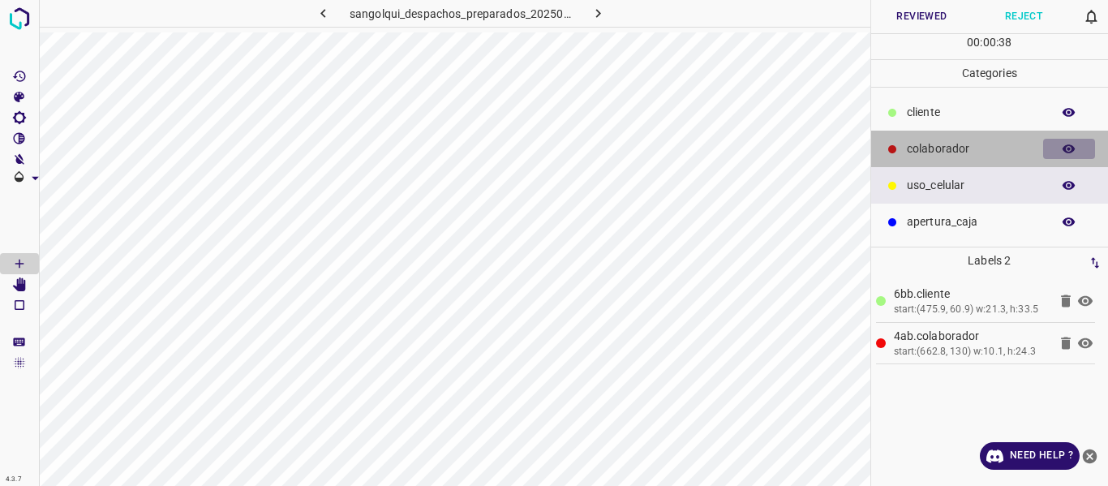
click at [1072, 146] on icon "button" at bounding box center [1069, 148] width 13 height 9
click at [1072, 146] on icon "button" at bounding box center [1069, 149] width 13 height 11
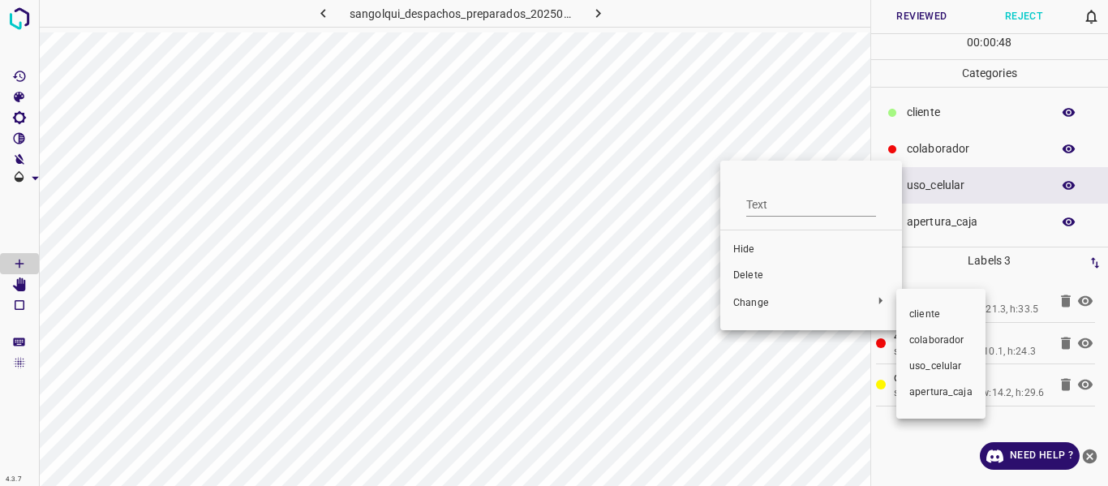
click at [930, 338] on span "colaborador" at bounding box center [941, 340] width 63 height 15
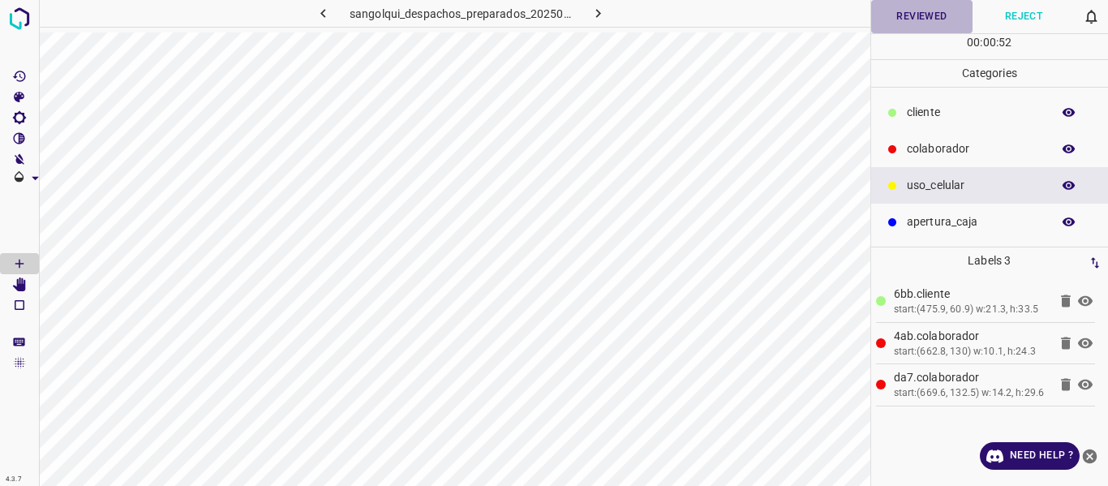
click at [926, 14] on button "Reviewed" at bounding box center [922, 16] width 102 height 33
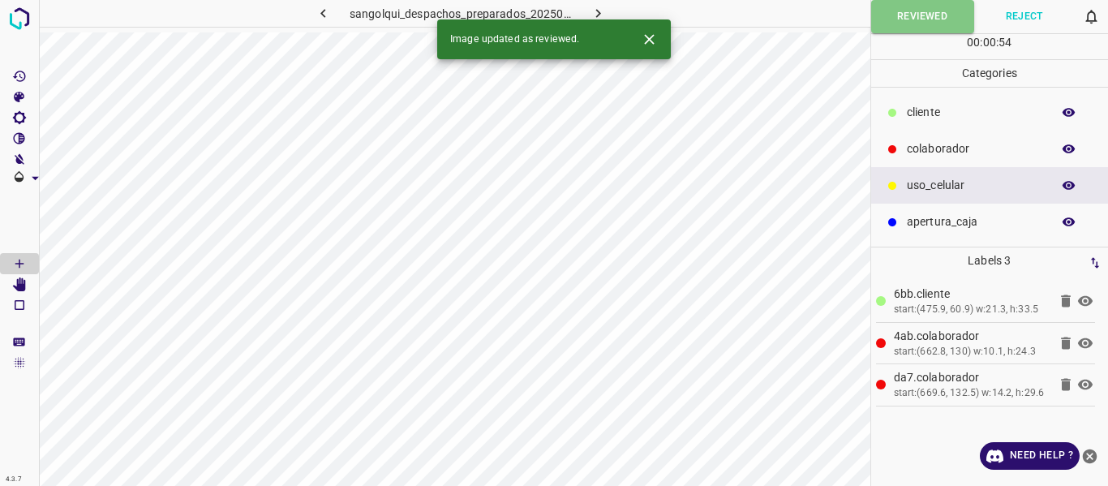
click at [598, 9] on icon "button" at bounding box center [598, 13] width 17 height 17
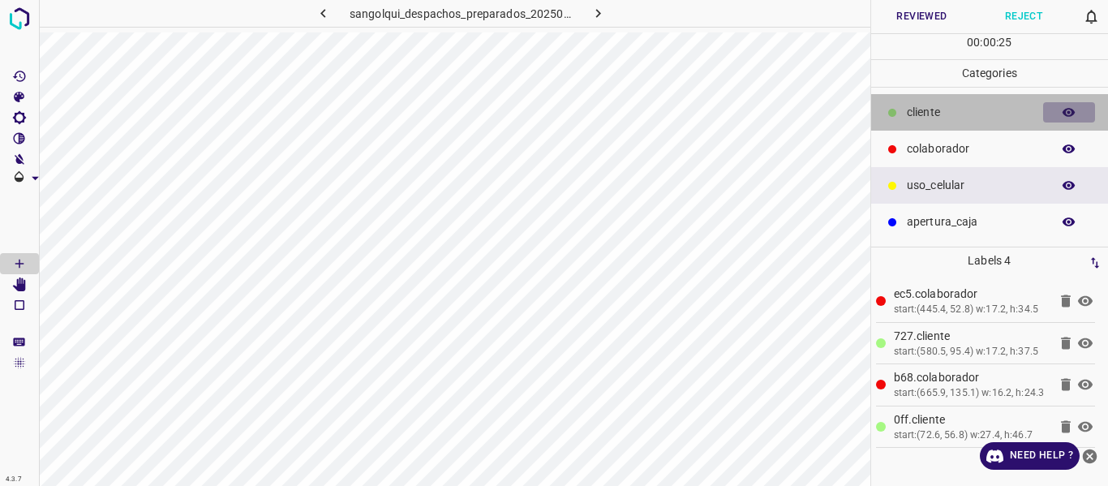
click at [1068, 111] on icon "button" at bounding box center [1069, 112] width 15 height 15
click at [1068, 111] on icon "button" at bounding box center [1069, 112] width 13 height 11
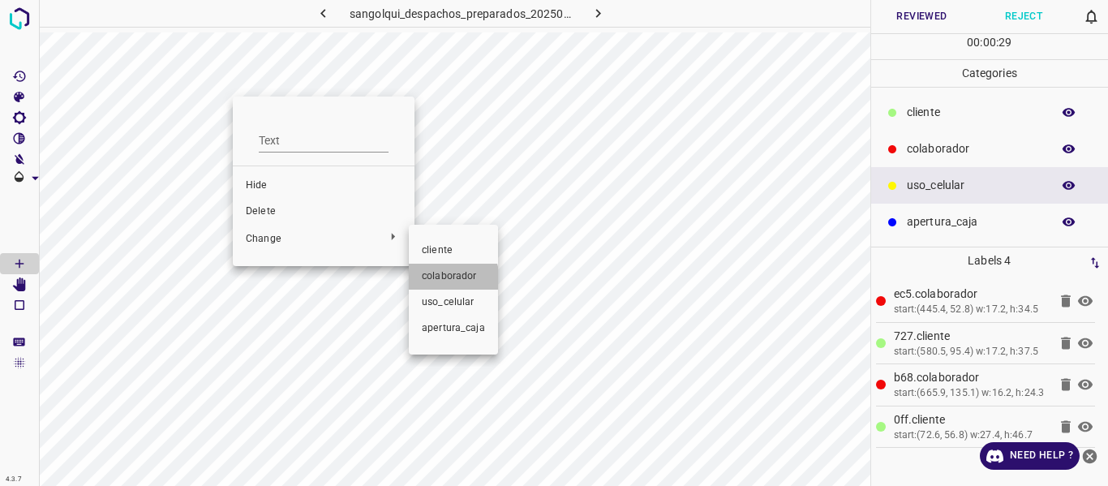
click at [445, 280] on span "colaborador" at bounding box center [453, 276] width 63 height 15
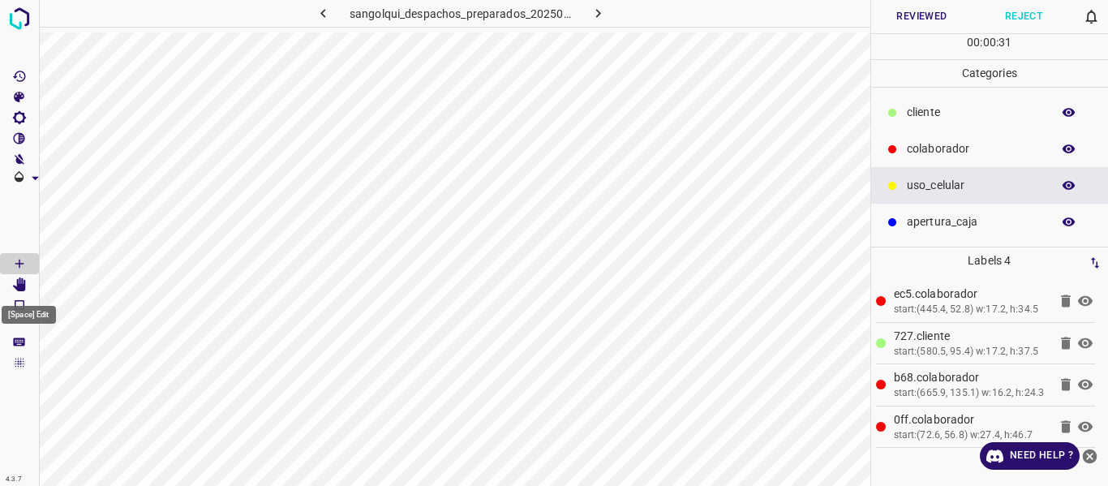
click at [21, 285] on icon "[Space] Edit" at bounding box center [19, 285] width 13 height 15
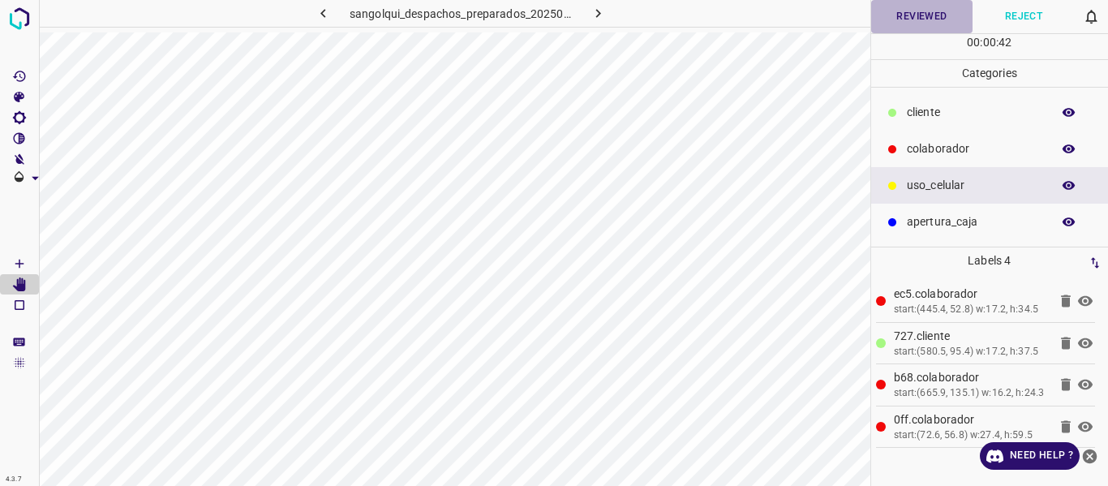
click at [902, 19] on button "Reviewed" at bounding box center [922, 16] width 102 height 33
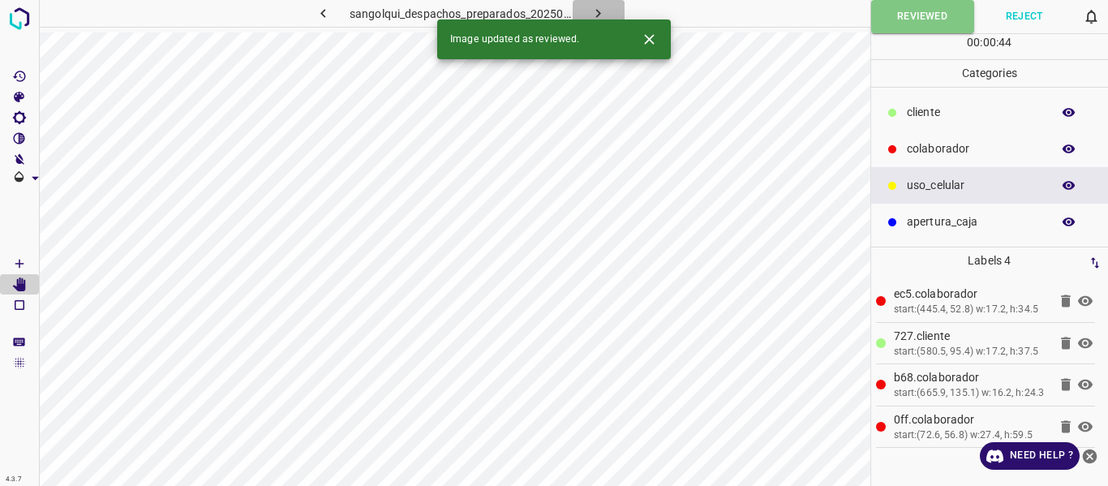
click at [597, 11] on icon "button" at bounding box center [598, 13] width 5 height 9
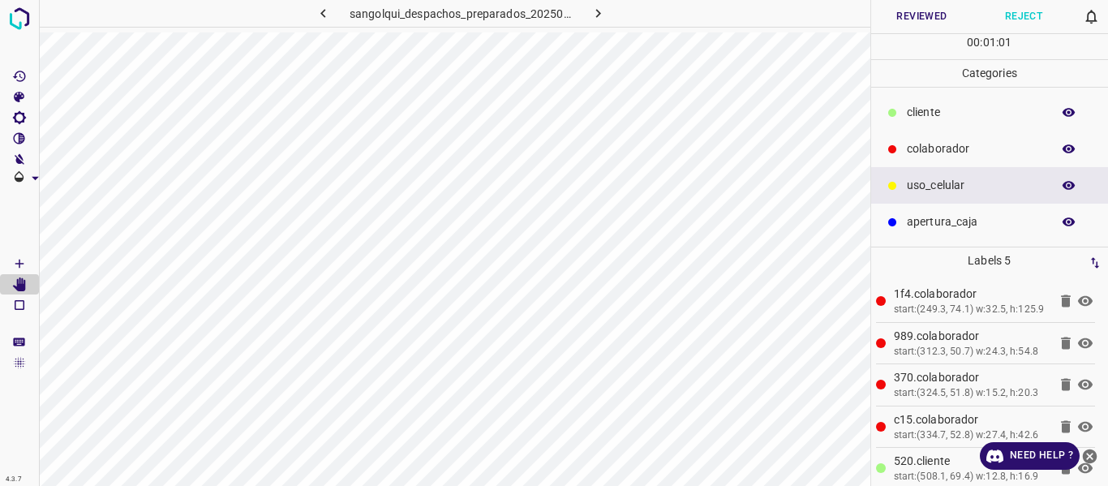
click at [1070, 117] on icon "button" at bounding box center [1069, 112] width 15 height 15
click at [1056, 112] on button "button" at bounding box center [1069, 112] width 52 height 21
click at [916, 150] on p "colaborador" at bounding box center [975, 148] width 136 height 17
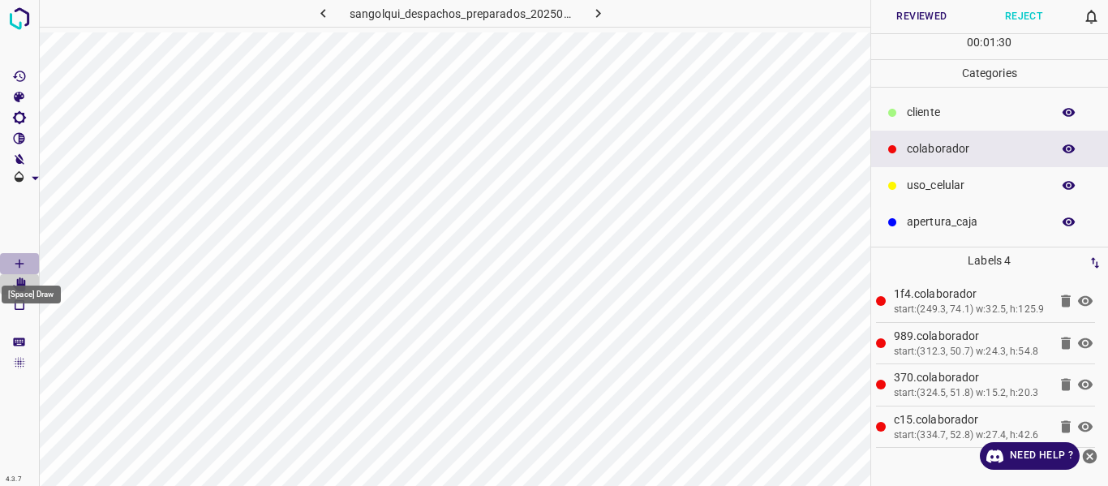
click at [21, 260] on icon "[Space] Draw" at bounding box center [19, 263] width 15 height 15
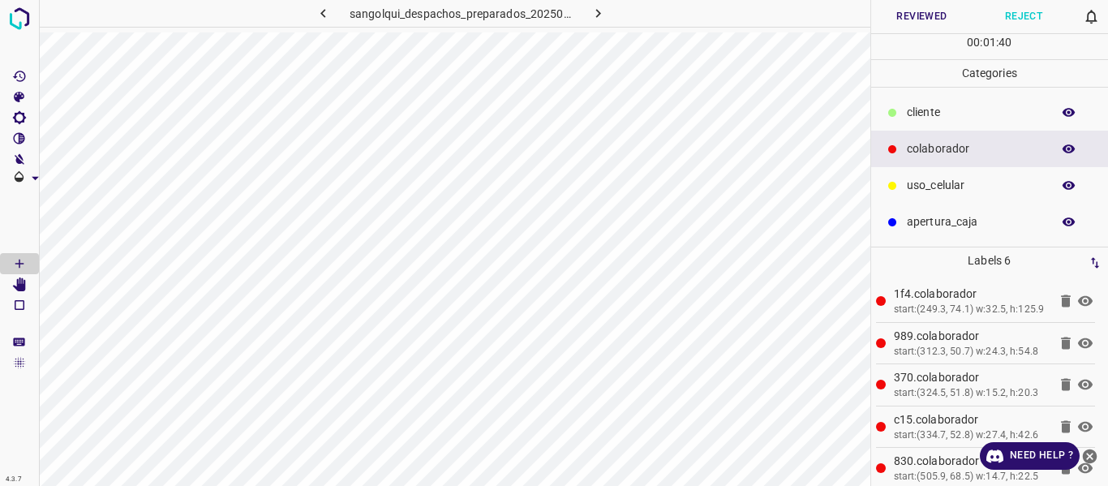
click at [921, 14] on button "Reviewed" at bounding box center [922, 16] width 102 height 33
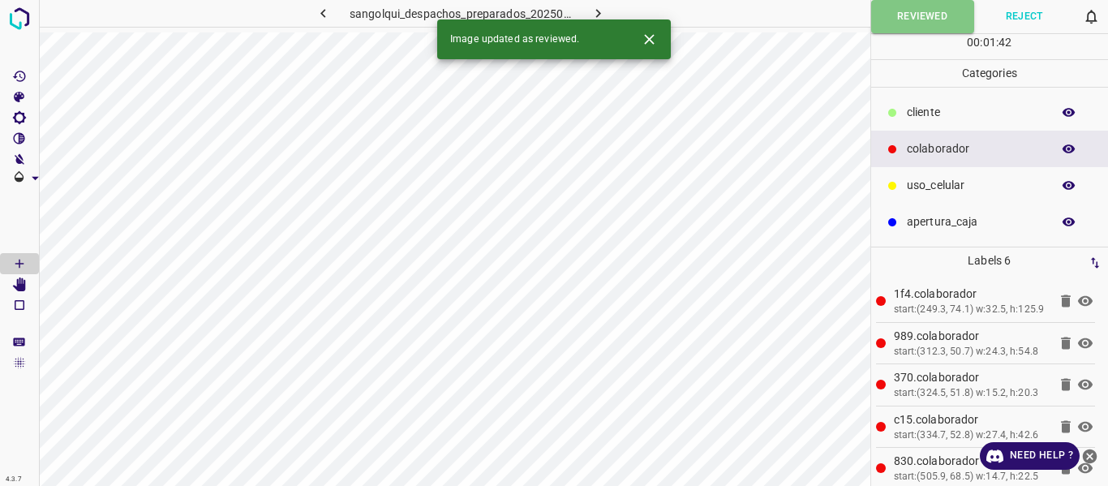
click at [600, 12] on icon "button" at bounding box center [598, 13] width 17 height 17
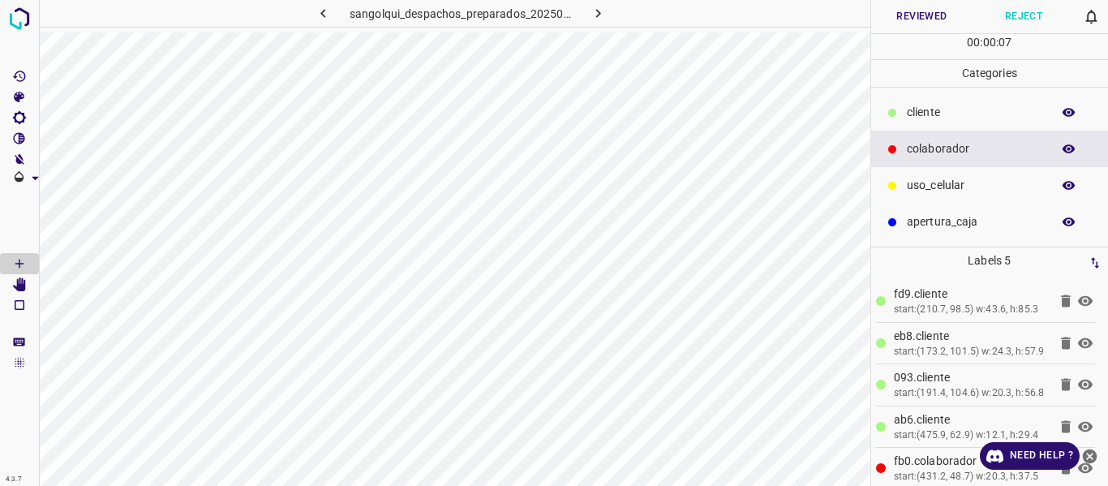
click at [913, 18] on button "Reviewed" at bounding box center [922, 16] width 102 height 33
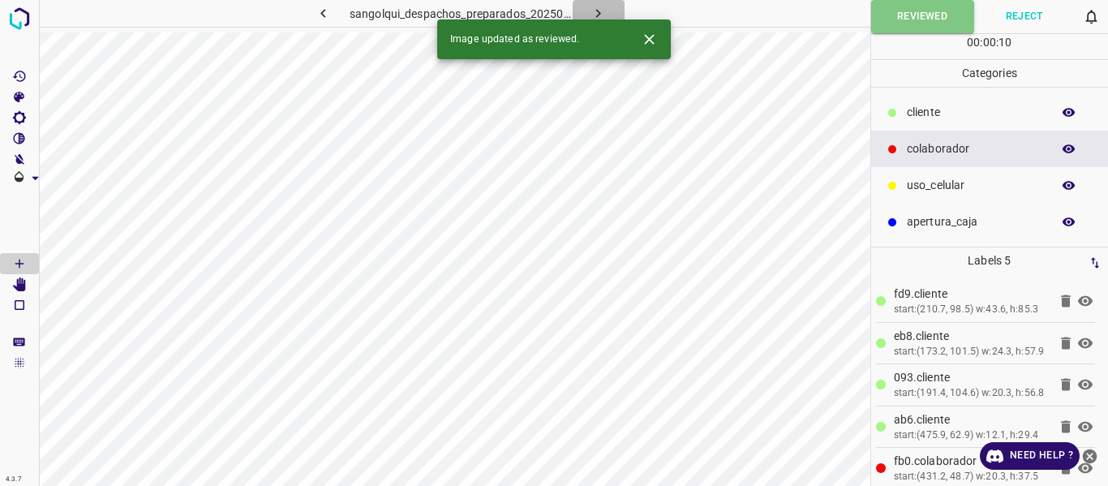
click at [595, 10] on icon "button" at bounding box center [598, 13] width 17 height 17
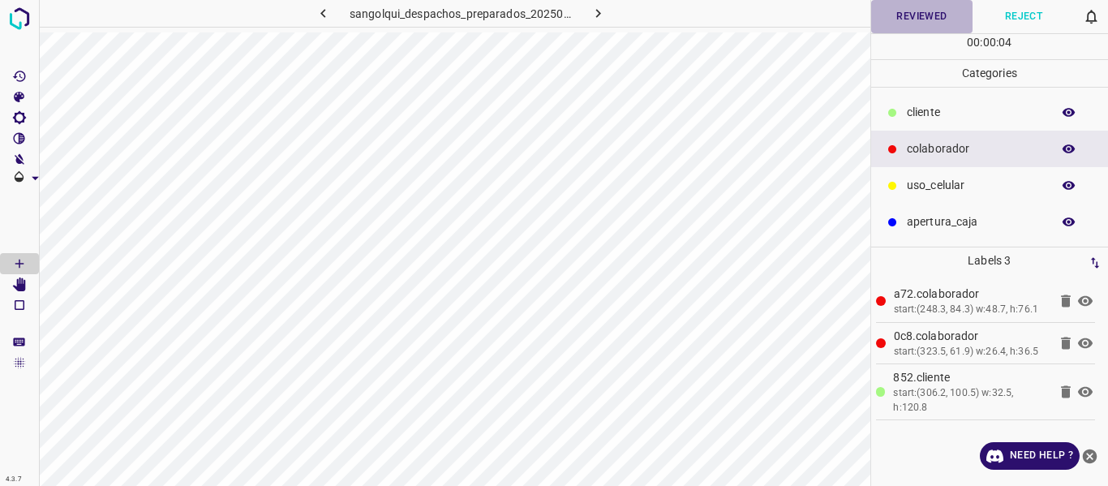
click at [884, 19] on button "Reviewed" at bounding box center [922, 16] width 102 height 33
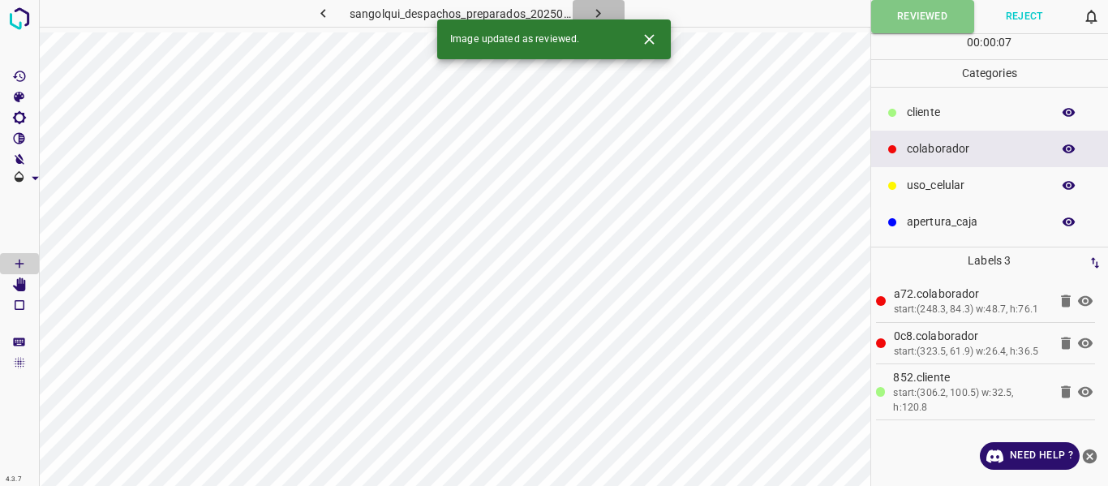
click at [592, 11] on icon "button" at bounding box center [598, 13] width 17 height 17
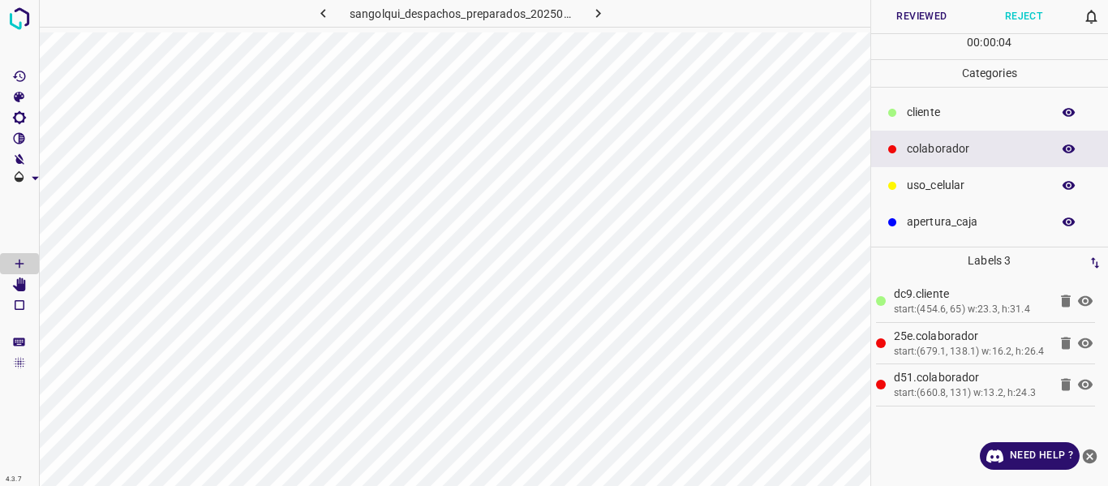
click at [1068, 149] on icon "button" at bounding box center [1069, 148] width 13 height 9
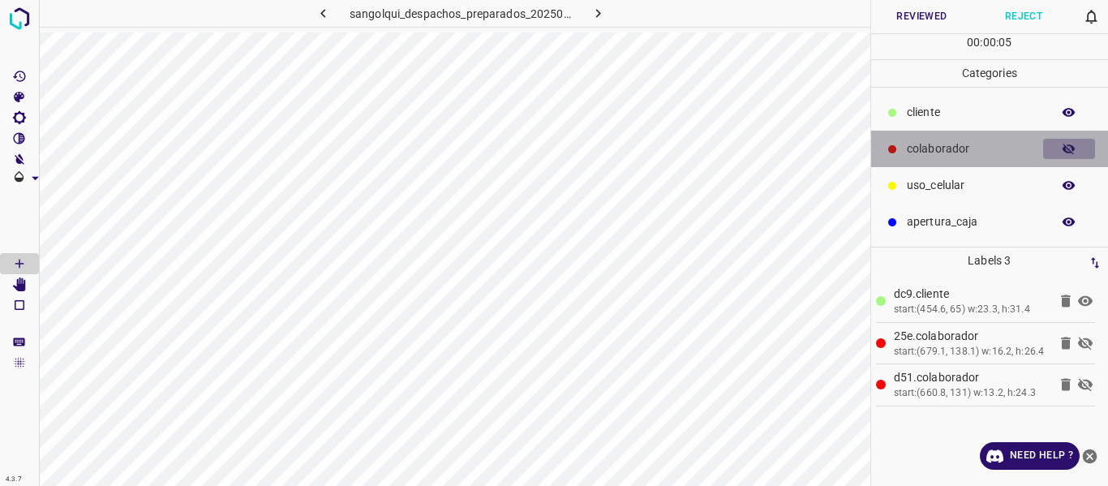
click at [1068, 149] on icon "button" at bounding box center [1069, 149] width 13 height 11
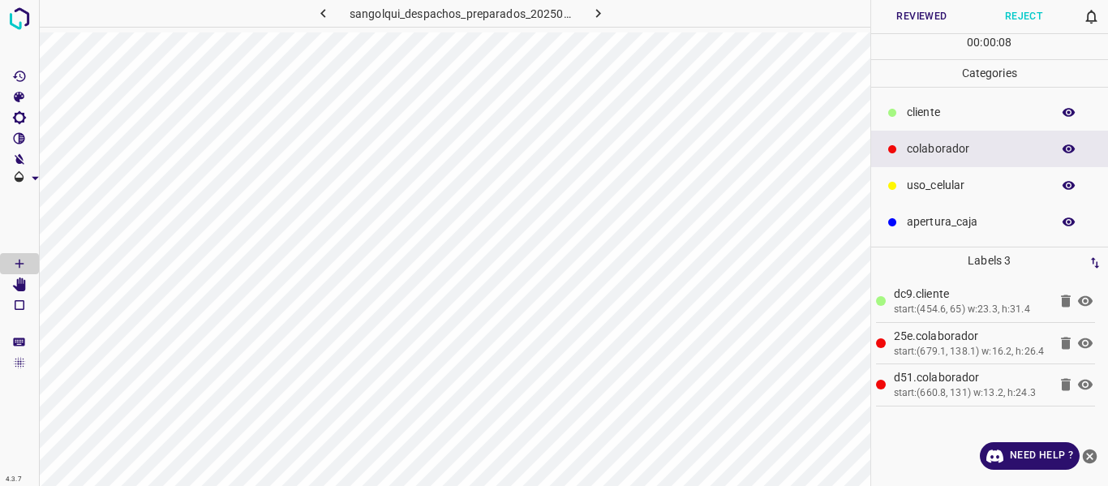
click at [901, 19] on button "Reviewed" at bounding box center [922, 16] width 102 height 33
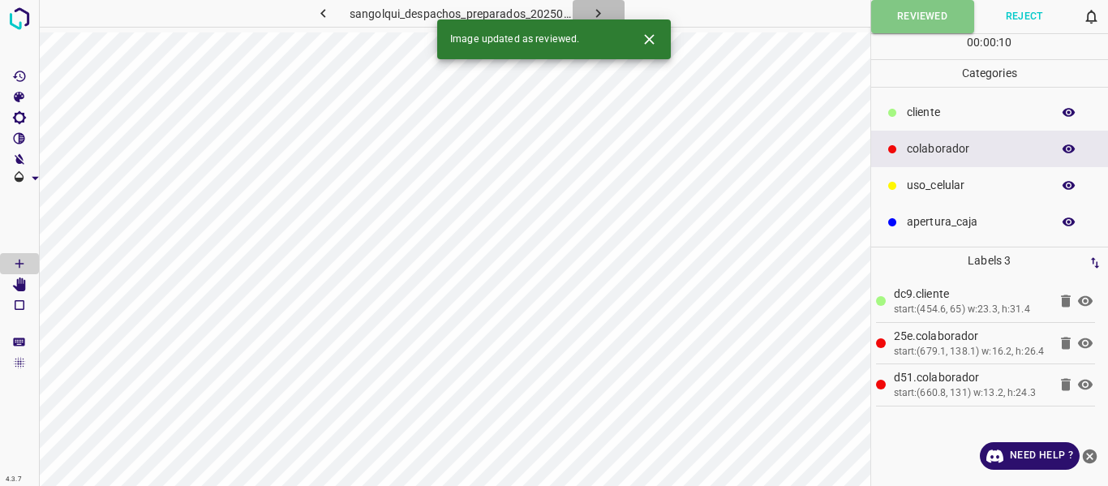
click at [598, 11] on icon "button" at bounding box center [598, 13] width 5 height 9
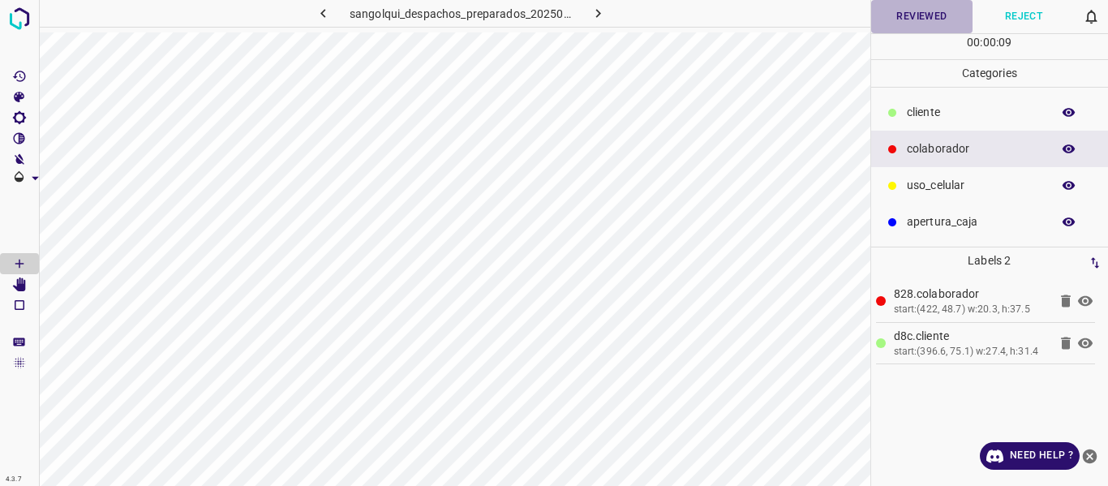
click at [893, 25] on button "Reviewed" at bounding box center [922, 16] width 102 height 33
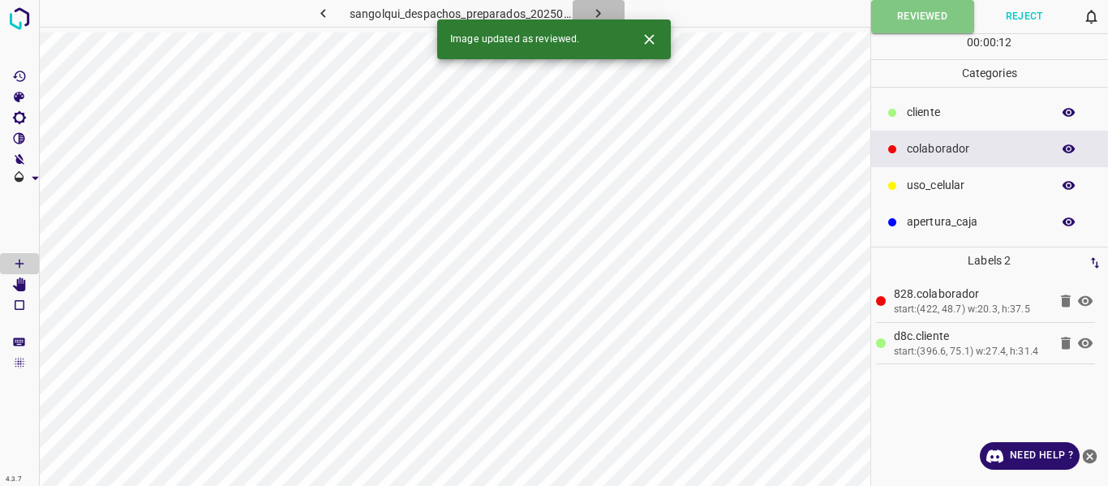
click at [599, 13] on icon "button" at bounding box center [598, 13] width 5 height 9
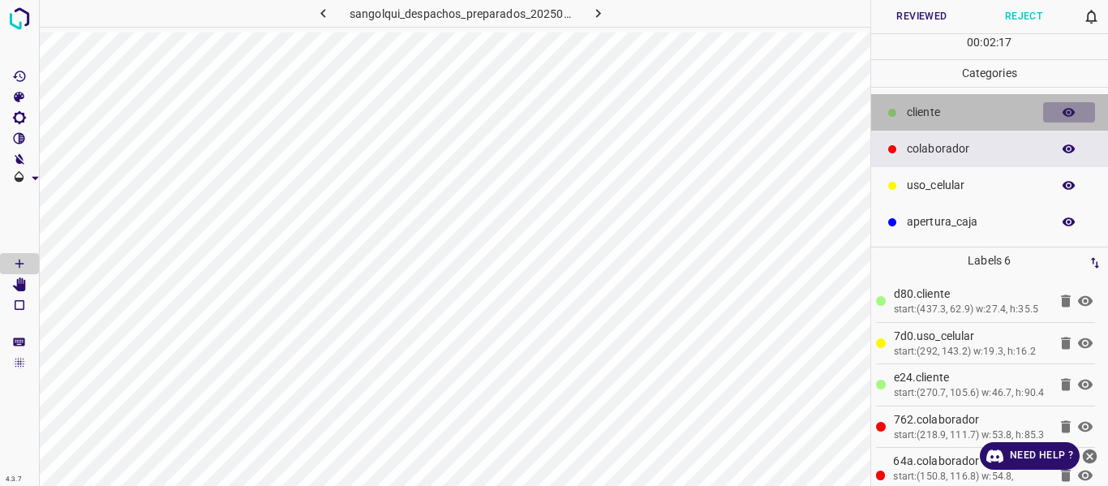
click at [1066, 114] on icon "button" at bounding box center [1069, 112] width 13 height 9
click at [1066, 114] on icon "button" at bounding box center [1069, 112] width 13 height 11
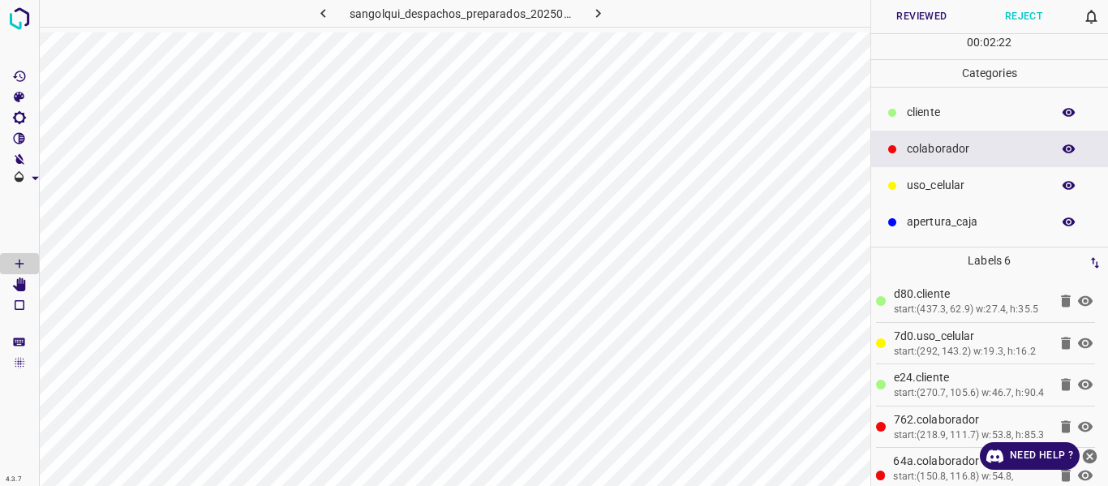
click at [1068, 113] on icon "button" at bounding box center [1069, 112] width 13 height 9
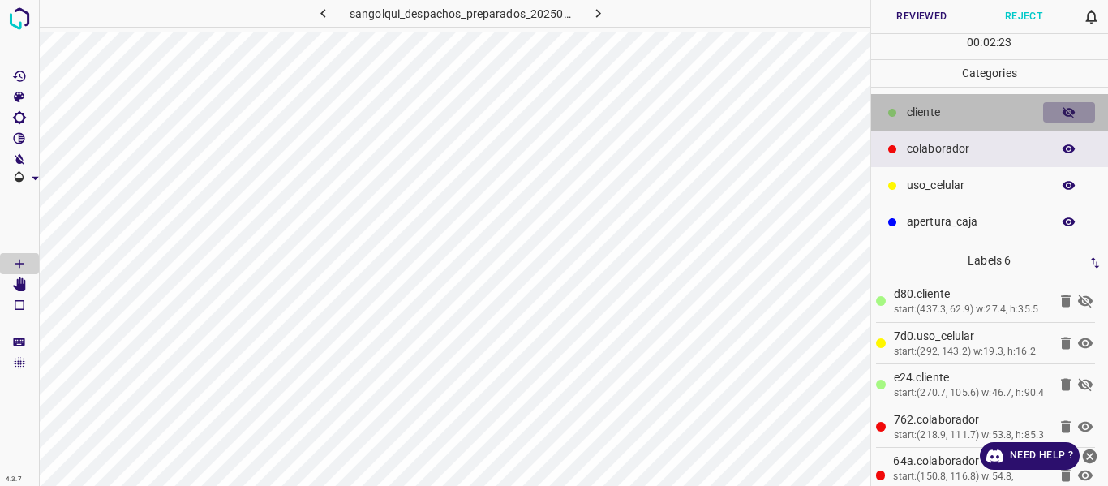
click at [1068, 113] on icon "button" at bounding box center [1069, 112] width 13 height 11
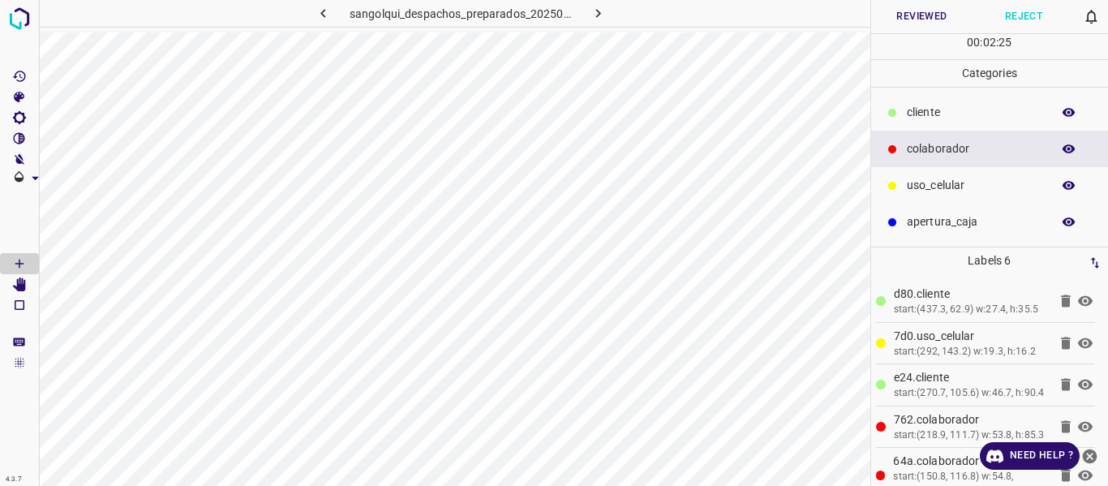
click at [1066, 111] on icon "button" at bounding box center [1069, 112] width 13 height 9
click at [1070, 115] on icon "button" at bounding box center [1069, 112] width 13 height 11
click at [909, 15] on button "Reviewed" at bounding box center [922, 16] width 102 height 33
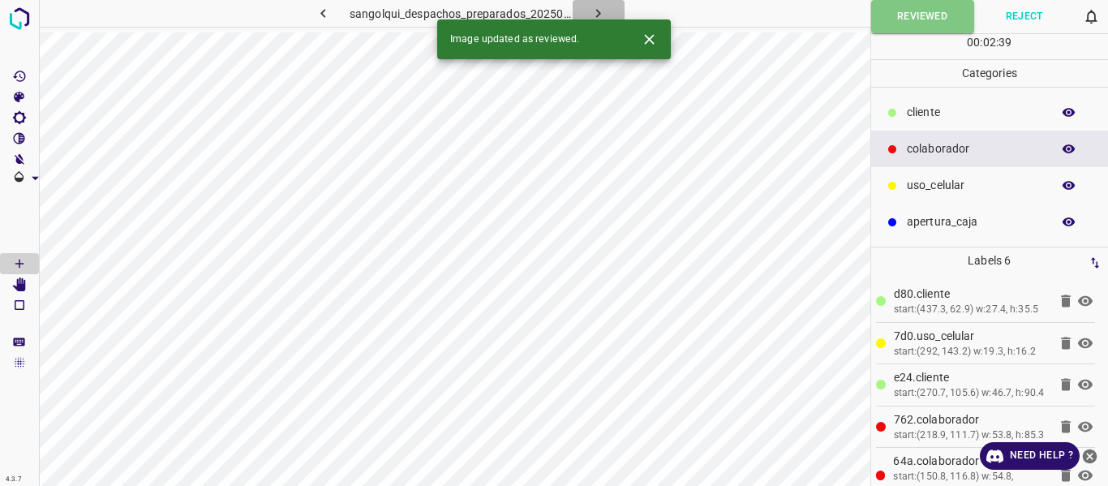
click at [601, 8] on icon "button" at bounding box center [598, 13] width 17 height 17
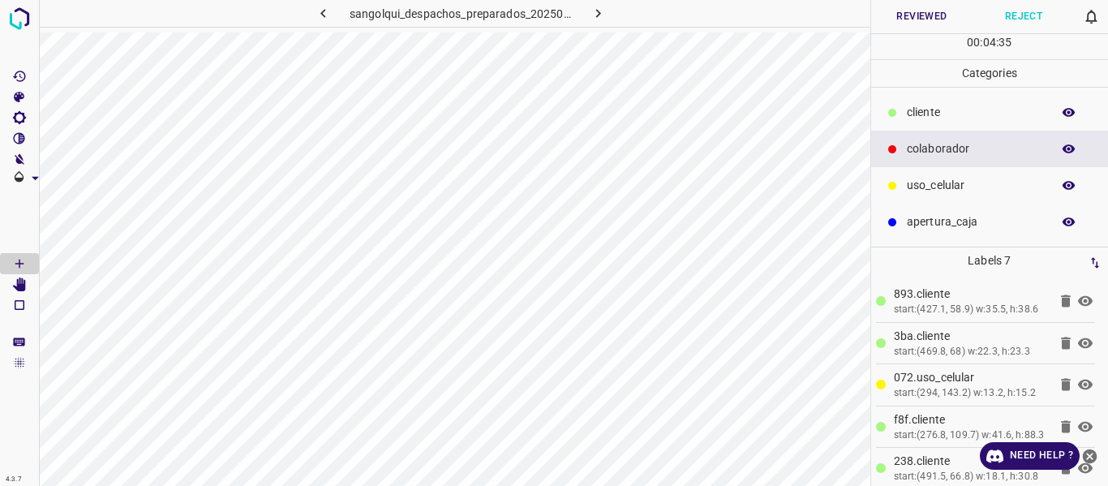
click at [1068, 114] on icon "button" at bounding box center [1069, 112] width 15 height 15
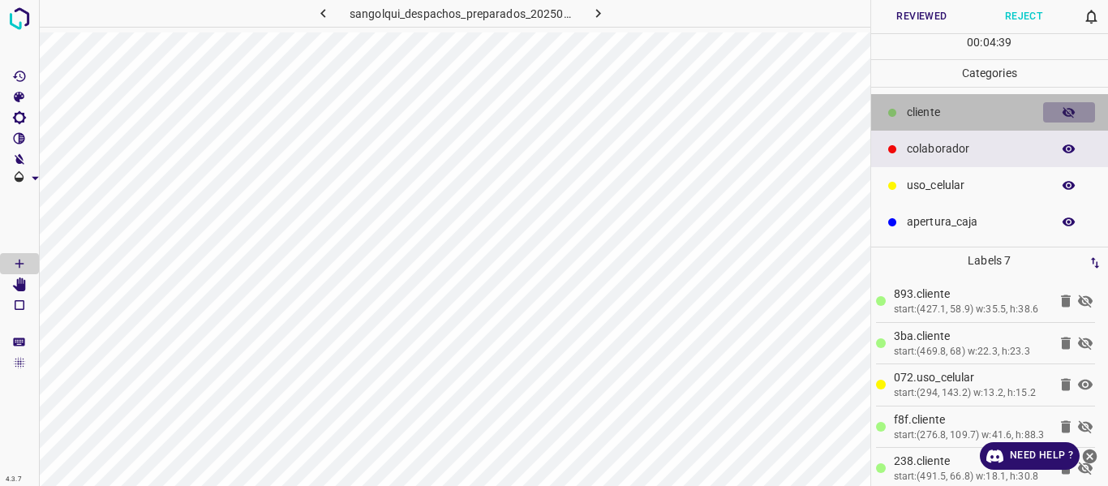
click at [1068, 114] on icon "button" at bounding box center [1069, 112] width 15 height 15
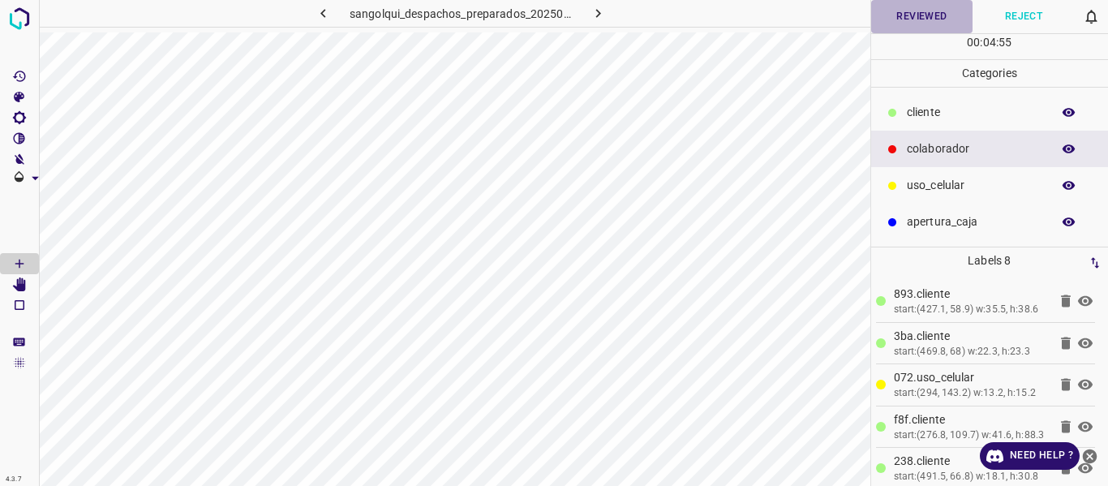
click at [893, 15] on button "Reviewed" at bounding box center [922, 16] width 102 height 33
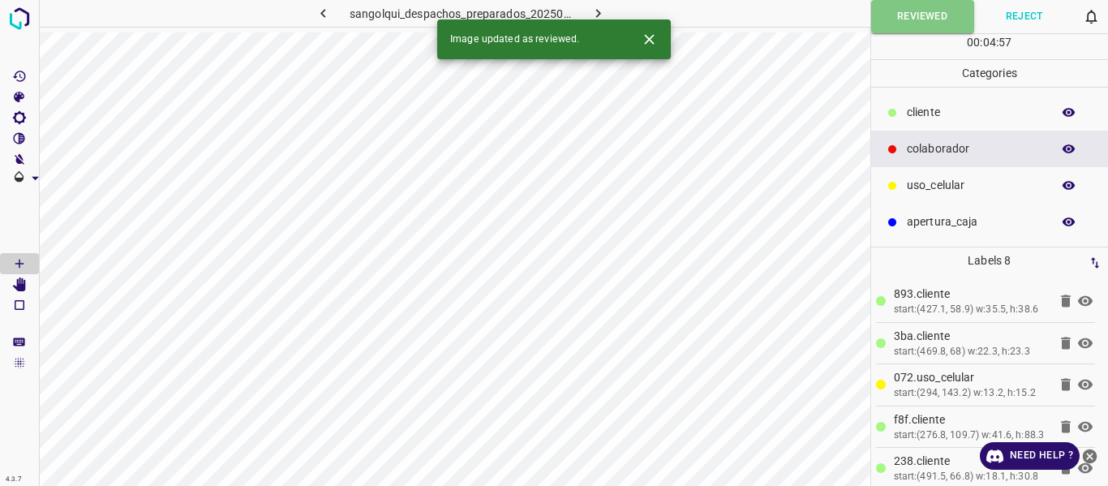
click at [594, 10] on icon "button" at bounding box center [598, 13] width 17 height 17
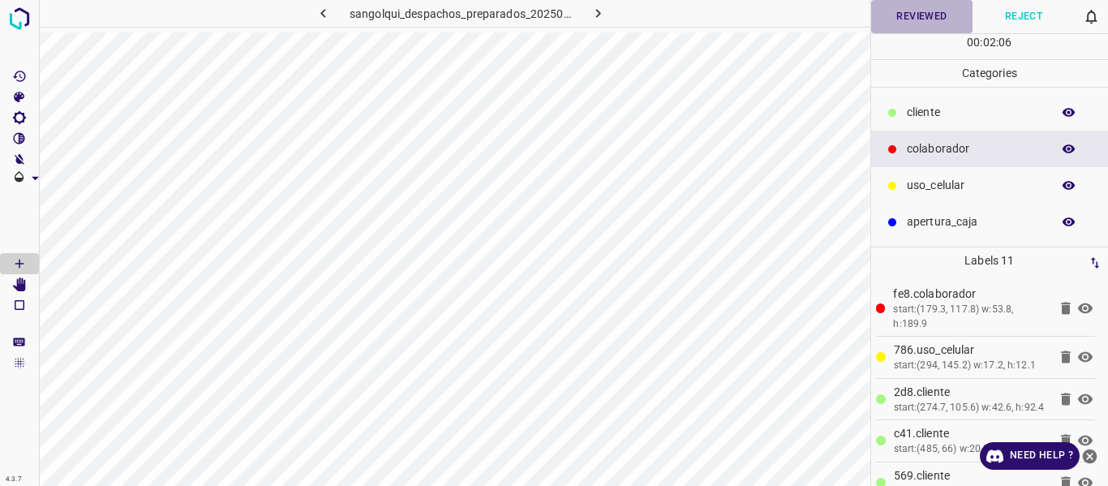
click at [929, 13] on button "Reviewed" at bounding box center [922, 16] width 102 height 33
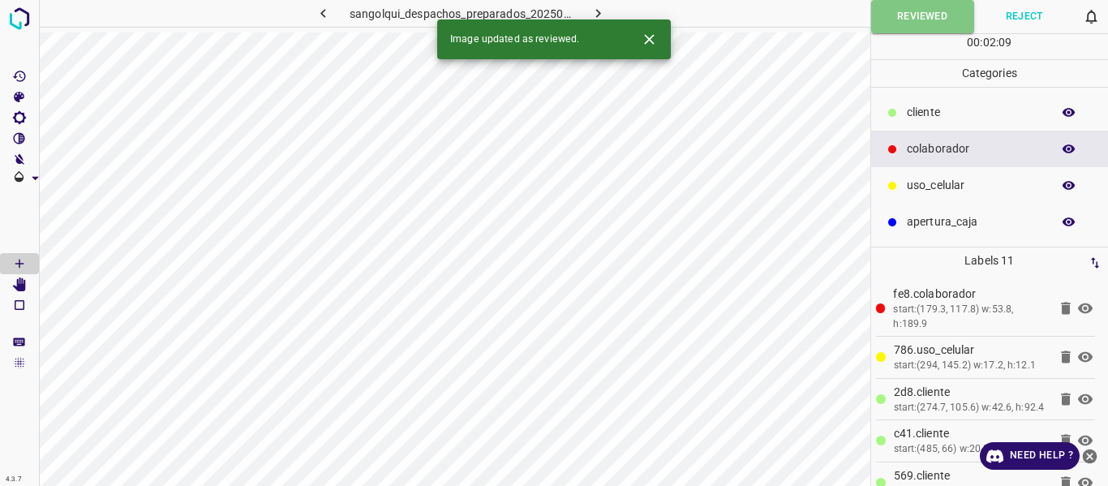
click at [602, 6] on icon "button" at bounding box center [598, 13] width 17 height 17
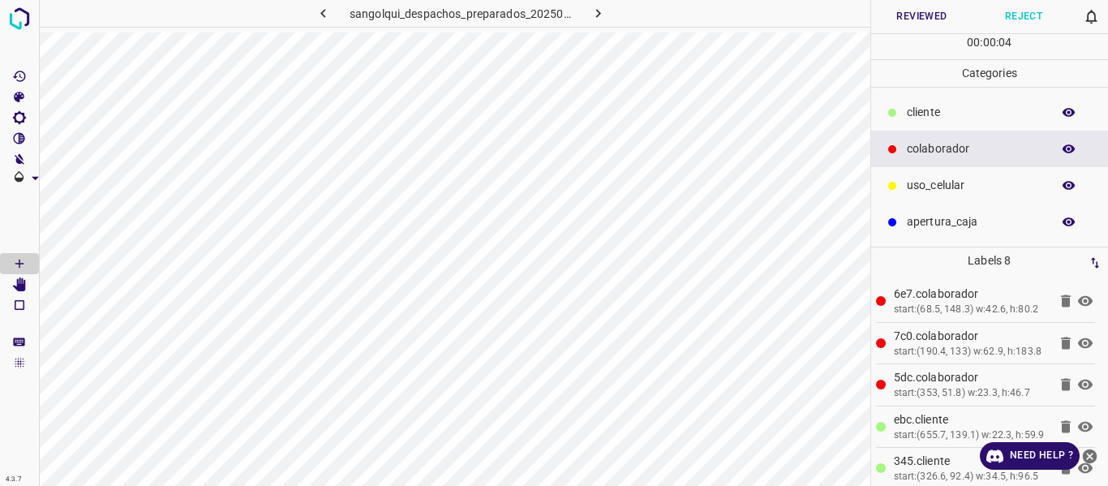
click at [1066, 114] on icon "button" at bounding box center [1069, 112] width 13 height 9
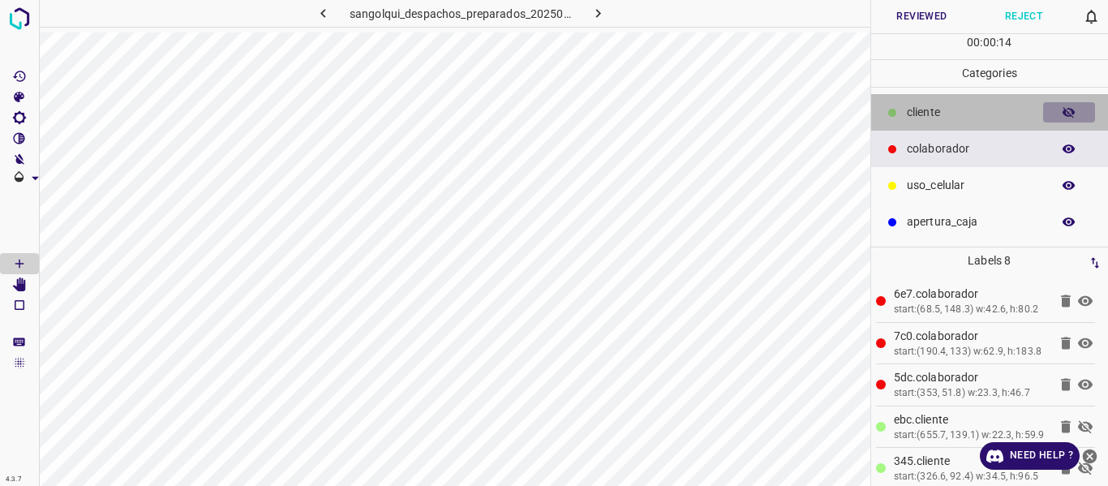
click at [1066, 113] on icon "button" at bounding box center [1069, 112] width 13 height 11
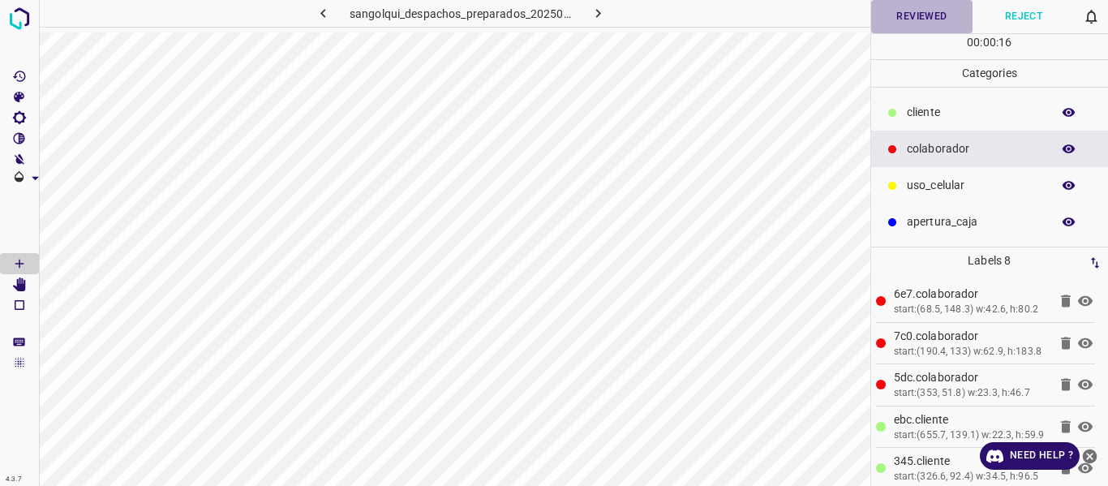
click at [919, 11] on button "Reviewed" at bounding box center [922, 16] width 102 height 33
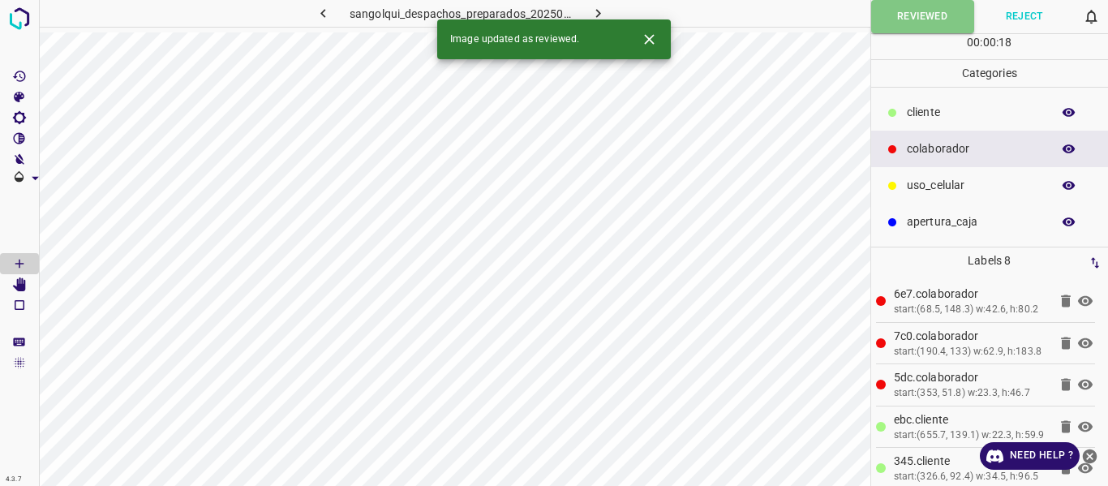
click at [600, 7] on icon "button" at bounding box center [598, 13] width 17 height 17
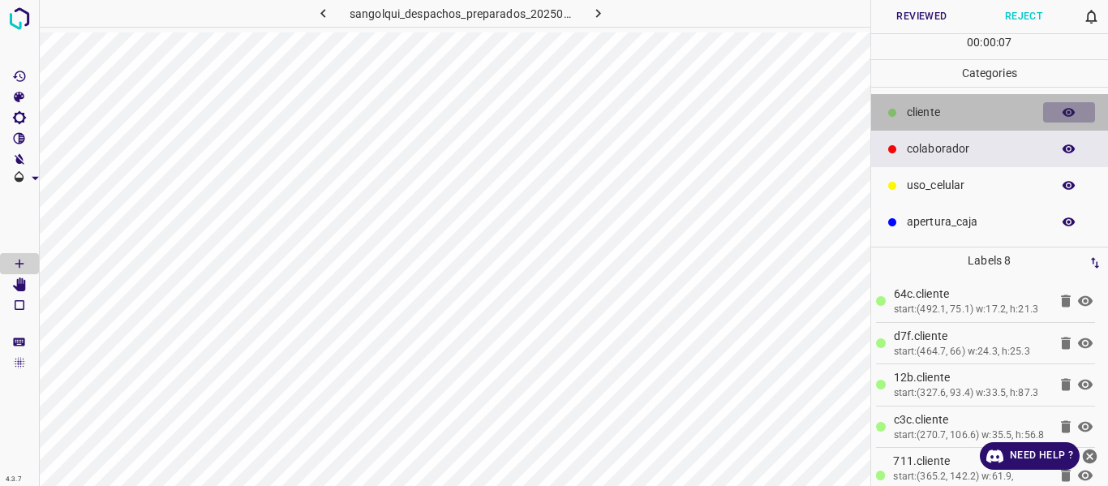
click at [1070, 112] on icon "button" at bounding box center [1069, 112] width 13 height 9
click at [1070, 112] on icon "button" at bounding box center [1069, 112] width 15 height 15
click at [1070, 112] on icon "button" at bounding box center [1069, 112] width 13 height 9
click at [1070, 111] on icon "button" at bounding box center [1069, 112] width 13 height 11
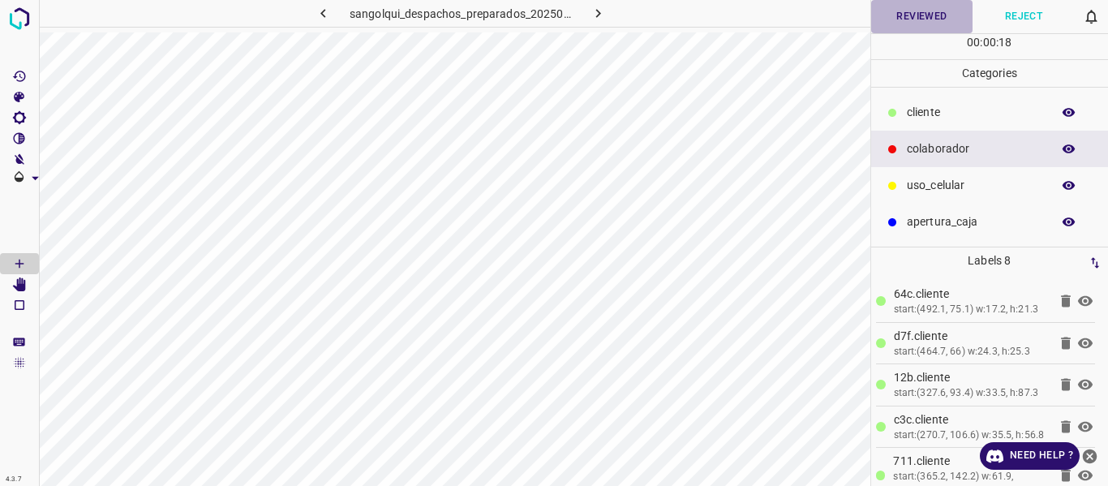
click at [893, 9] on button "Reviewed" at bounding box center [922, 16] width 102 height 33
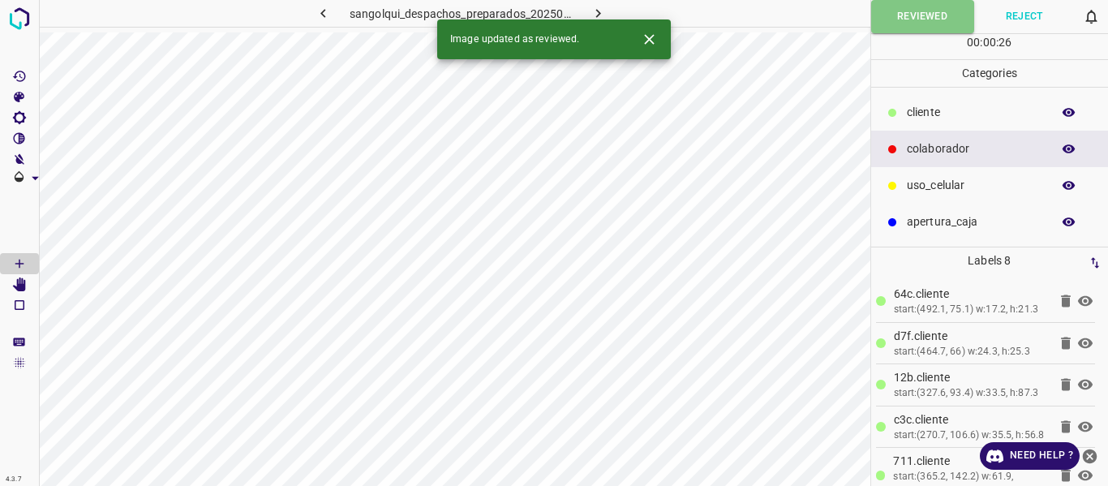
click at [602, 7] on icon "button" at bounding box center [598, 13] width 17 height 17
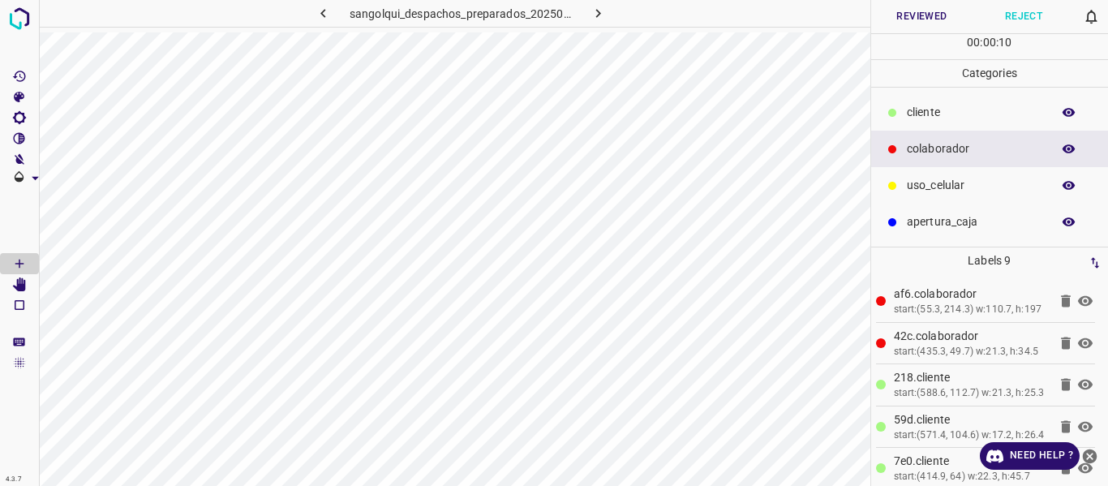
click at [1065, 111] on icon "button" at bounding box center [1069, 112] width 13 height 9
click at [1065, 111] on icon "button" at bounding box center [1069, 112] width 13 height 11
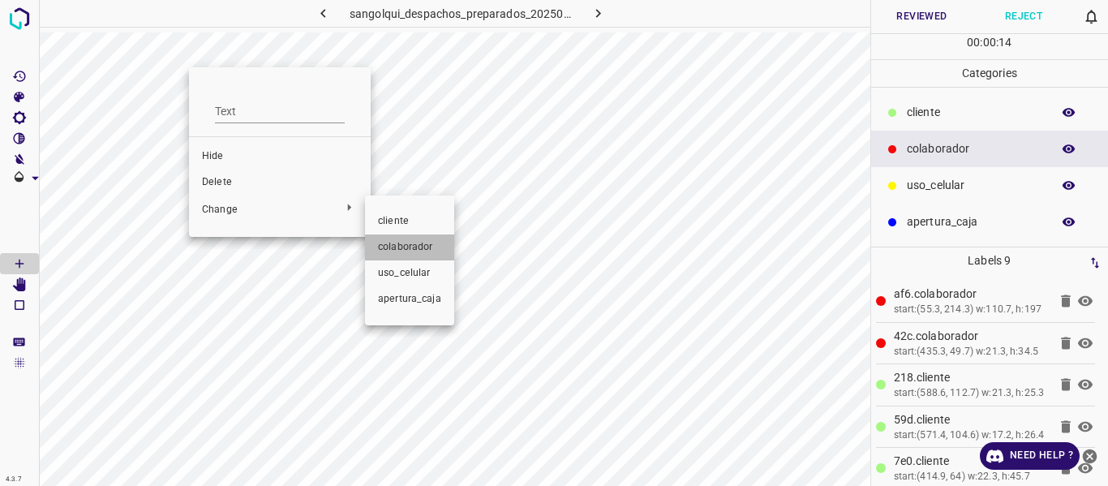
click at [413, 247] on span "colaborador" at bounding box center [409, 247] width 63 height 15
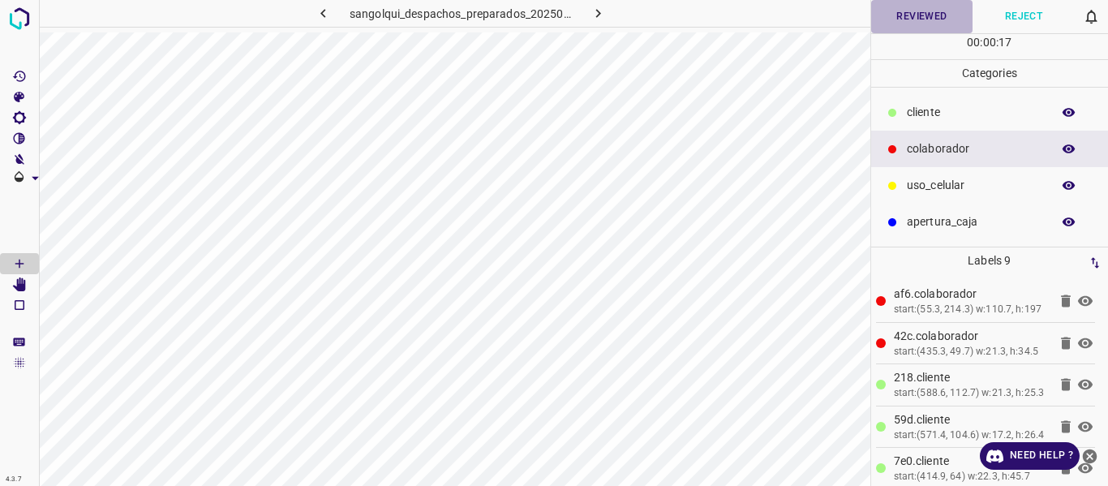
click at [910, 19] on button "Reviewed" at bounding box center [922, 16] width 102 height 33
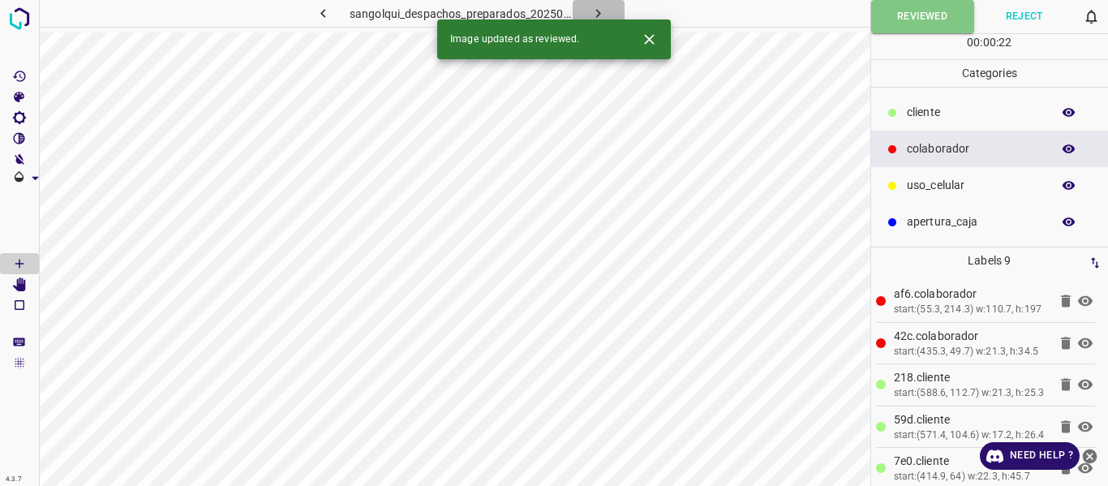
click at [598, 7] on icon "button" at bounding box center [598, 13] width 17 height 17
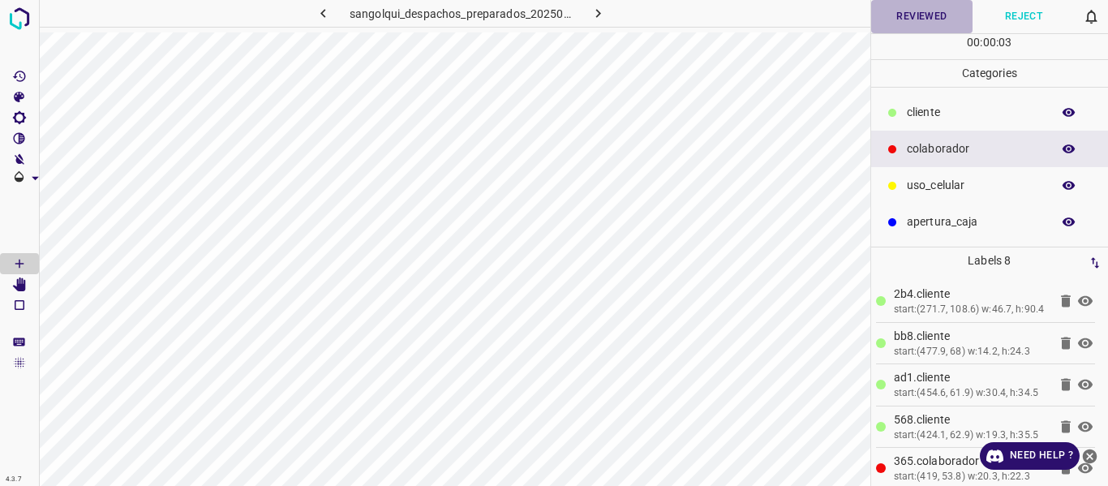
click at [901, 17] on button "Reviewed" at bounding box center [922, 16] width 102 height 33
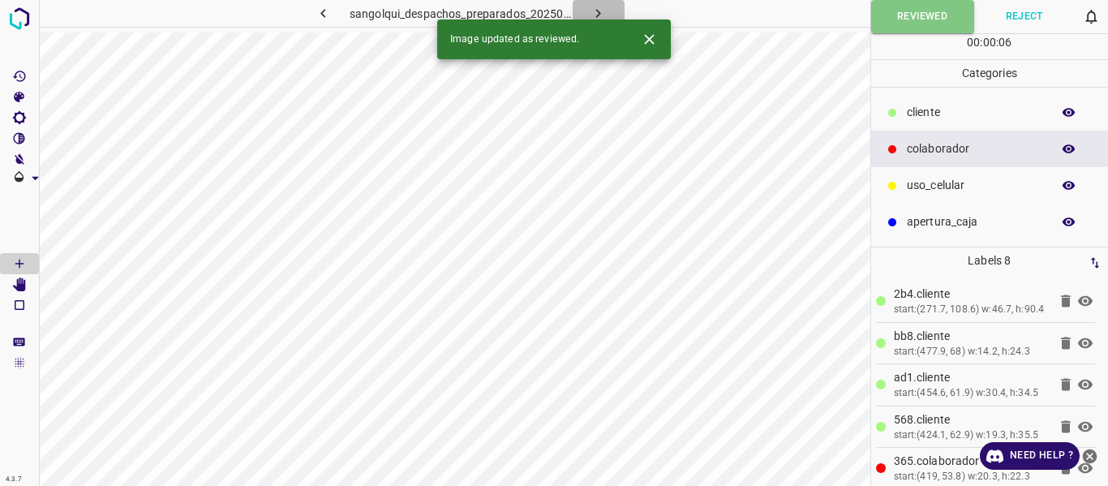
click at [591, 8] on icon "button" at bounding box center [598, 13] width 17 height 17
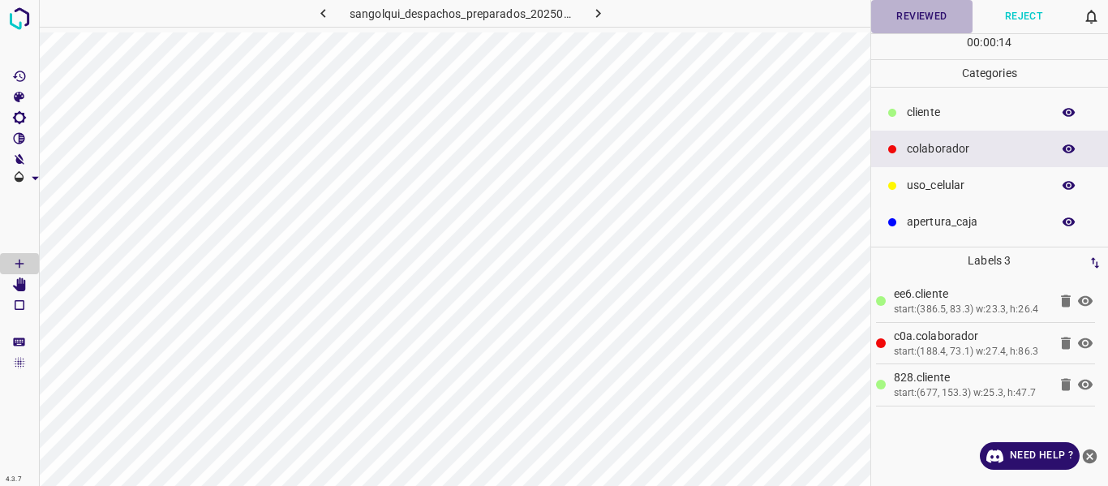
click at [916, 6] on button "Reviewed" at bounding box center [922, 16] width 102 height 33
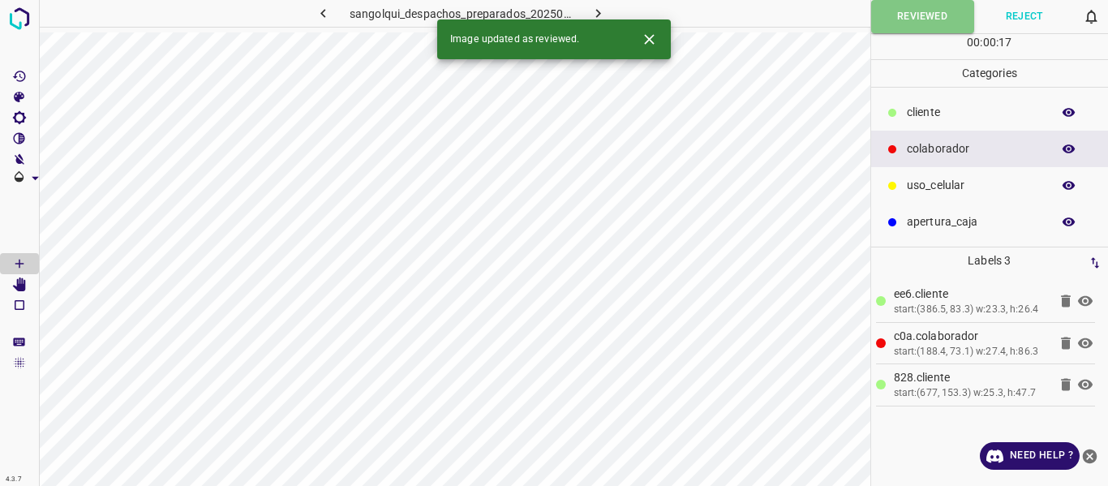
click at [596, 9] on icon "button" at bounding box center [598, 13] width 17 height 17
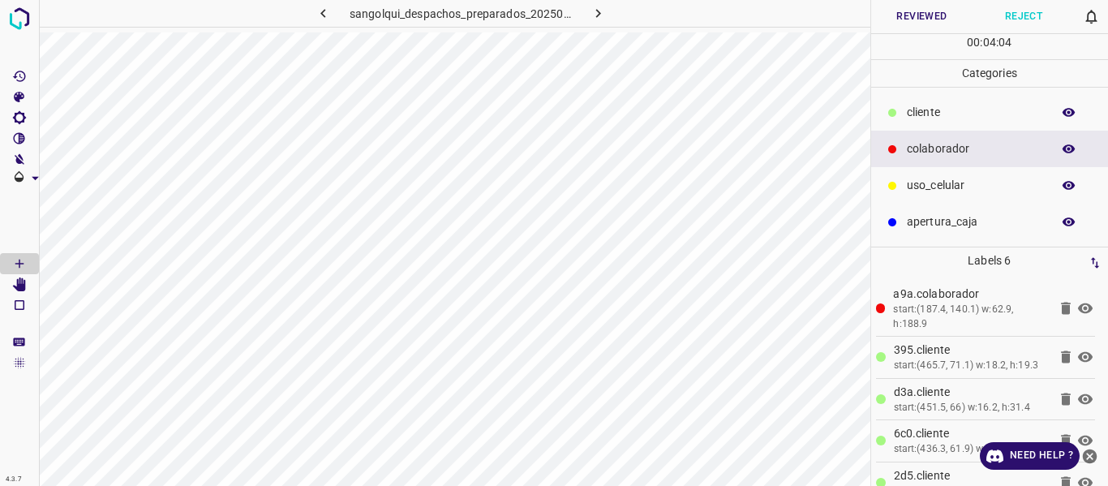
click at [1061, 117] on button "button" at bounding box center [1069, 112] width 52 height 21
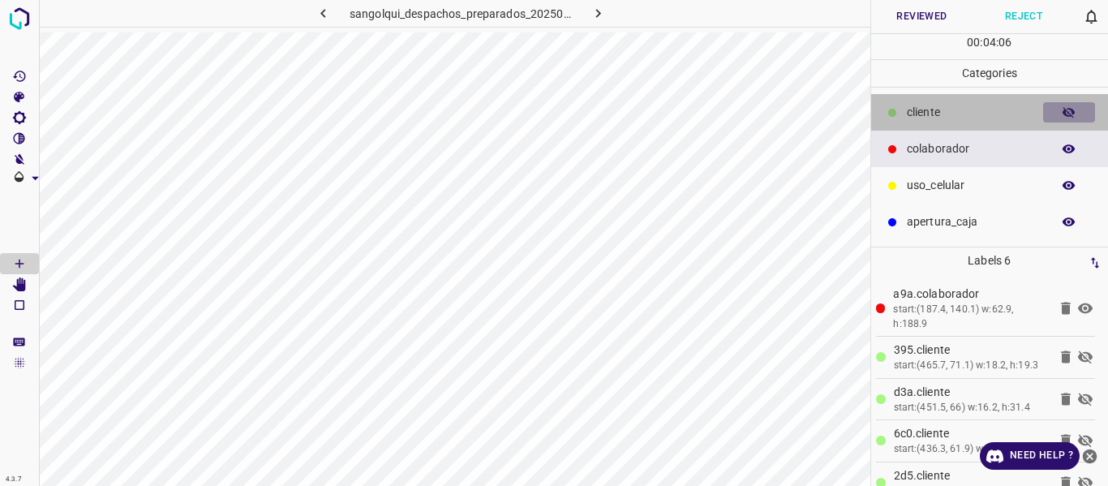
click at [1061, 117] on button "button" at bounding box center [1069, 112] width 52 height 21
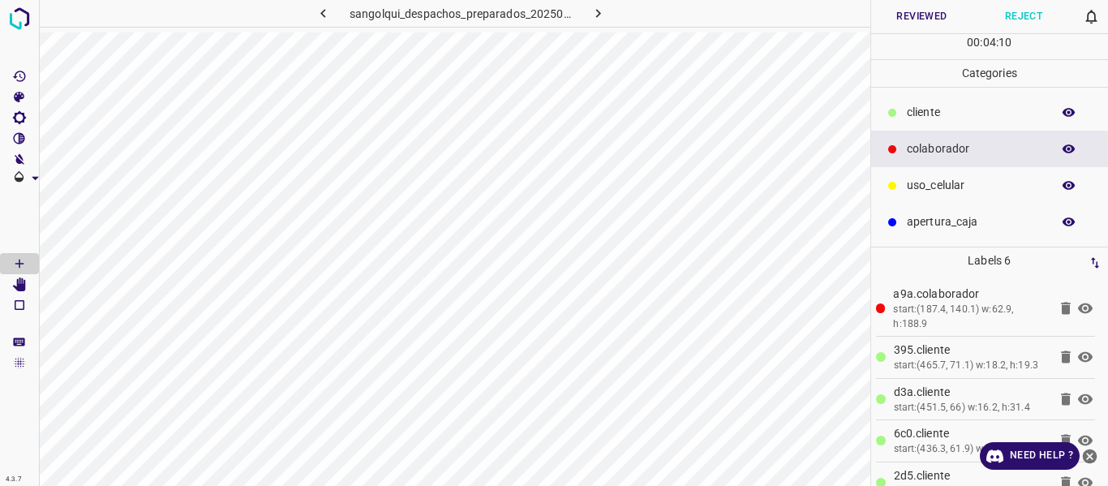
click at [944, 9] on button "Reviewed" at bounding box center [922, 16] width 102 height 33
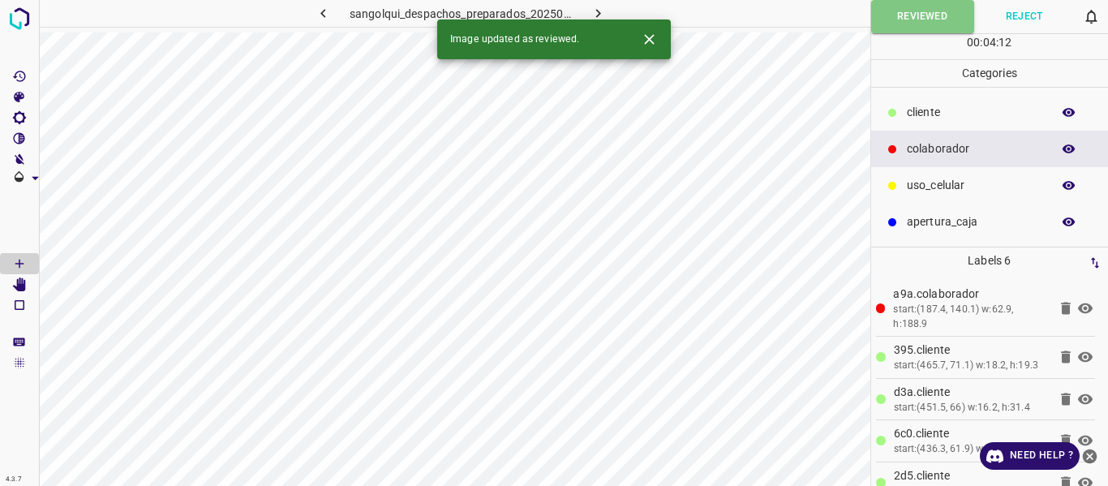
click at [592, 9] on icon "button" at bounding box center [598, 13] width 17 height 17
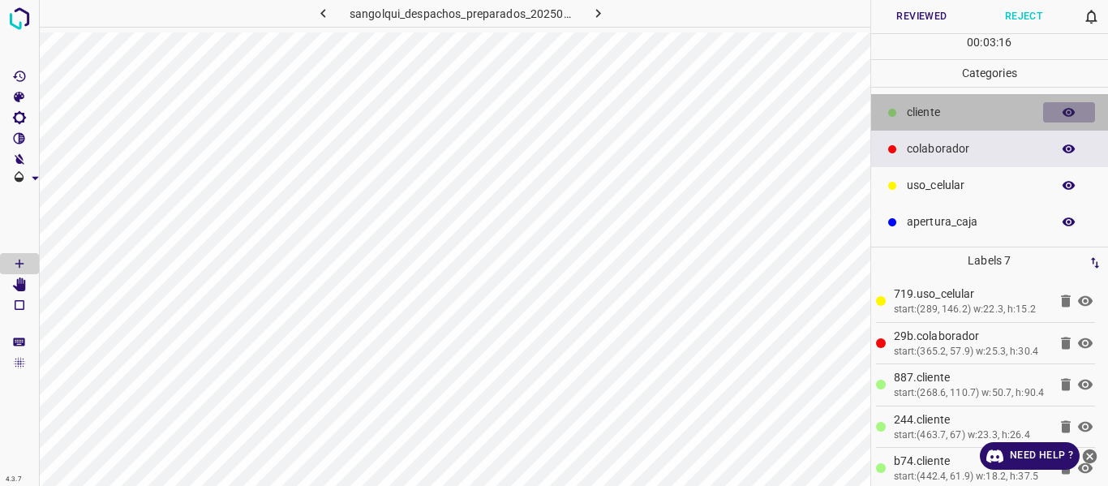
click at [1068, 110] on icon "button" at bounding box center [1069, 112] width 15 height 15
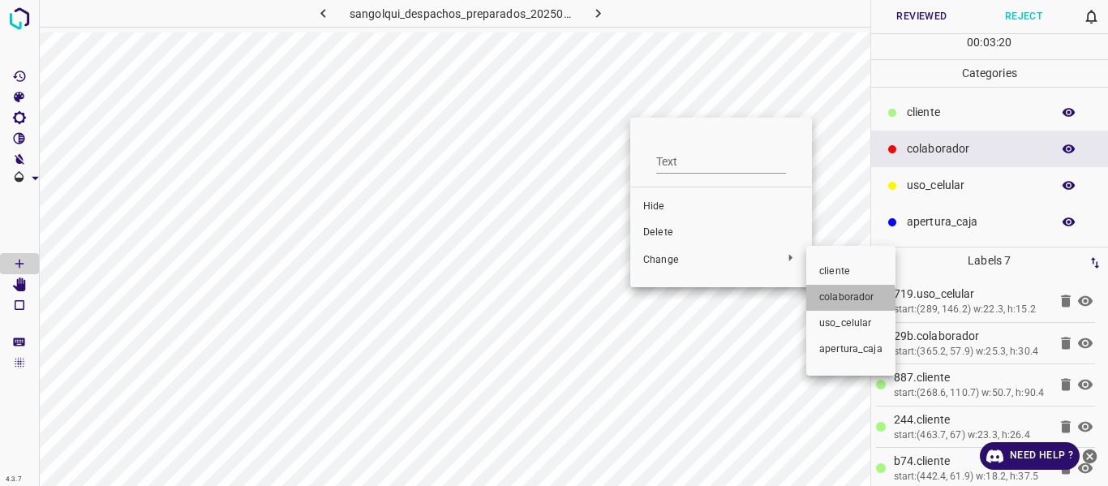
click at [836, 299] on span "colaborador" at bounding box center [851, 297] width 63 height 15
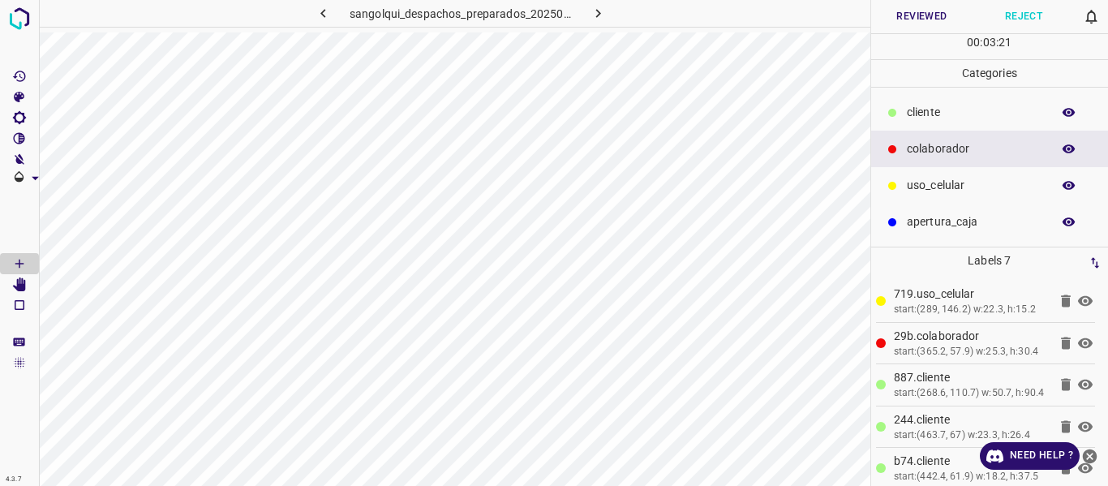
click at [907, 14] on button "Reviewed" at bounding box center [922, 16] width 102 height 33
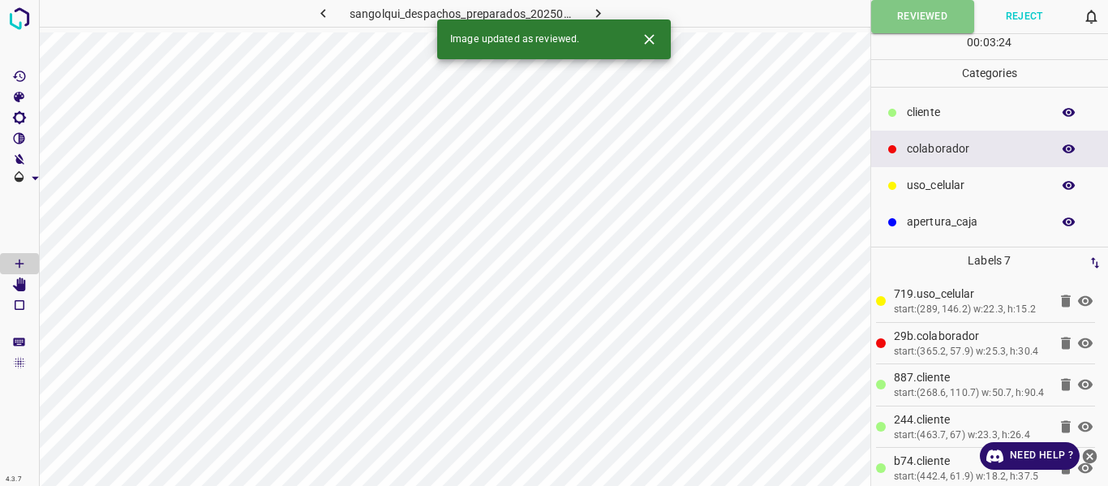
click at [590, 5] on icon "button" at bounding box center [598, 13] width 17 height 17
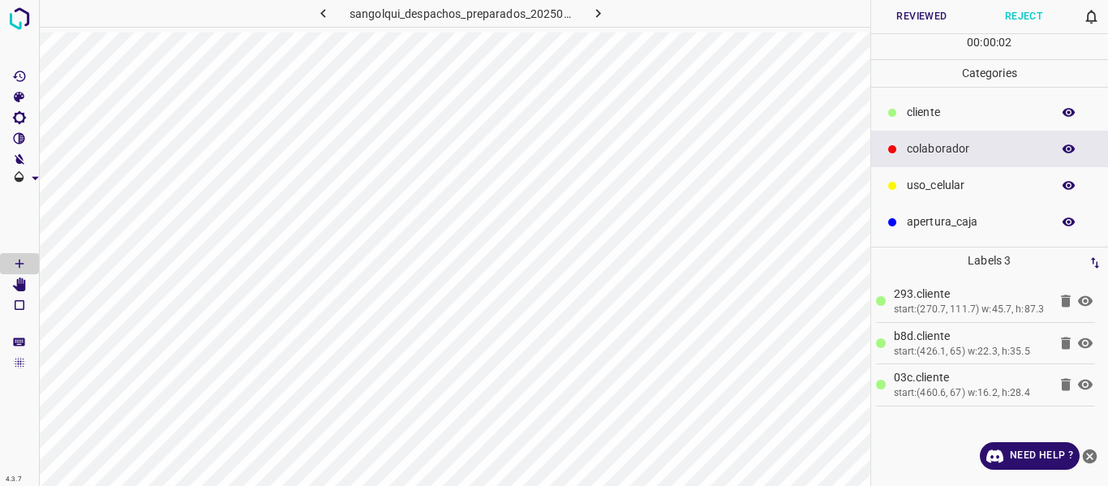
click at [1067, 113] on icon "button" at bounding box center [1069, 112] width 15 height 15
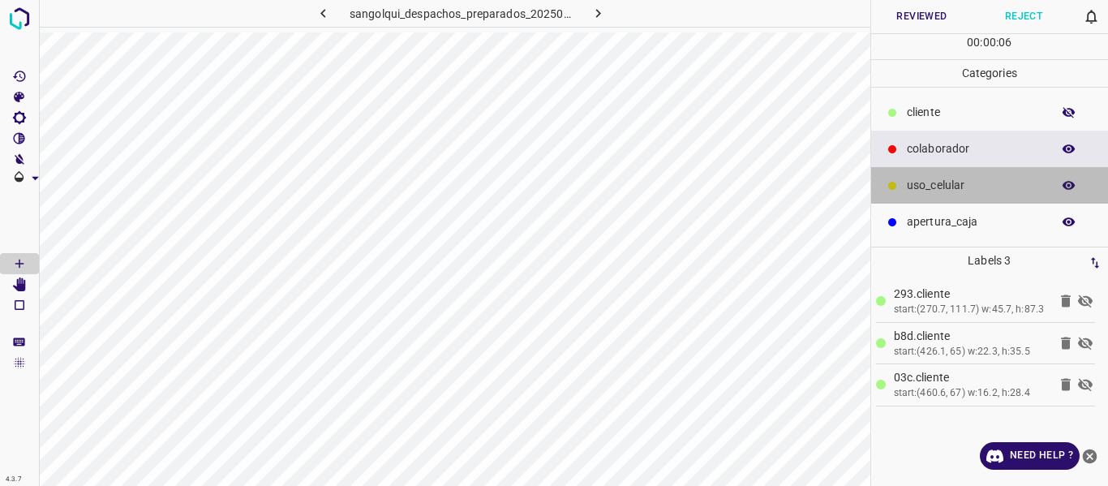
click at [949, 183] on p "uso_celular" at bounding box center [975, 185] width 136 height 17
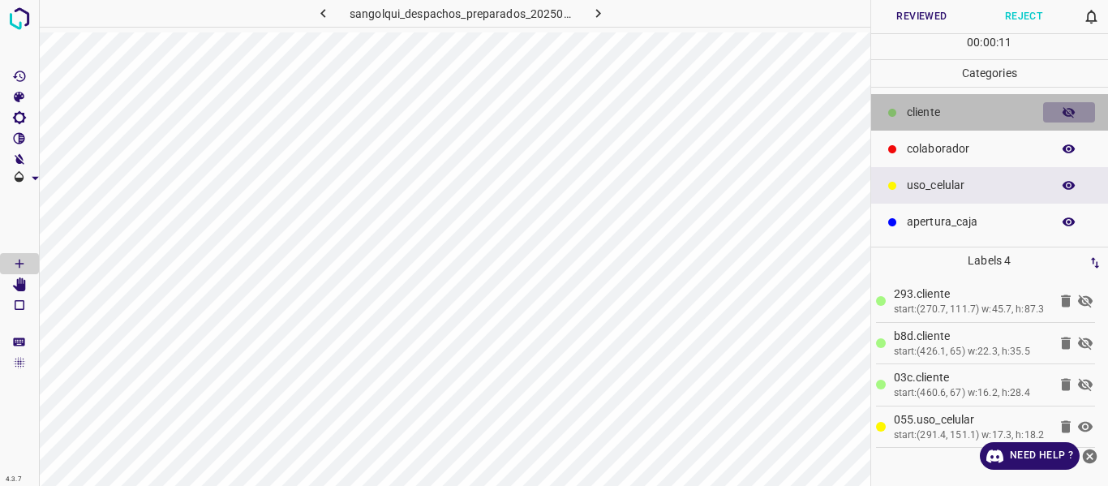
click at [1082, 113] on button "button" at bounding box center [1069, 112] width 52 height 21
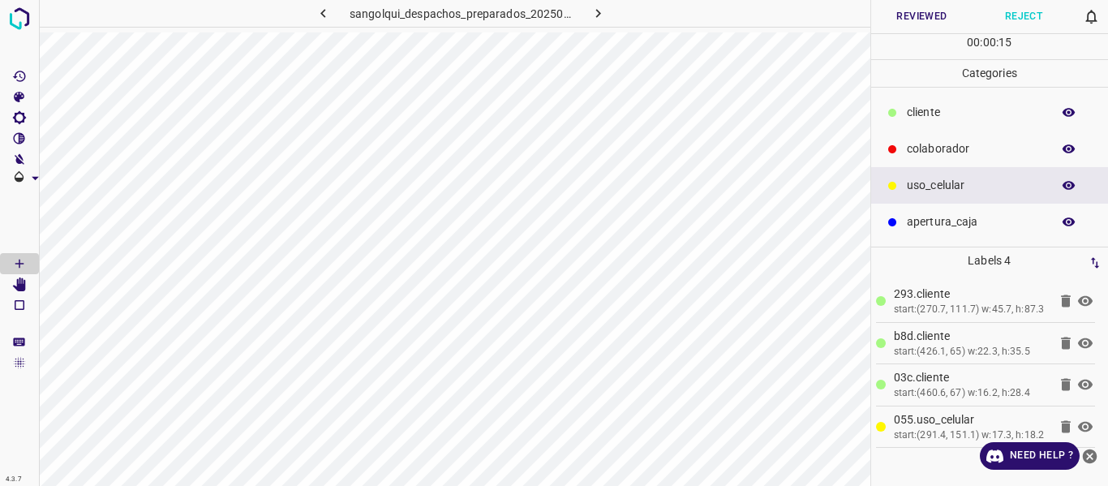
click at [897, 20] on button "Reviewed" at bounding box center [922, 16] width 102 height 33
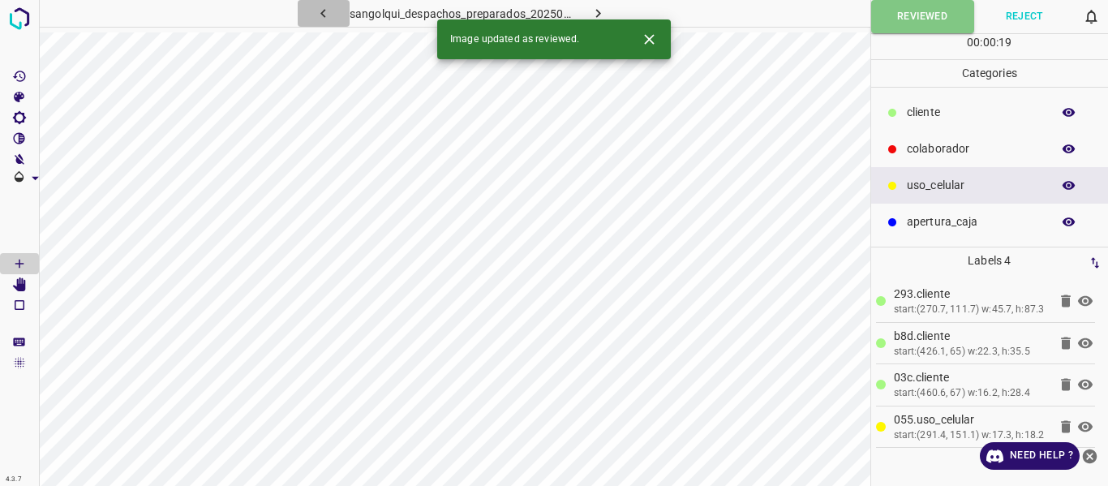
click at [317, 15] on icon "button" at bounding box center [323, 13] width 17 height 17
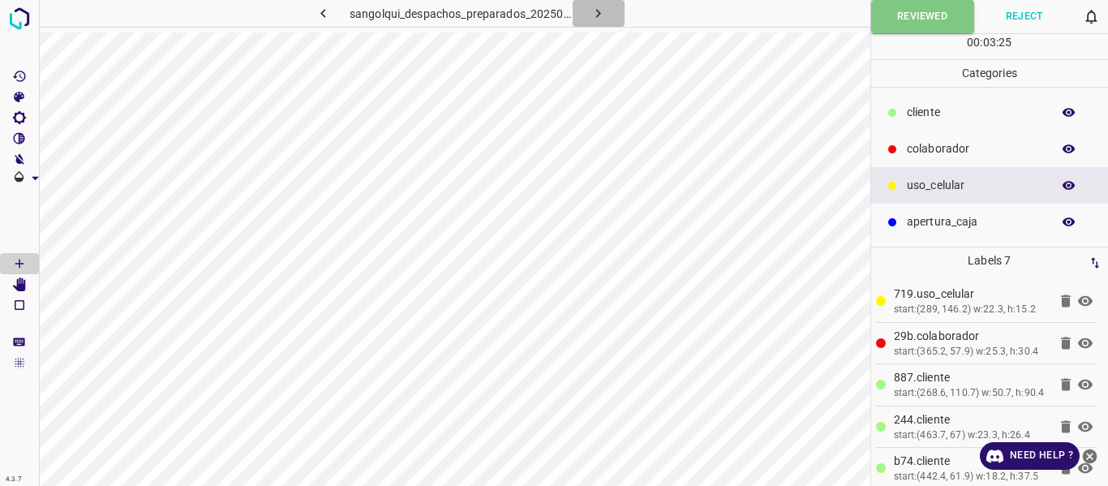
click at [601, 11] on icon "button" at bounding box center [598, 13] width 17 height 17
click at [598, 13] on icon "button" at bounding box center [598, 13] width 17 height 17
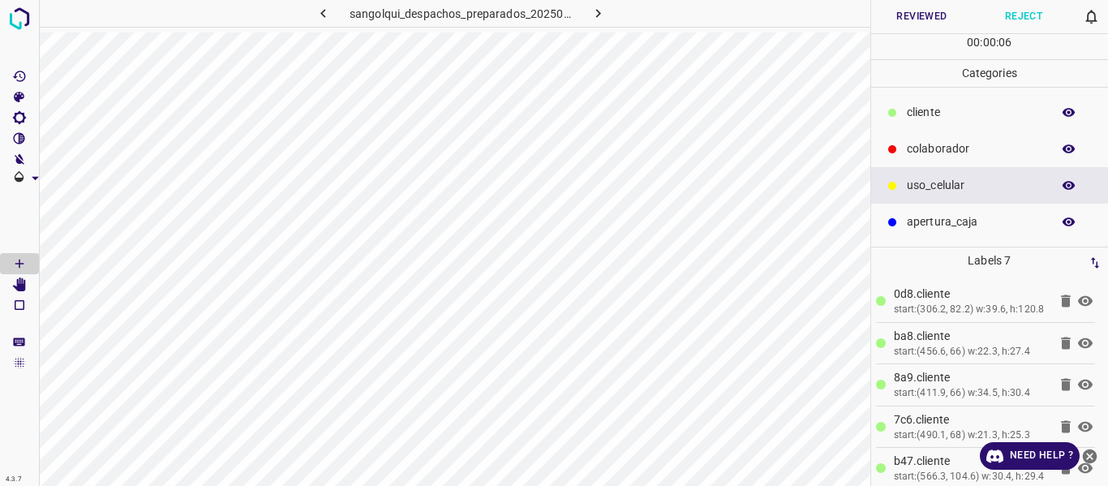
click at [908, 10] on button "Reviewed" at bounding box center [922, 16] width 102 height 33
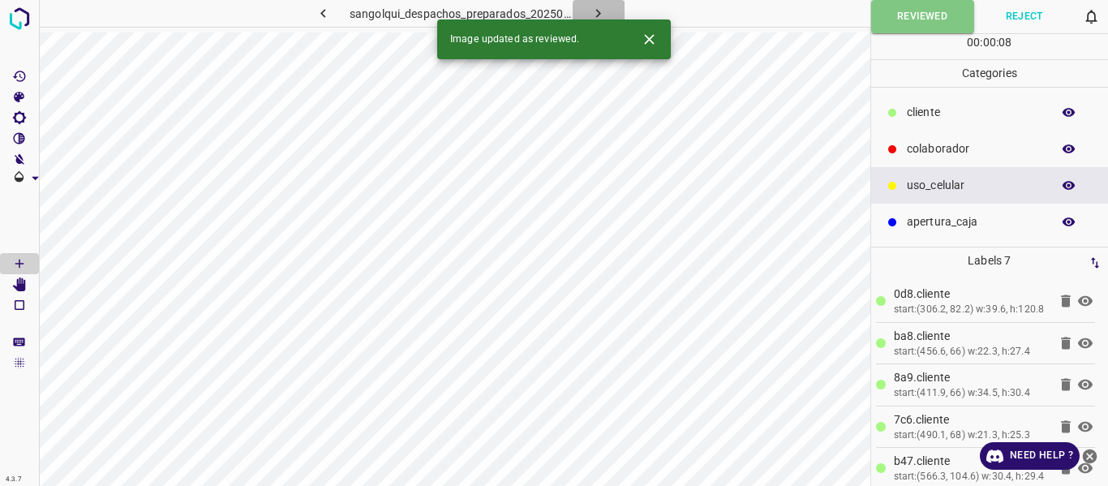
click at [602, 8] on icon "button" at bounding box center [598, 13] width 17 height 17
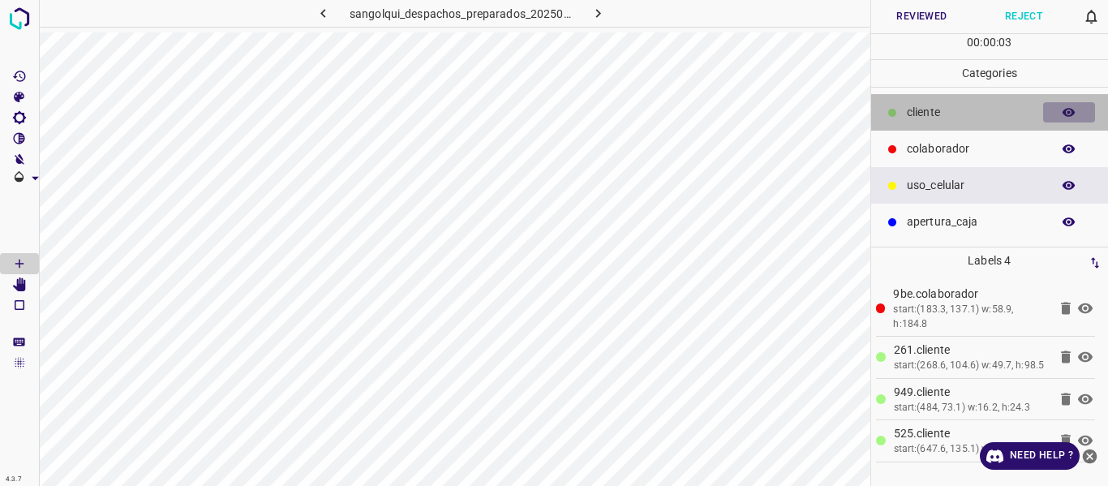
click at [1063, 110] on icon "button" at bounding box center [1069, 112] width 15 height 15
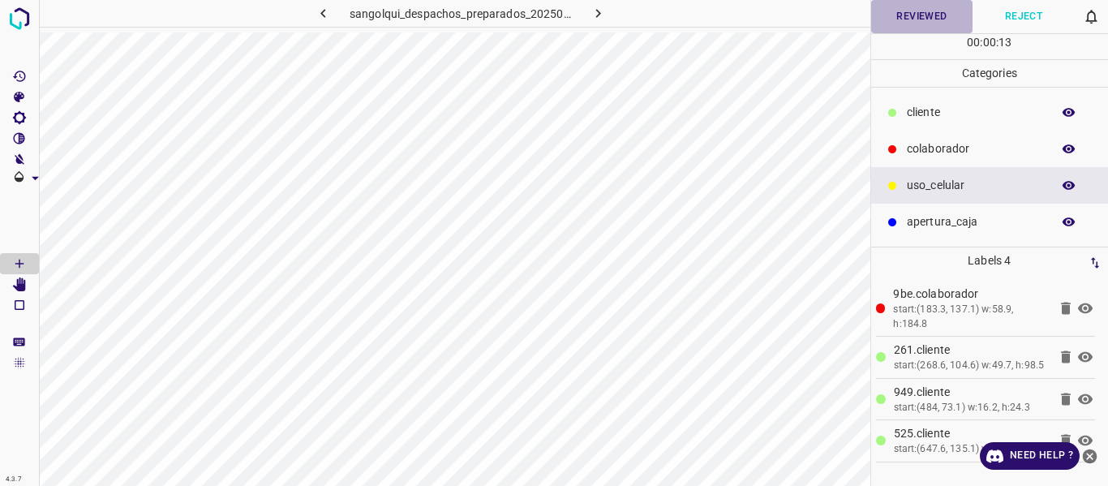
click at [940, 13] on button "Reviewed" at bounding box center [922, 16] width 102 height 33
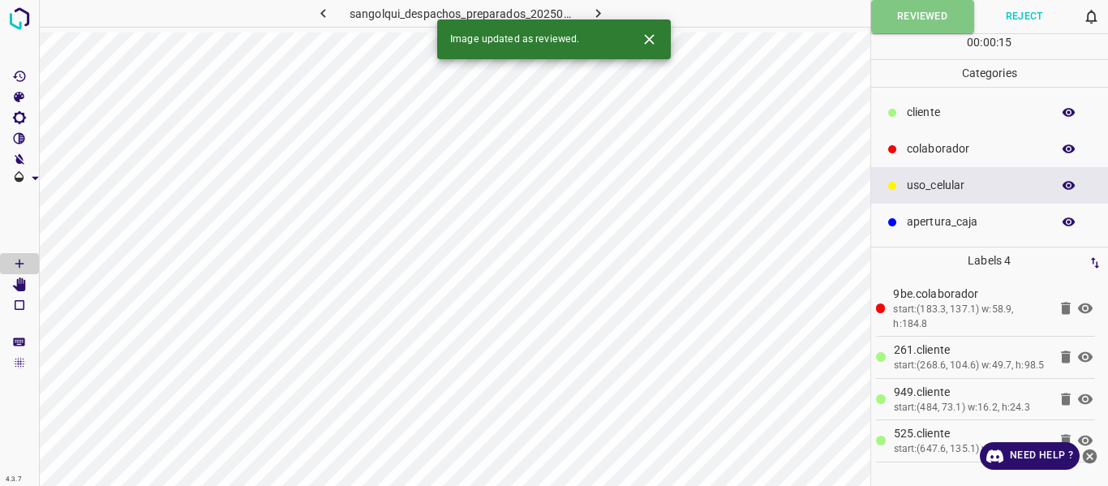
click at [598, 7] on icon "button" at bounding box center [598, 13] width 17 height 17
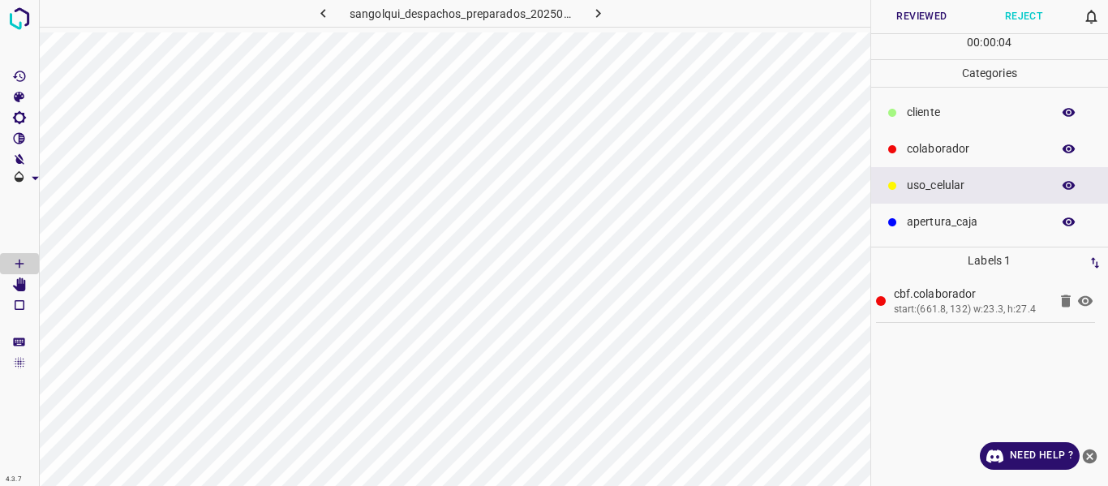
click at [897, 18] on button "Reviewed" at bounding box center [922, 16] width 102 height 33
click at [587, 9] on button "button" at bounding box center [599, 13] width 52 height 27
